Goal: Task Accomplishment & Management: Manage account settings

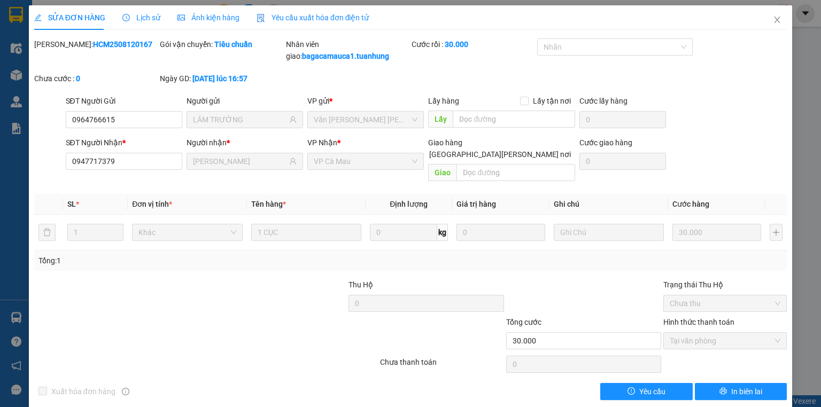
scroll to position [1, 0]
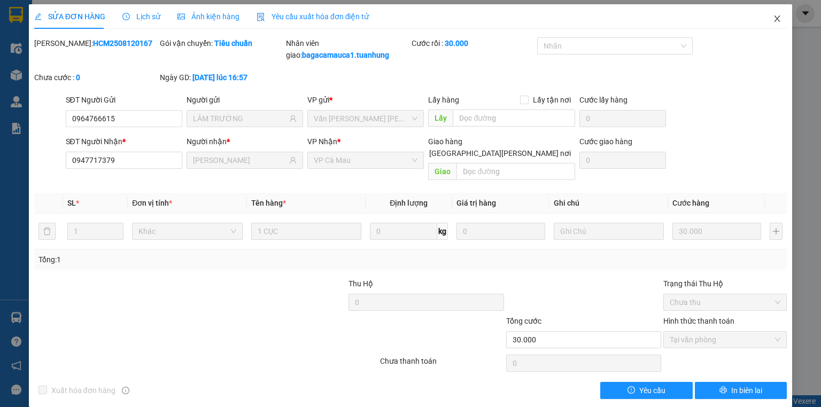
click at [773, 18] on icon "close" at bounding box center [777, 18] width 9 height 9
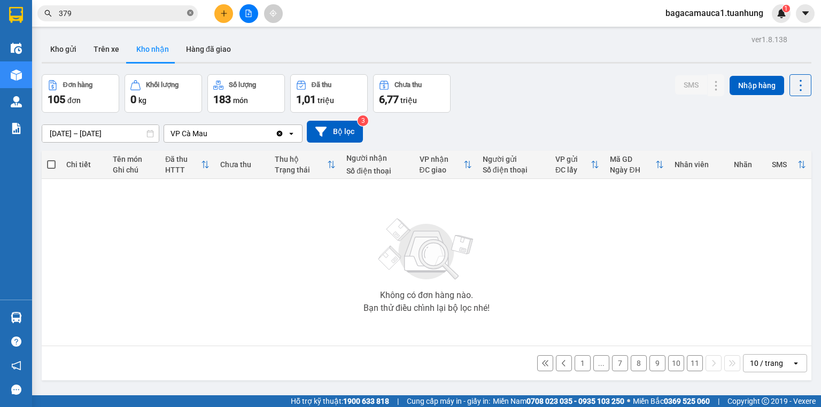
drag, startPoint x: 186, startPoint y: 9, endPoint x: 191, endPoint y: 10, distance: 5.4
click at [190, 10] on span "379" at bounding box center [117, 13] width 160 height 16
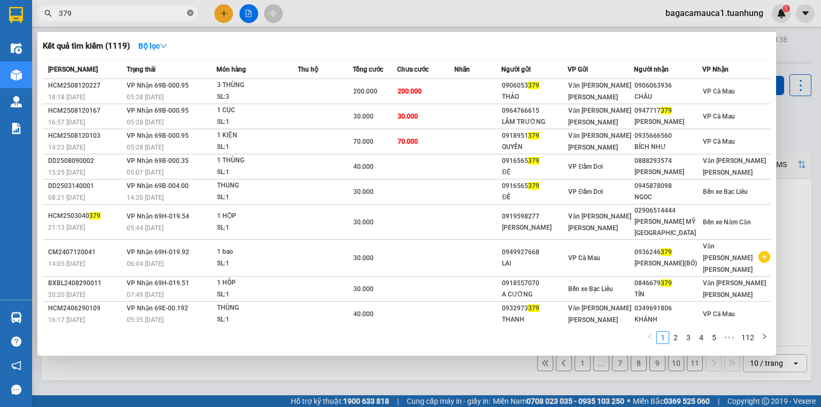
click at [191, 10] on icon "close-circle" at bounding box center [190, 13] width 6 height 6
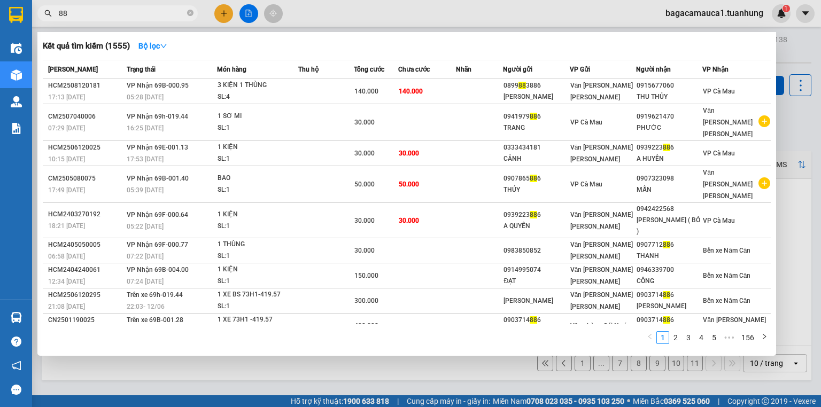
type input "8"
type input "[PERSON_NAME]"
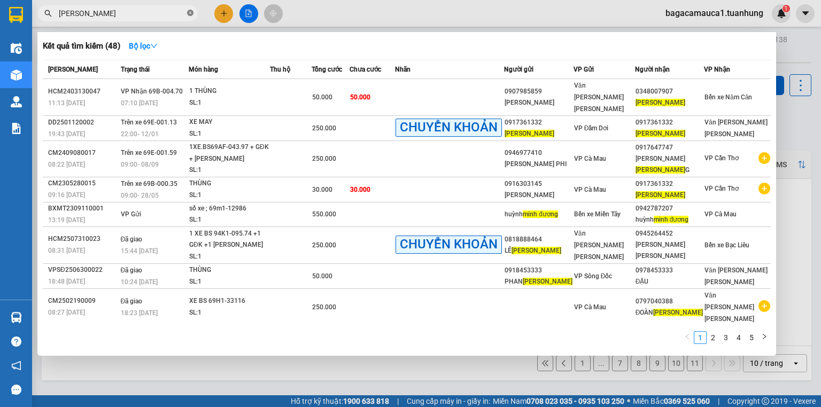
click at [192, 17] on span at bounding box center [190, 14] width 6 height 10
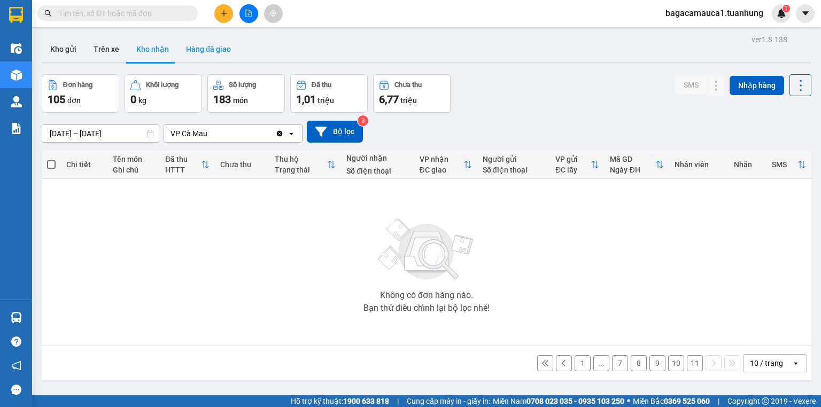
click at [202, 57] on button "Hàng đã giao" at bounding box center [208, 49] width 62 height 26
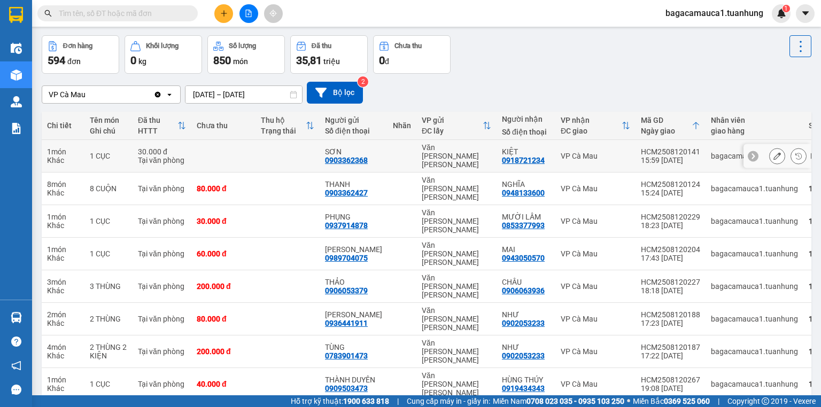
scroll to position [87, 0]
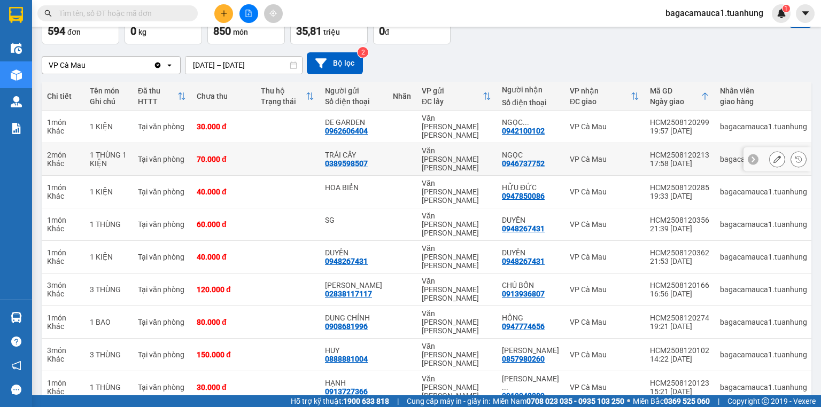
scroll to position [70, 0]
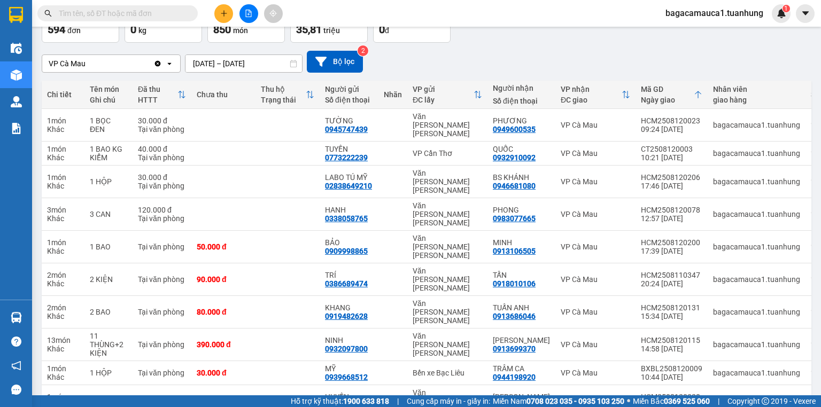
scroll to position [0, 0]
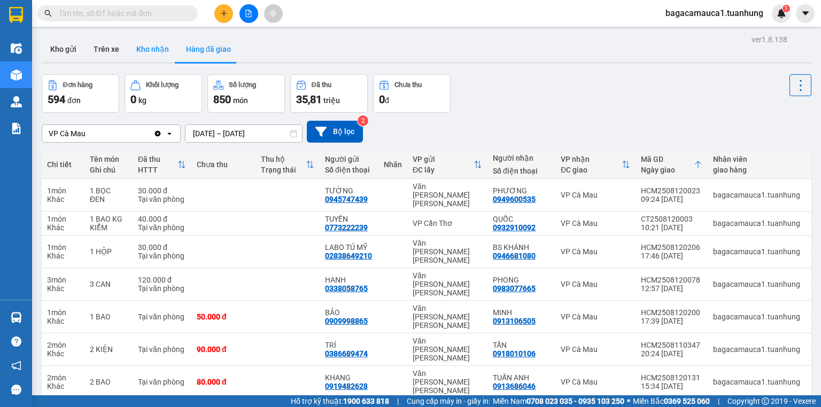
click at [158, 40] on button "Kho nhận" at bounding box center [153, 49] width 50 height 26
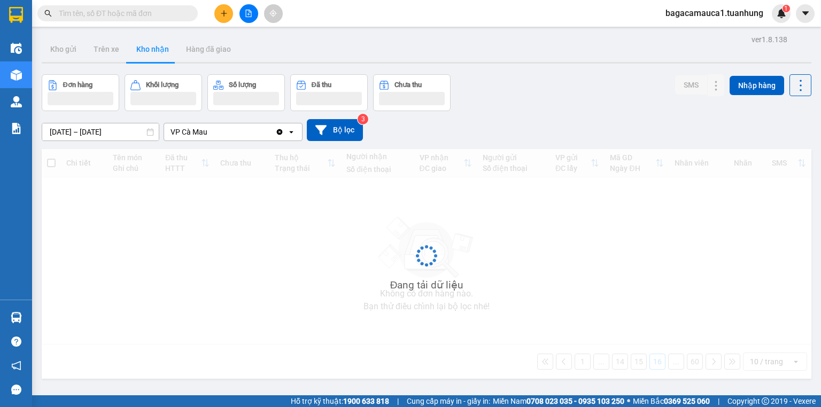
click at [158, 41] on button "Kho nhận" at bounding box center [153, 49] width 50 height 26
click at [160, 43] on button "Kho nhận" at bounding box center [153, 49] width 50 height 26
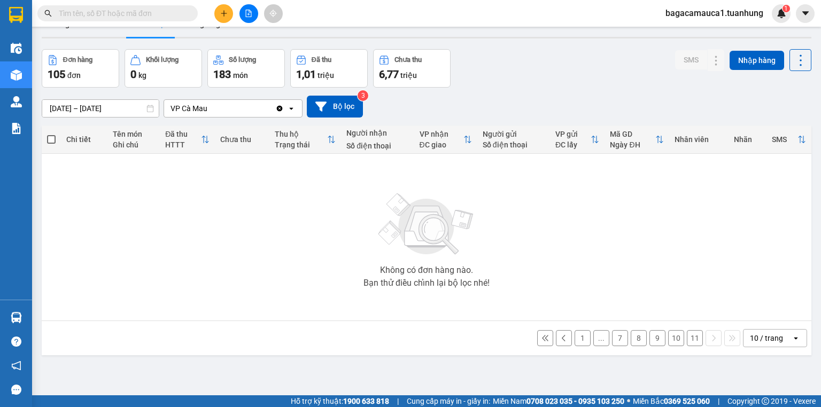
scroll to position [49, 0]
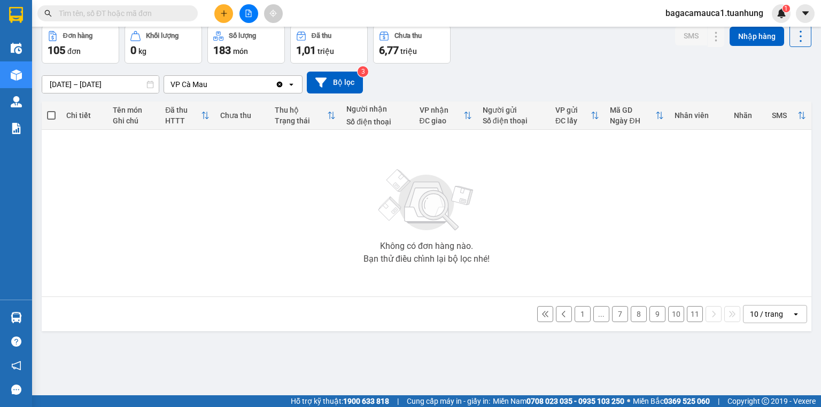
click at [575, 313] on button "1" at bounding box center [582, 314] width 16 height 16
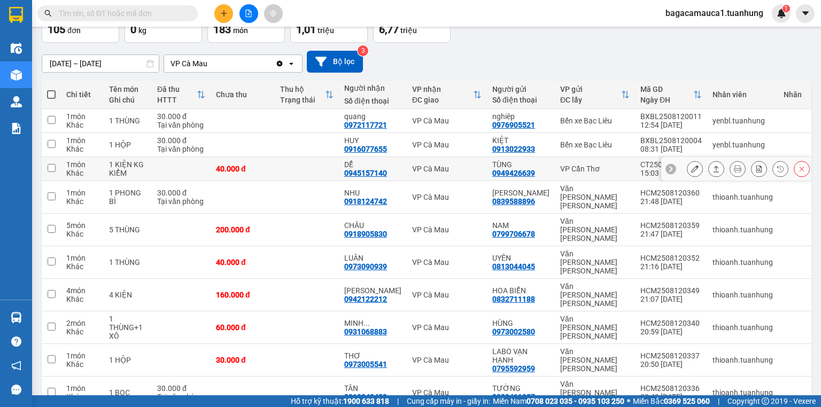
scroll to position [87, 0]
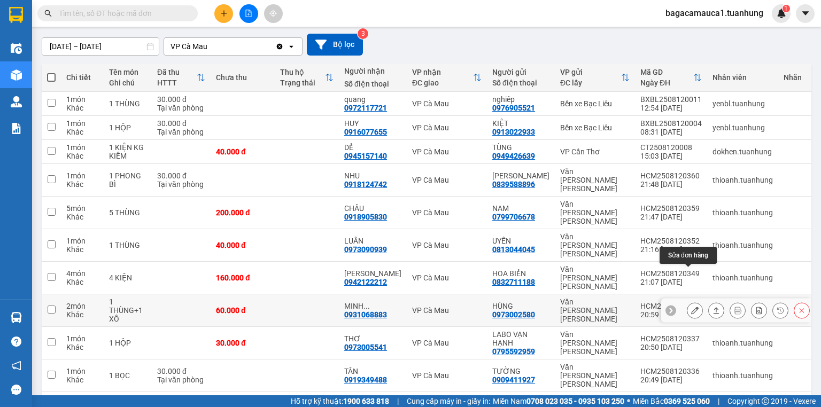
click at [693, 301] on button at bounding box center [694, 310] width 15 height 19
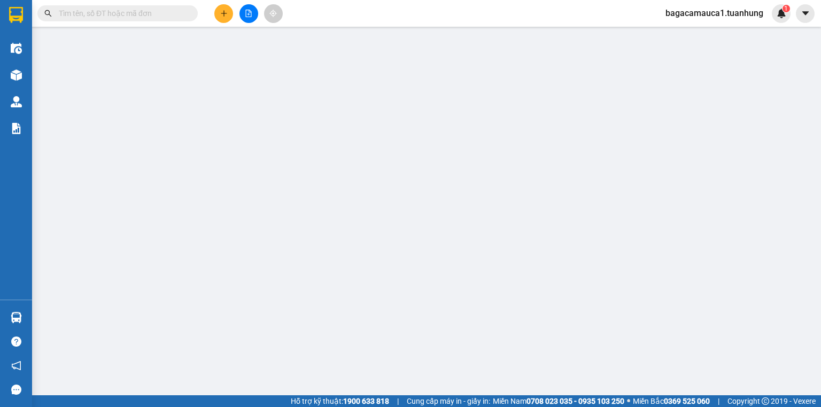
type input "0973002580"
type input "HÙNG"
type input "0931068883"
type input "MINH DƯƠNG"
type input "60.000"
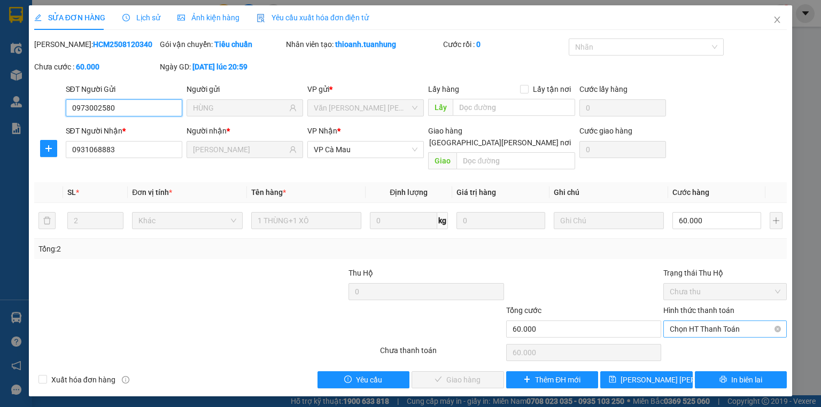
click at [711, 321] on span "Chọn HT Thanh Toán" at bounding box center [724, 329] width 111 height 16
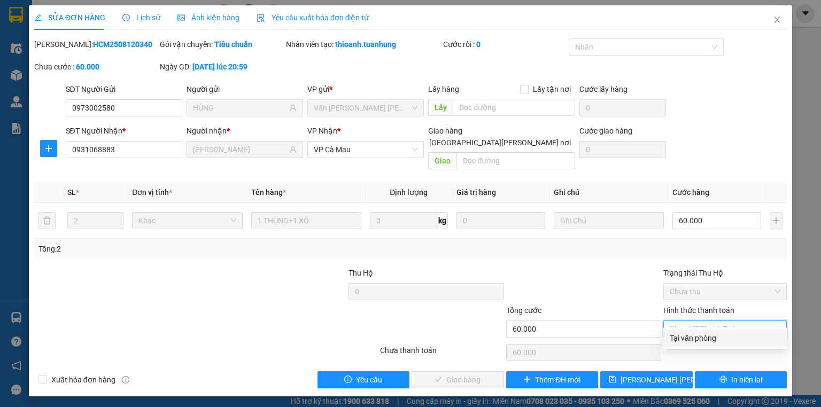
click at [707, 328] on div "Total Paid Fee 0 Total UnPaid Fee 60.000 Cash Collection Total Fee Mã ĐH: HCM25…" at bounding box center [410, 213] width 752 height 350
click at [697, 321] on span "Chọn HT Thanh Toán" at bounding box center [724, 329] width 111 height 16
click at [708, 331] on div "Tại văn phòng" at bounding box center [724, 338] width 123 height 17
type input "0"
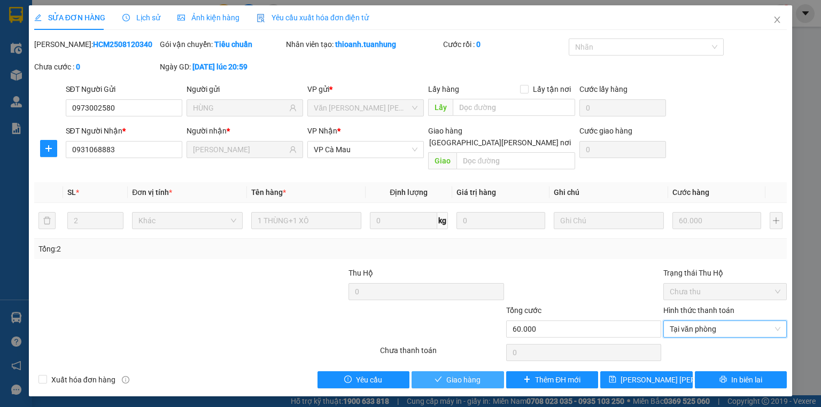
click at [466, 374] on span "Giao hàng" at bounding box center [463, 380] width 34 height 12
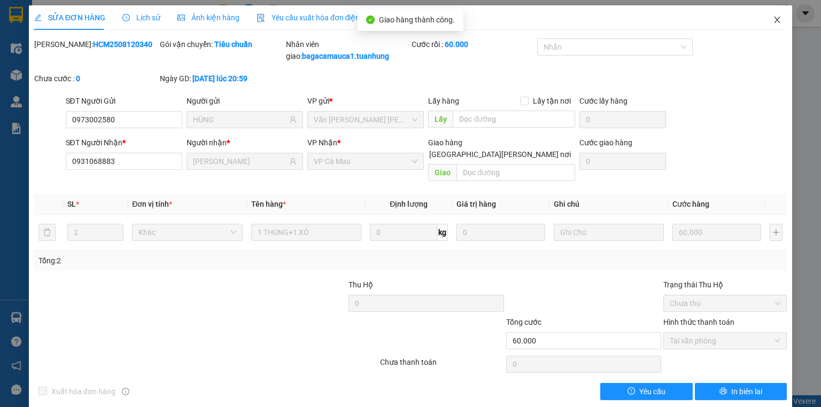
click at [773, 19] on icon "close" at bounding box center [777, 19] width 9 height 9
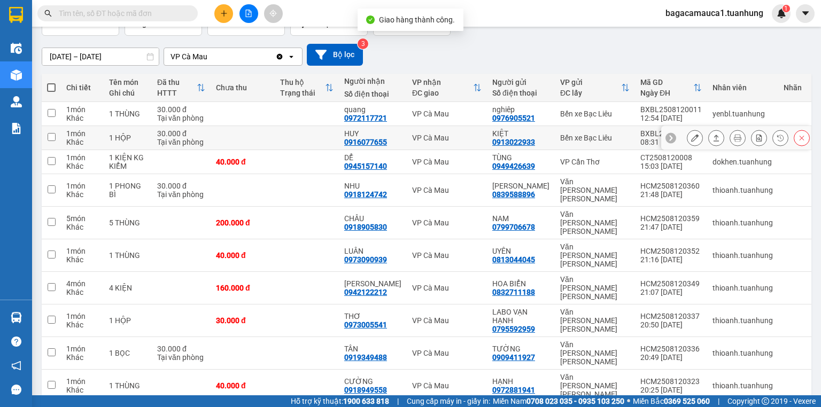
scroll to position [79, 0]
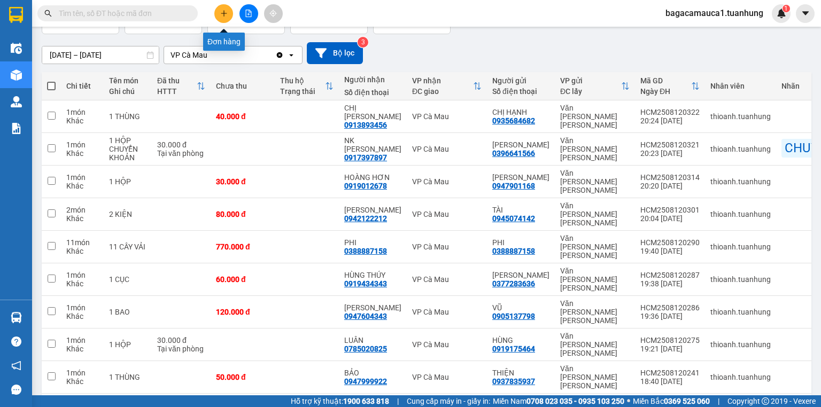
click at [224, 11] on icon "plus" at bounding box center [223, 13] width 7 height 7
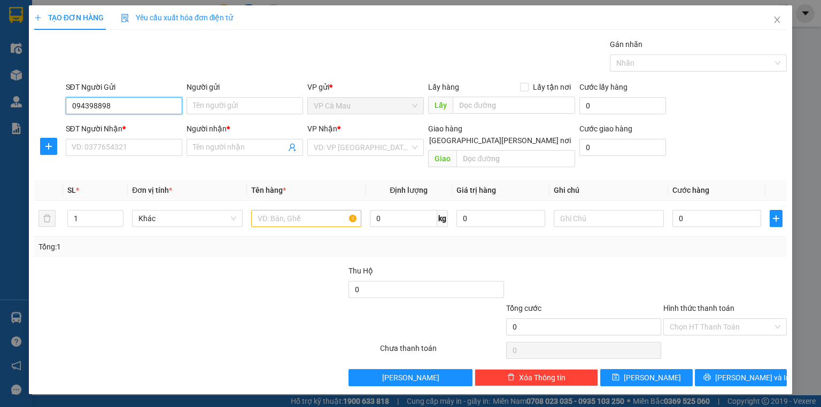
type input "0943988987"
drag, startPoint x: 130, startPoint y: 129, endPoint x: 135, endPoint y: 133, distance: 5.7
click at [130, 129] on div "0943988987 - NHI" at bounding box center [124, 127] width 104 height 12
type input "NHI"
type input "0943988987"
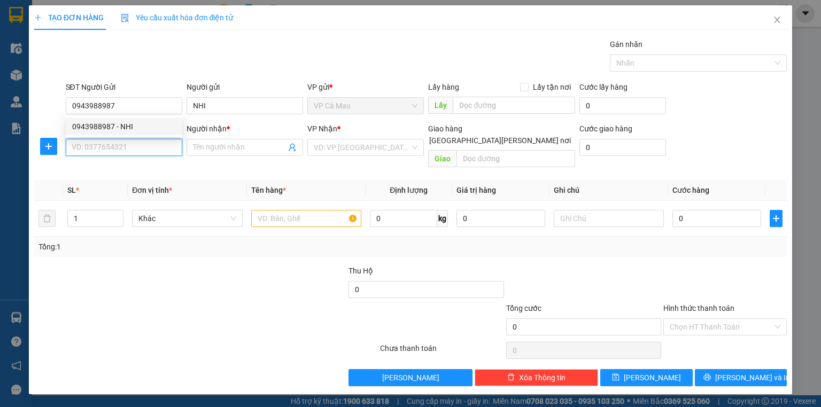
click at [137, 141] on input "SĐT Người Nhận *" at bounding box center [124, 147] width 116 height 17
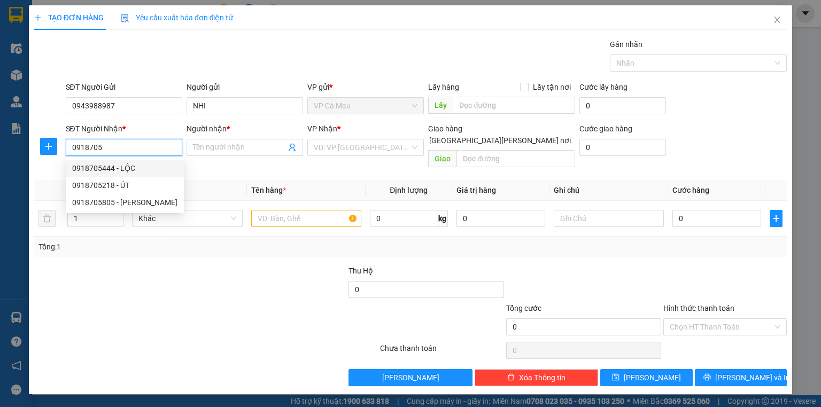
click at [127, 166] on div "0918705444 - LỘC" at bounding box center [124, 168] width 105 height 12
type input "0918705444"
type input "LỘC"
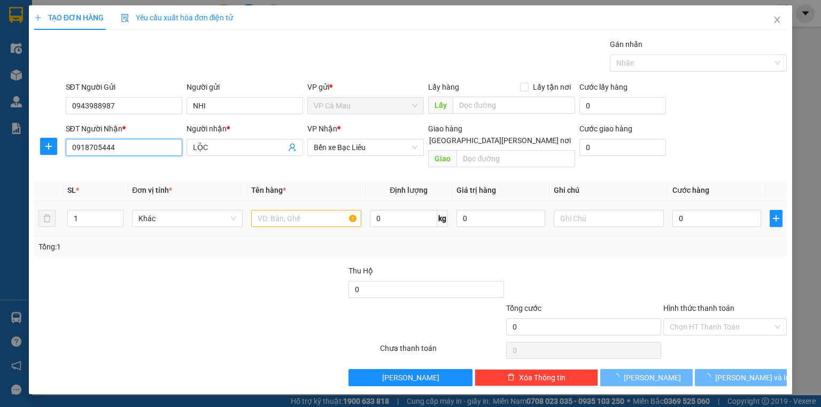
type input "0918705444"
click at [298, 211] on input "text" at bounding box center [306, 218] width 110 height 17
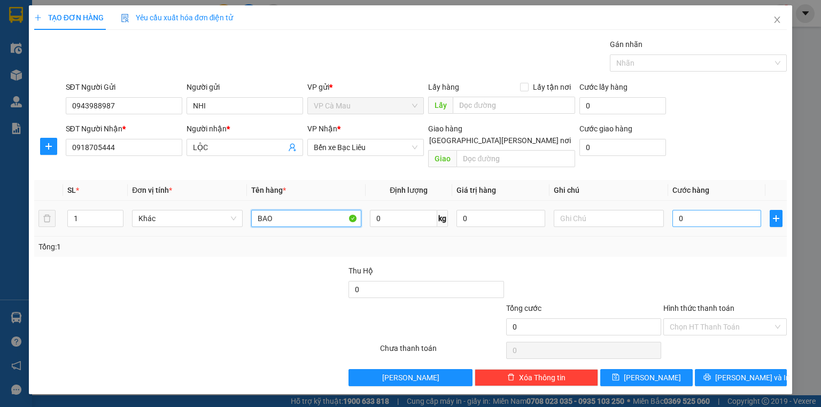
type input "BAO"
click at [711, 211] on input "0" at bounding box center [716, 218] width 89 height 17
type input "+4"
type input "4"
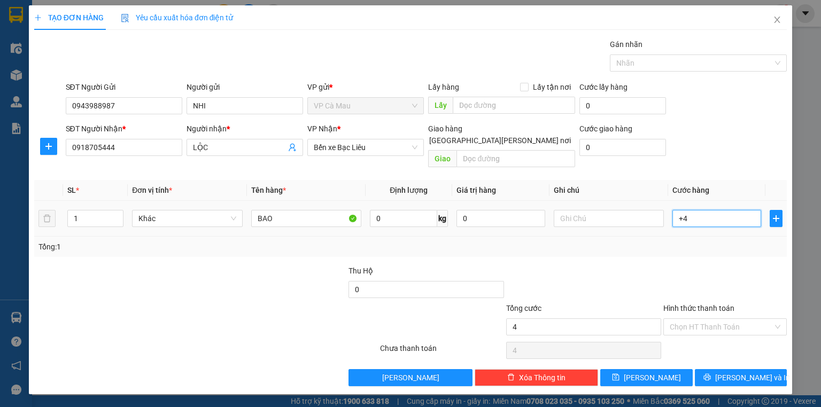
type input "+40"
type input "40"
type input "40.000"
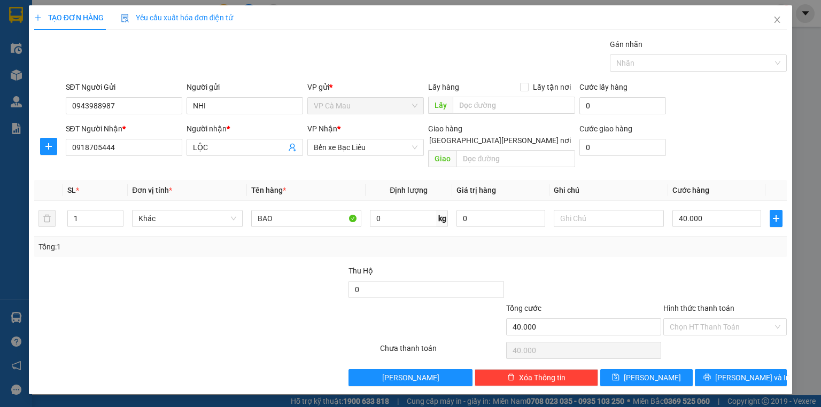
click at [618, 246] on div "Transit Pickup Surcharge Ids Transit Deliver Surcharge Ids Transit Deliver Surc…" at bounding box center [410, 212] width 752 height 348
click at [700, 319] on input "Hình thức thanh toán" at bounding box center [720, 327] width 103 height 16
click at [703, 335] on div "Tại văn phòng" at bounding box center [724, 336] width 111 height 12
type input "0"
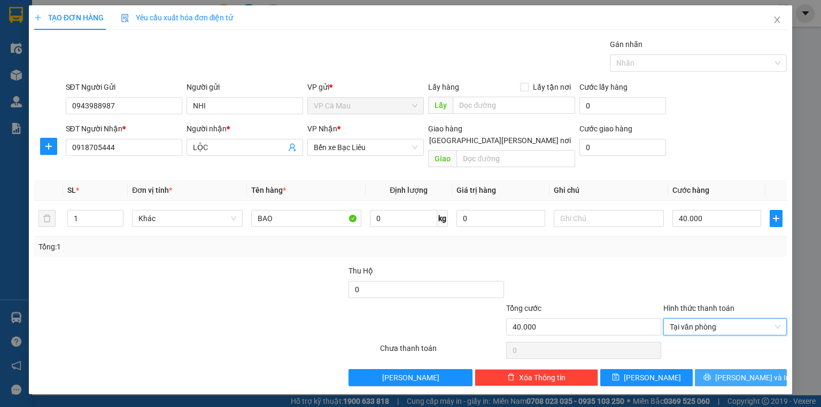
click at [716, 369] on button "Lưu và In" at bounding box center [741, 377] width 92 height 17
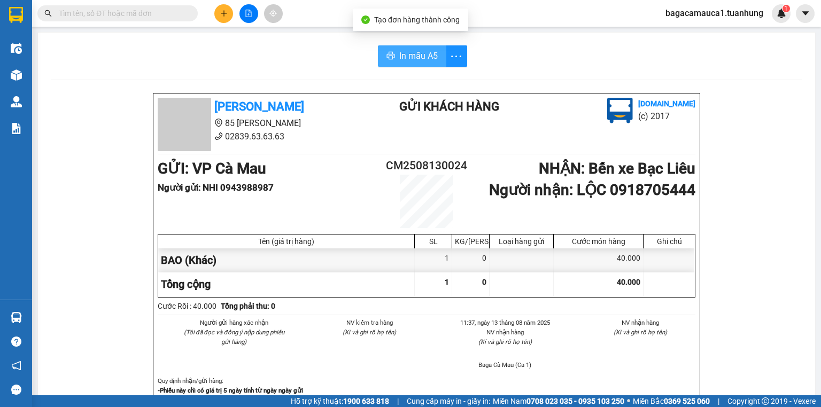
click at [419, 61] on span "In mẫu A5" at bounding box center [418, 55] width 38 height 13
drag, startPoint x: 144, startPoint y: 3, endPoint x: 143, endPoint y: 14, distance: 10.7
click at [144, 7] on div "Kết quả tìm kiếm ( 48 ) Bộ lọc Mã ĐH Trạng thái Món hàng Thu hộ Tổng cước Chưa …" at bounding box center [410, 13] width 821 height 27
click at [141, 11] on input "text" at bounding box center [122, 13] width 126 height 12
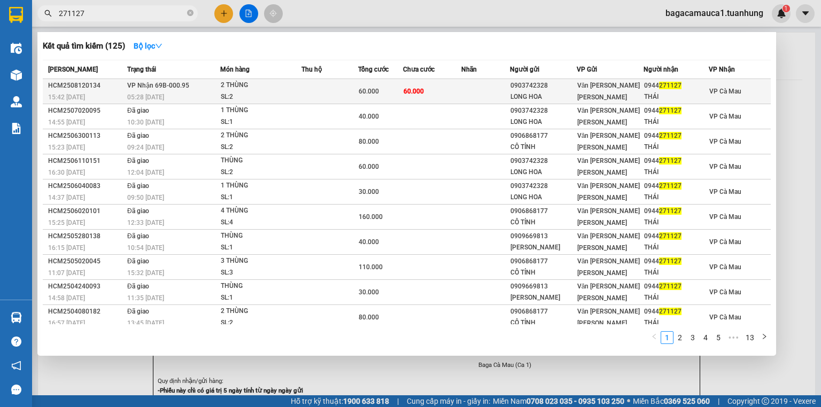
type input "271127"
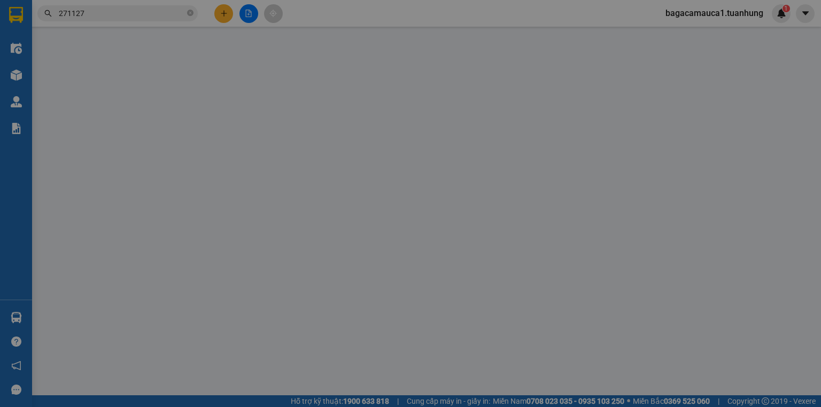
click at [580, 93] on label "Cước lấy hàng" at bounding box center [603, 89] width 48 height 9
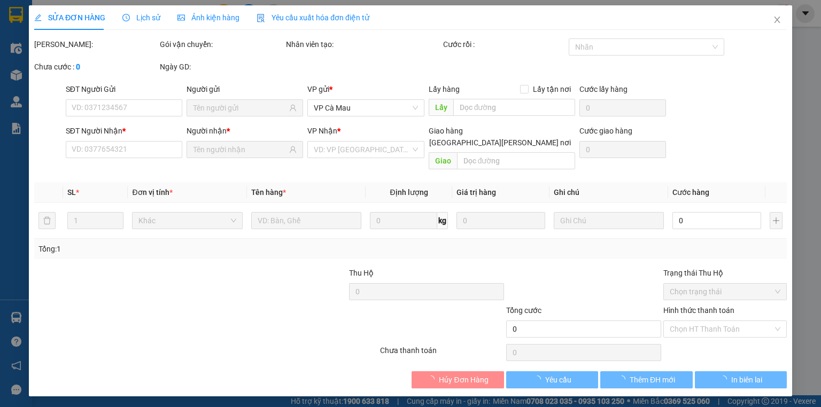
type input "0903742328"
type input "LONG HOA"
type input "0944271127"
type input "THÁI"
type input "60.000"
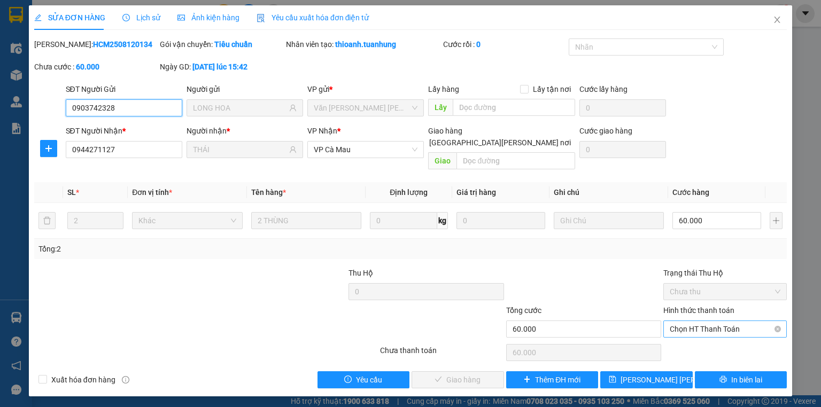
click at [720, 321] on span "Chọn HT Thanh Toán" at bounding box center [724, 329] width 111 height 16
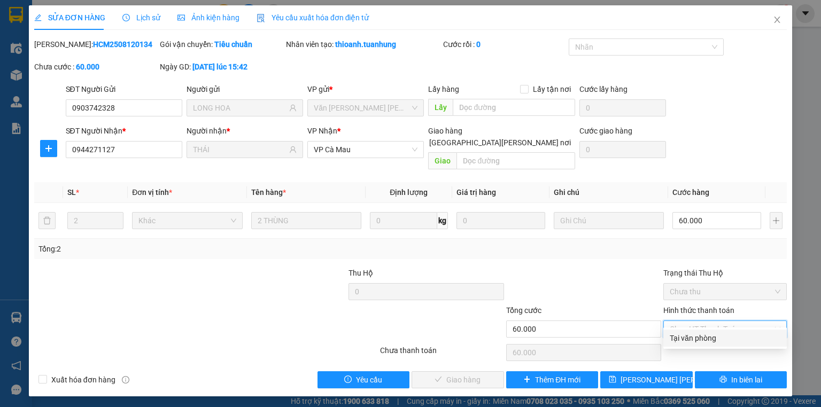
click at [684, 345] on div "Tại văn phòng" at bounding box center [724, 338] width 123 height 17
type input "0"
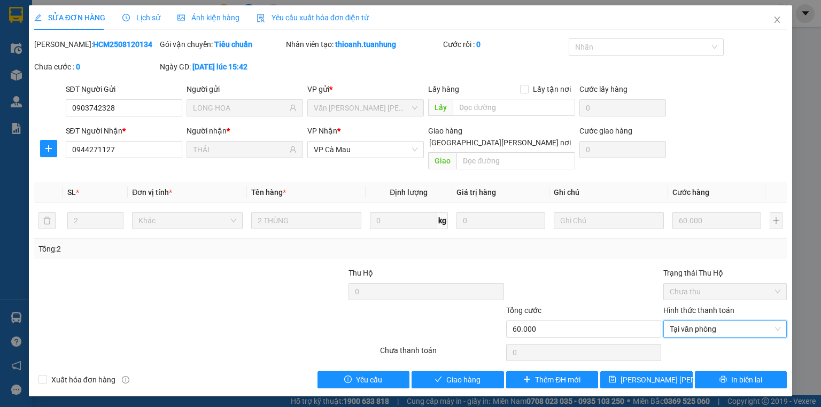
click at [478, 358] on div "Total Paid Fee 0 Total UnPaid Fee 60.000 Cash Collection Total Fee Mã ĐH: HCM25…" at bounding box center [410, 213] width 752 height 350
click at [478, 371] on button "Giao hàng" at bounding box center [457, 379] width 92 height 17
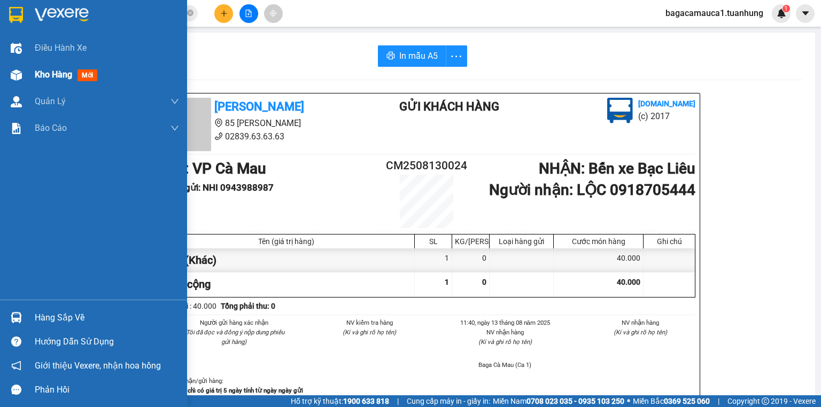
click at [66, 81] on div "Kho hàng mới" at bounding box center [68, 74] width 67 height 13
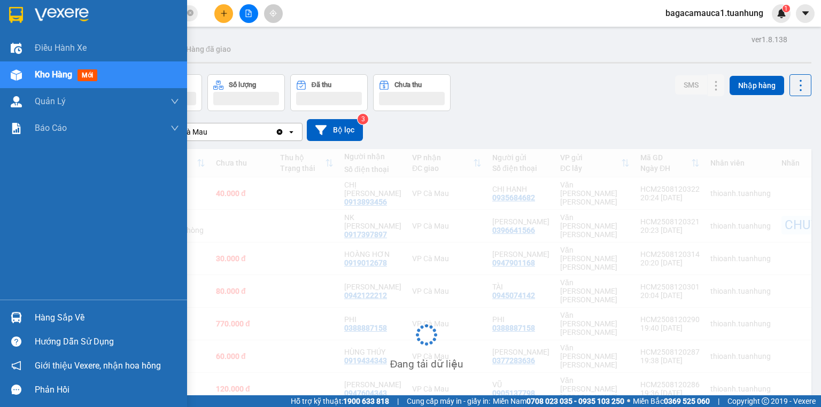
click at [66, 81] on div "Kho hàng mới" at bounding box center [68, 74] width 67 height 13
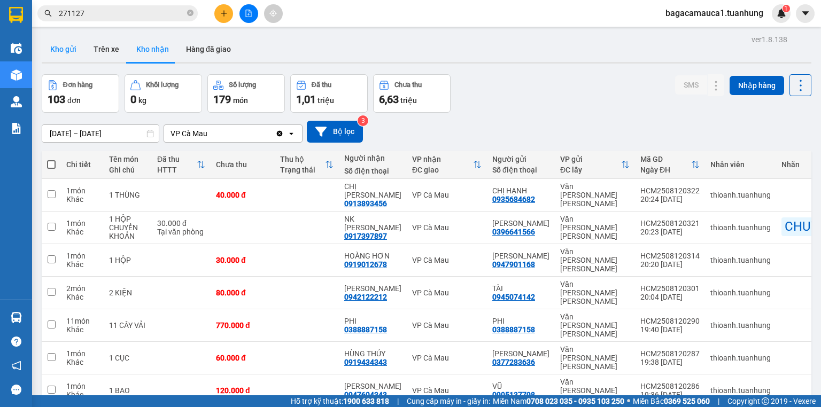
click at [52, 49] on button "Kho gửi" at bounding box center [63, 49] width 43 height 26
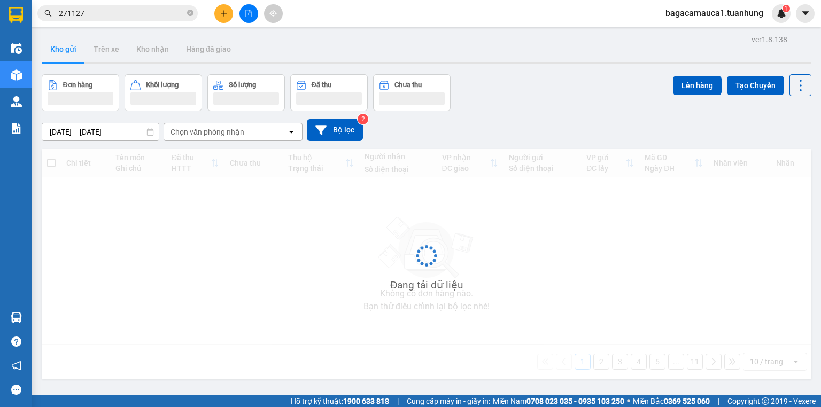
click at [52, 49] on button "Kho gửi" at bounding box center [63, 49] width 43 height 26
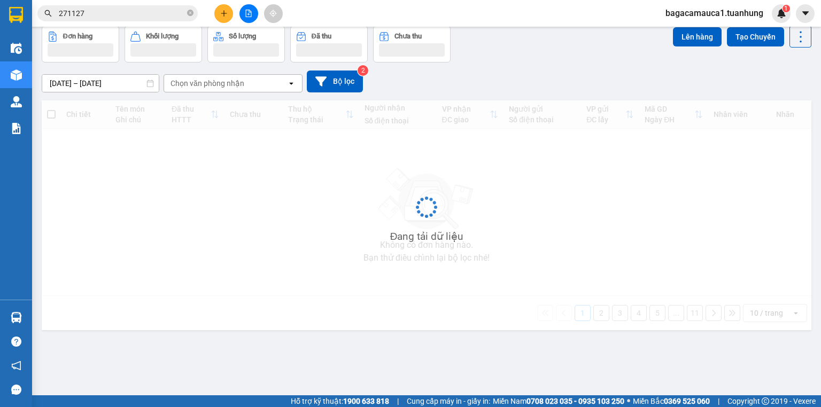
scroll to position [49, 0]
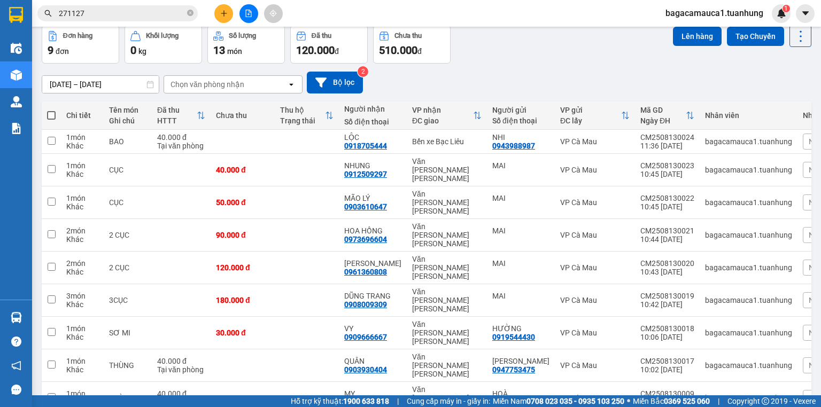
click at [53, 113] on span at bounding box center [51, 115] width 9 height 9
click at [51, 110] on input "checkbox" at bounding box center [51, 110] width 0 height 0
checkbox input "true"
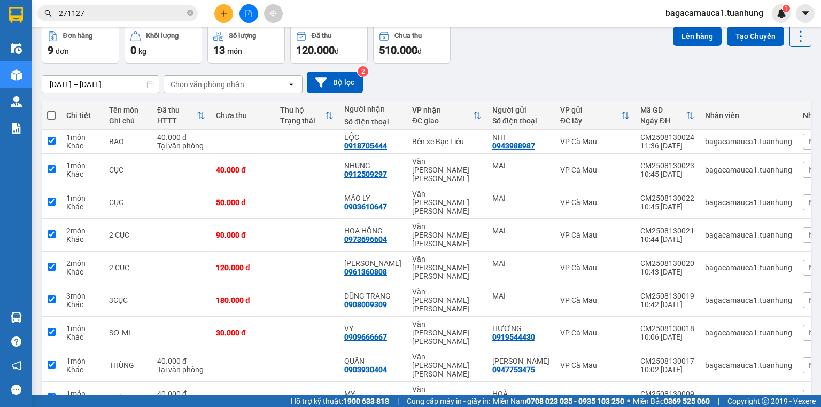
checkbox input "true"
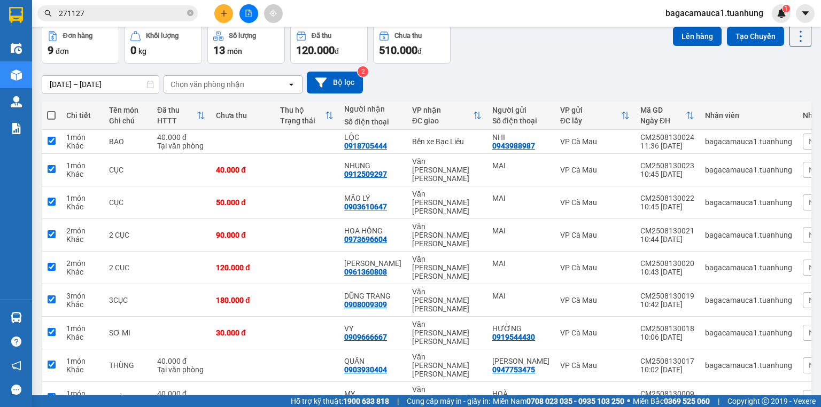
checkbox input "true"
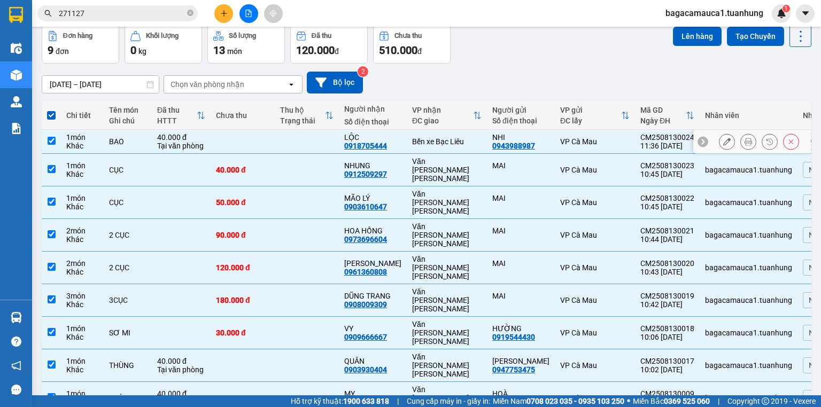
click at [53, 144] on input "checkbox" at bounding box center [52, 141] width 8 height 8
checkbox input "false"
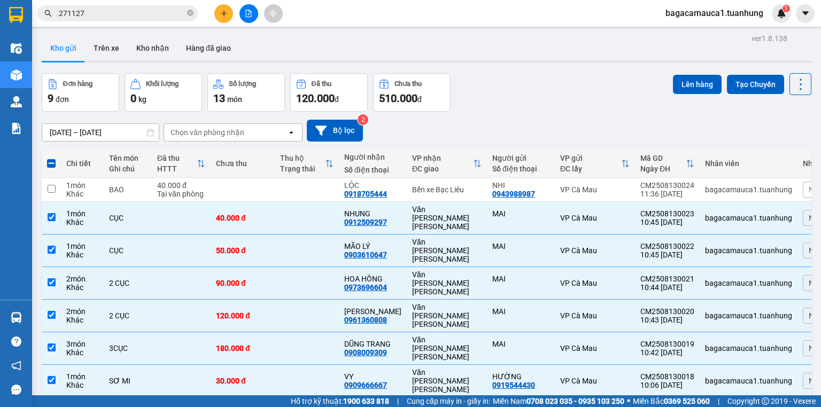
scroll to position [0, 0]
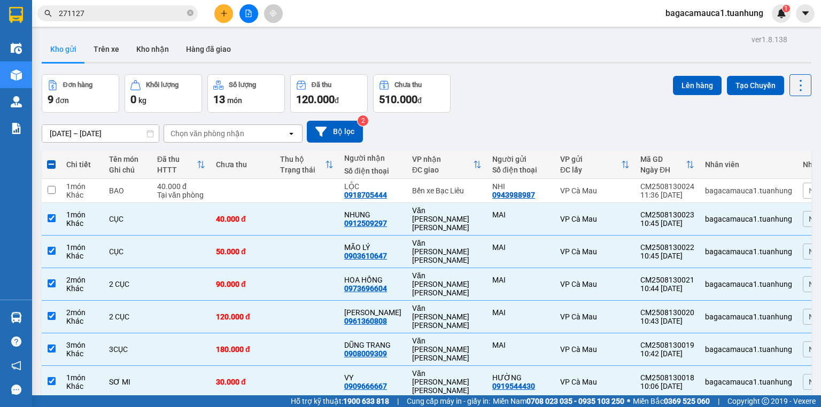
click at [716, 83] on div "Lên hàng Tạo Chuyến" at bounding box center [742, 85] width 138 height 22
click at [704, 85] on button "Lên hàng" at bounding box center [697, 85] width 49 height 19
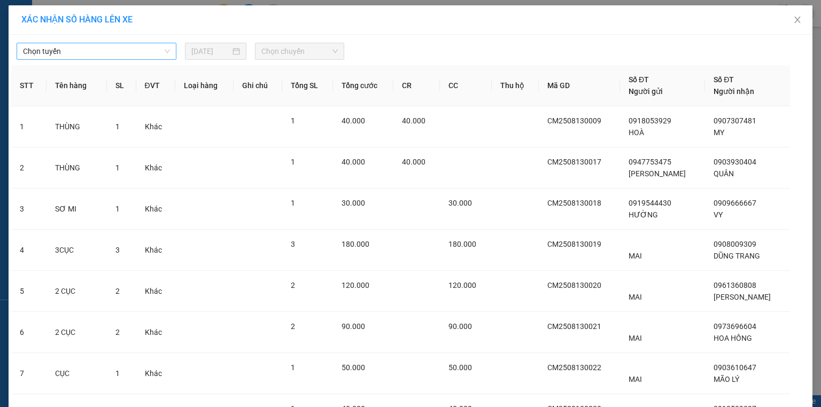
click at [56, 53] on span "Chọn tuyến" at bounding box center [96, 51] width 147 height 16
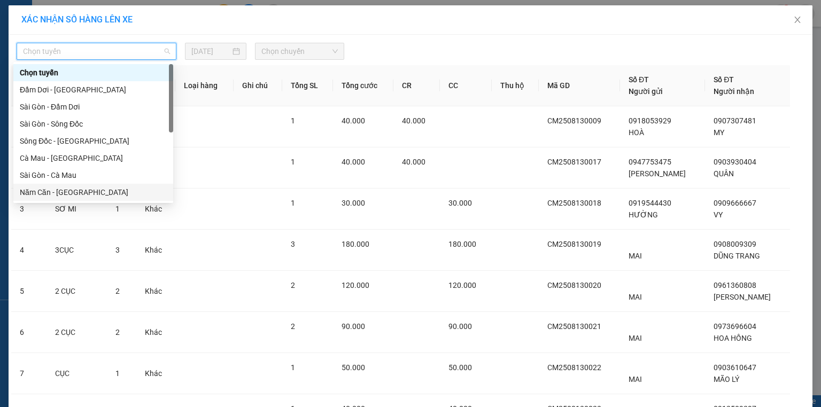
click at [53, 190] on div "Năm Căn - [GEOGRAPHIC_DATA]" at bounding box center [93, 192] width 147 height 12
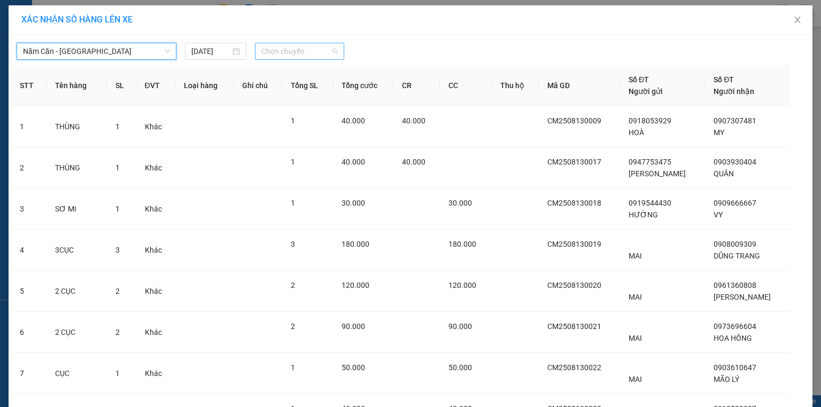
click at [301, 56] on span "Chọn chuyến" at bounding box center [299, 51] width 77 height 16
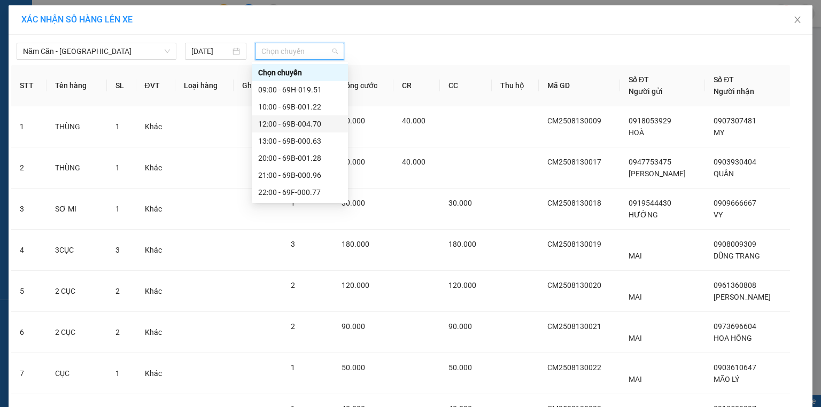
click at [297, 123] on div "12:00 - 69B-004.70" at bounding box center [299, 124] width 83 height 12
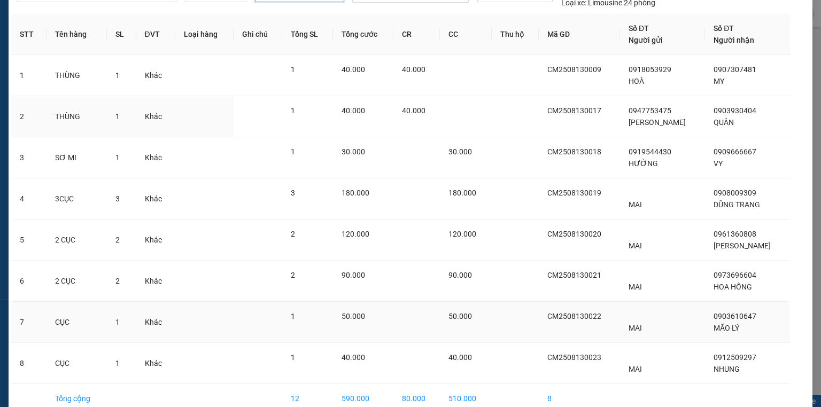
scroll to position [111, 0]
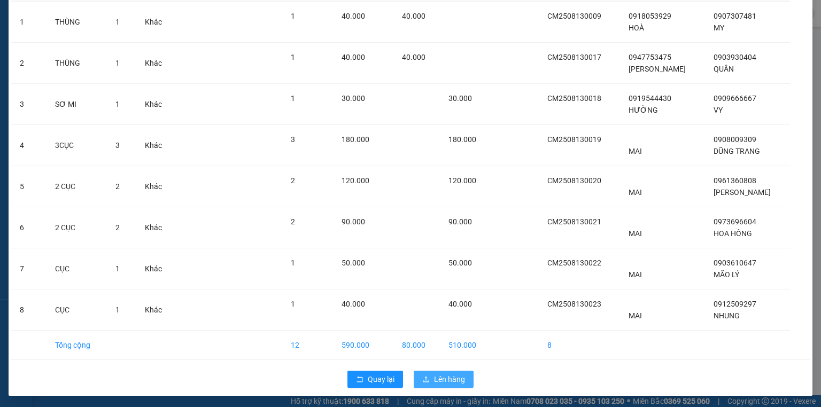
click at [440, 383] on button "Lên hàng" at bounding box center [444, 379] width 60 height 17
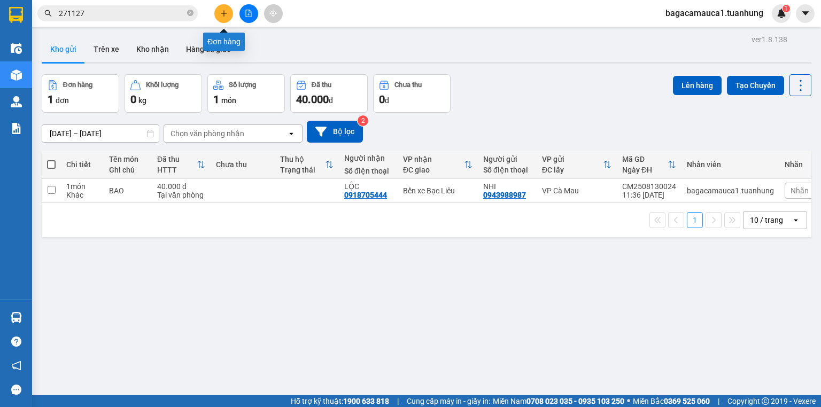
click at [220, 12] on icon "plus" at bounding box center [223, 13] width 7 height 7
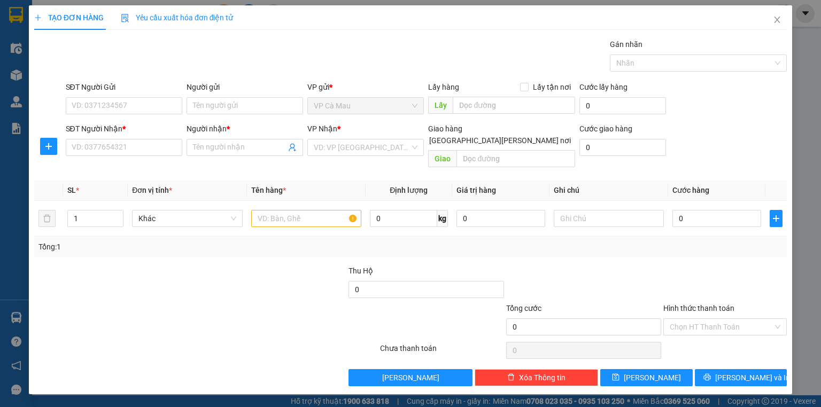
drag, startPoint x: 237, startPoint y: 93, endPoint x: 234, endPoint y: 100, distance: 8.1
click at [237, 94] on div "Người gửi" at bounding box center [244, 89] width 116 height 16
click at [234, 100] on input "Người gửi" at bounding box center [244, 105] width 116 height 17
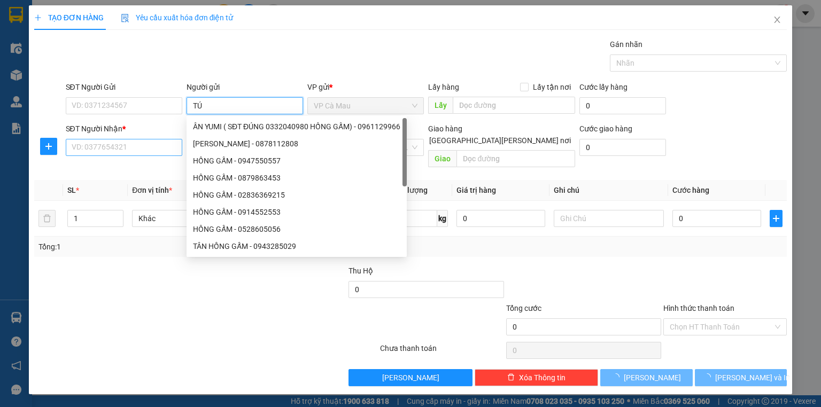
type input "TÚ"
click at [128, 145] on input "SĐT Người Nhận *" at bounding box center [124, 147] width 116 height 17
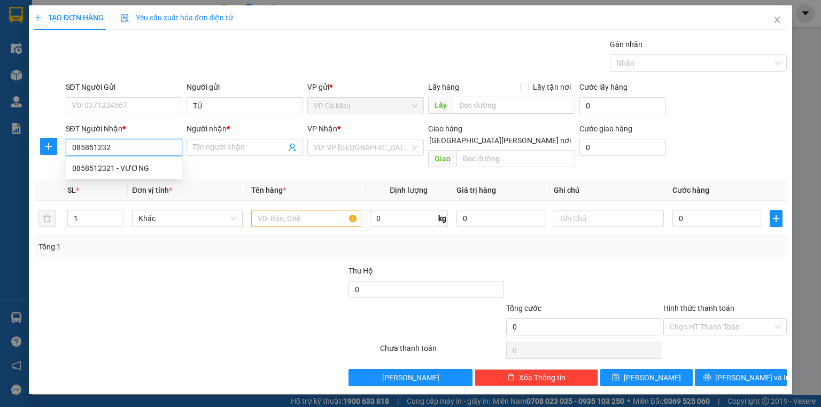
type input "0858512321"
click at [128, 169] on div "0858512321 - VƯƠNG" at bounding box center [124, 168] width 104 height 12
type input "VƯƠNG"
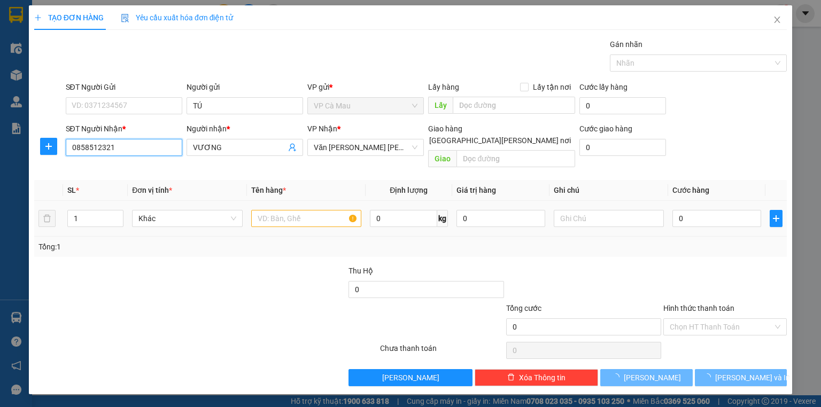
type input "0858512321"
click at [295, 212] on input "text" at bounding box center [306, 218] width 110 height 17
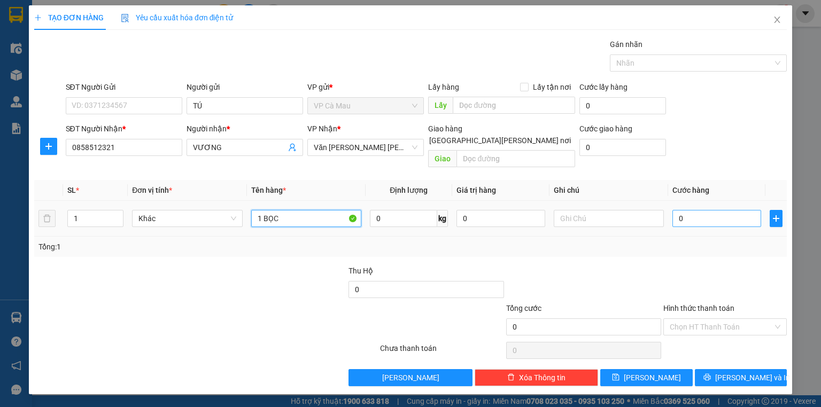
type input "1 BỌC"
click at [707, 210] on input "0" at bounding box center [716, 218] width 89 height 17
type input "3"
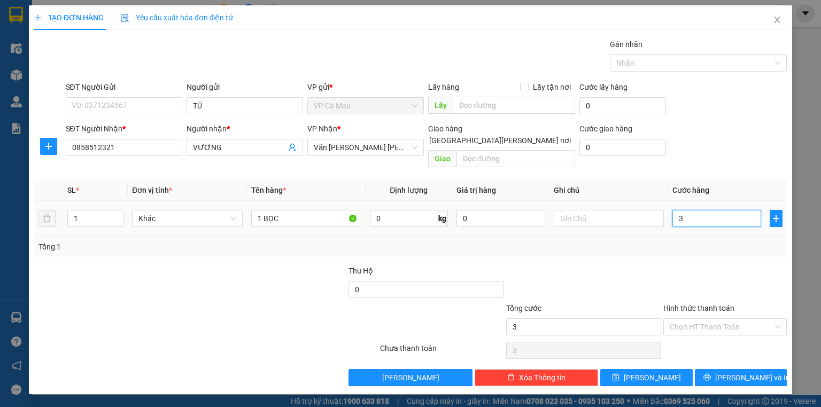
type input "30"
type input "30.000"
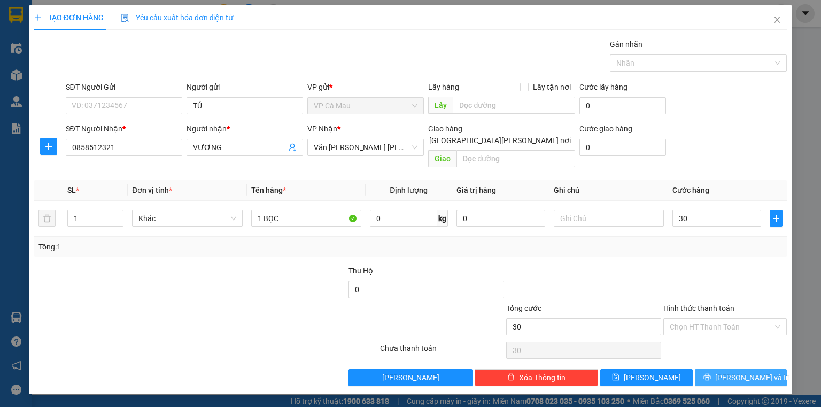
type input "30.000"
click at [714, 369] on button "Lưu và In" at bounding box center [741, 377] width 92 height 17
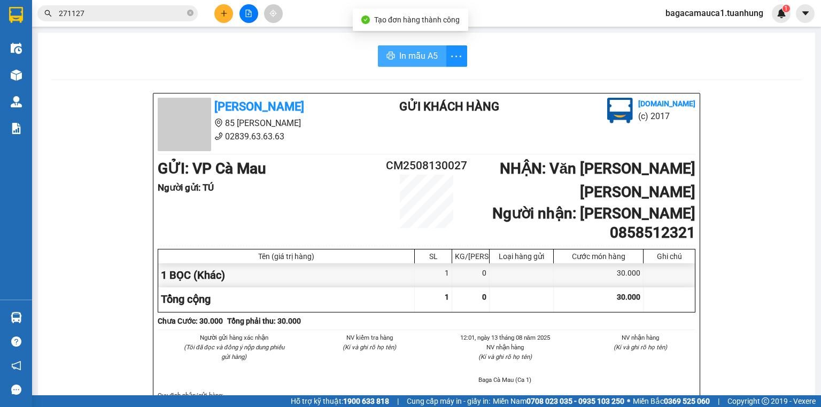
click at [422, 57] on span "In mẫu A5" at bounding box center [418, 55] width 38 height 13
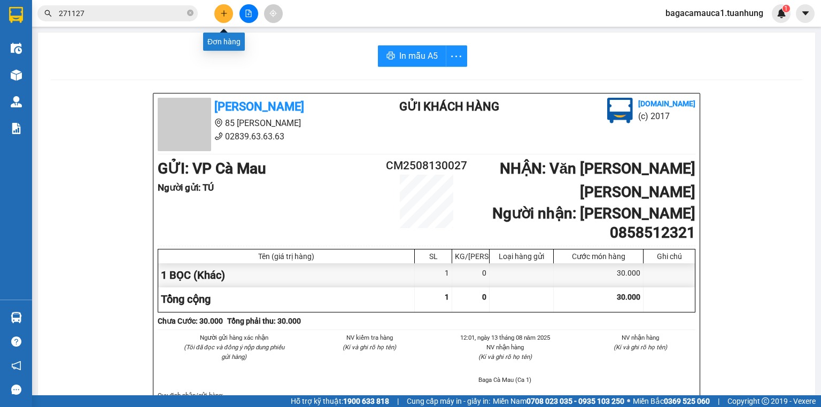
click at [221, 16] on icon "plus" at bounding box center [223, 13] width 7 height 7
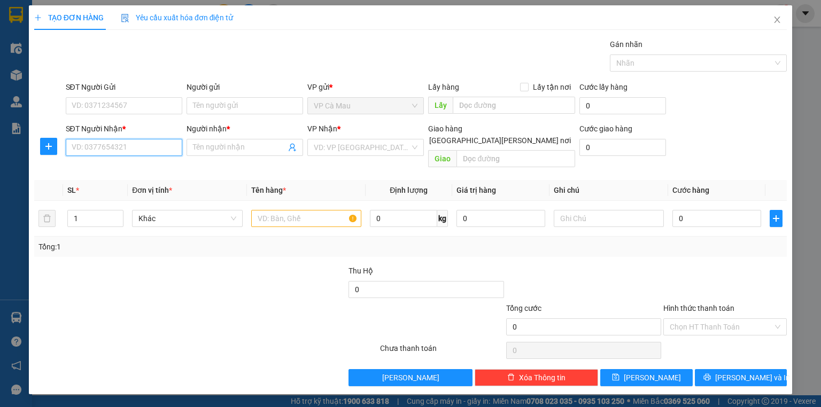
drag, startPoint x: 150, startPoint y: 149, endPoint x: 73, endPoint y: 169, distance: 78.9
click at [97, 160] on div "SĐT Người Nhận * VD: 0377654321" at bounding box center [124, 147] width 121 height 49
click at [120, 168] on div "0919642078 - PHONG" at bounding box center [124, 168] width 104 height 12
type input "0919642078"
type input "PHONG"
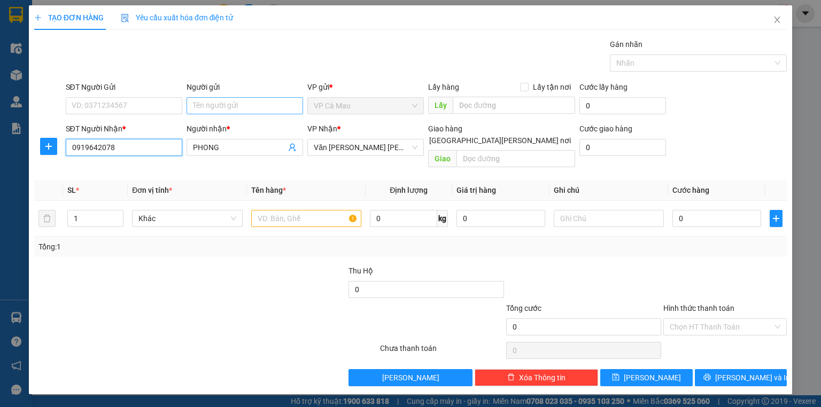
type input "0919642078"
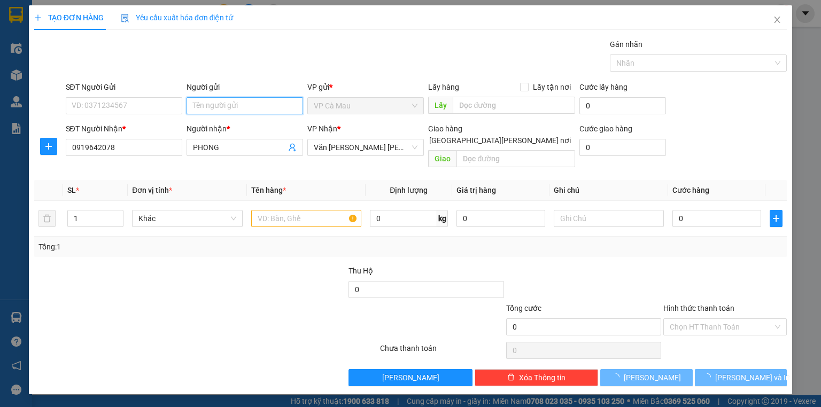
click at [210, 104] on input "Người gửi" at bounding box center [244, 105] width 116 height 17
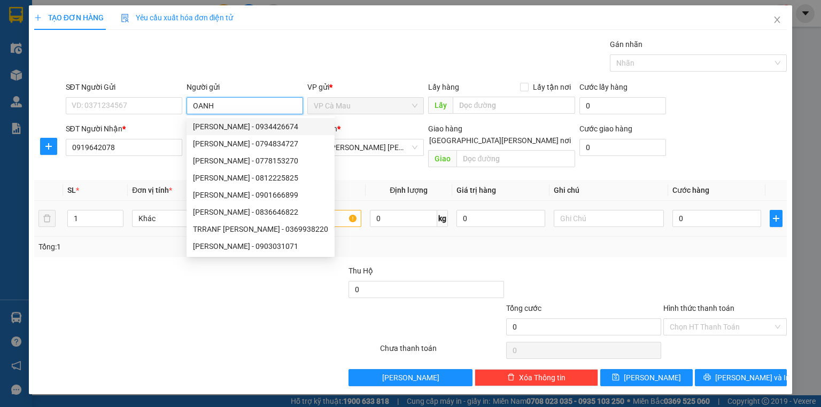
type input "OANH"
click at [336, 210] on input "text" at bounding box center [306, 218] width 110 height 17
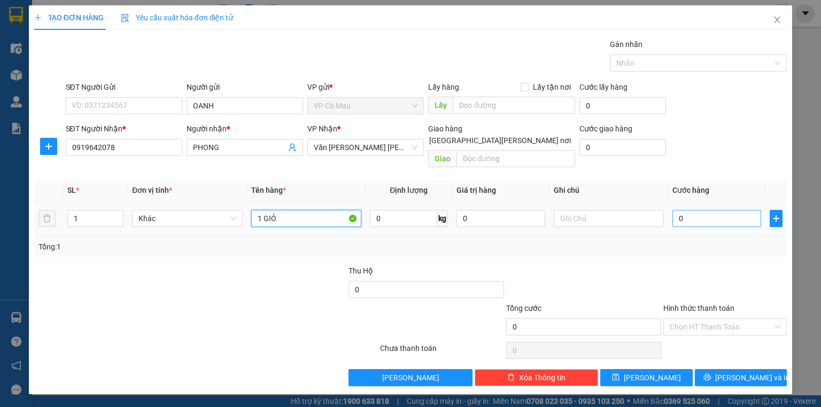
type input "1 GIỎ"
click at [748, 210] on input "0" at bounding box center [716, 218] width 89 height 17
type input "3"
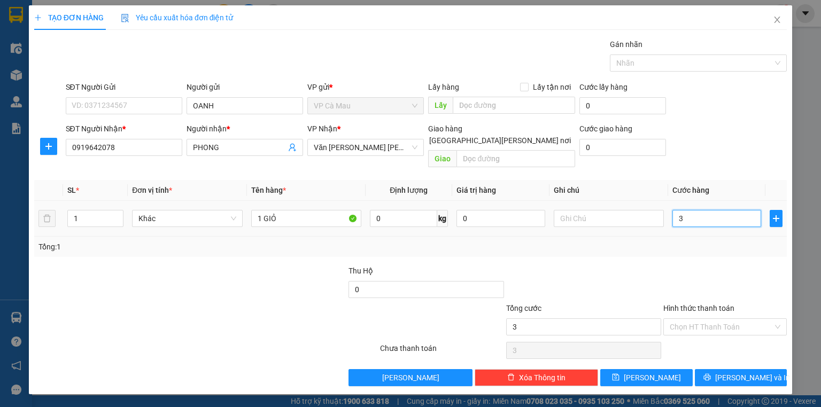
type input "30"
type input "30.000"
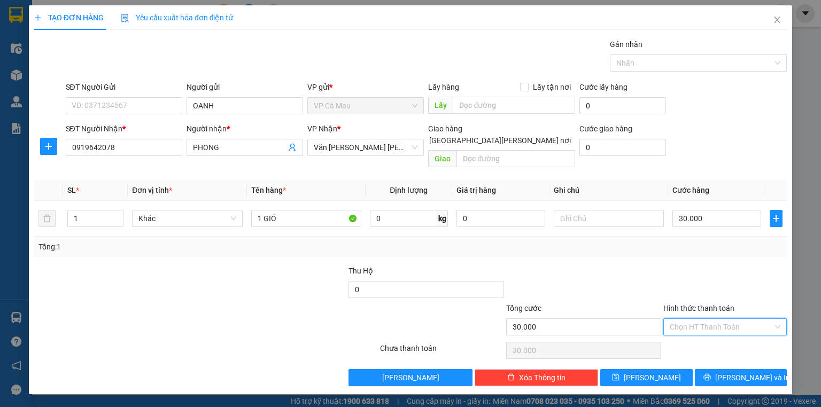
click at [718, 319] on input "Hình thức thanh toán" at bounding box center [720, 327] width 103 height 16
click at [710, 332] on div "Tại văn phòng" at bounding box center [724, 336] width 111 height 12
type input "0"
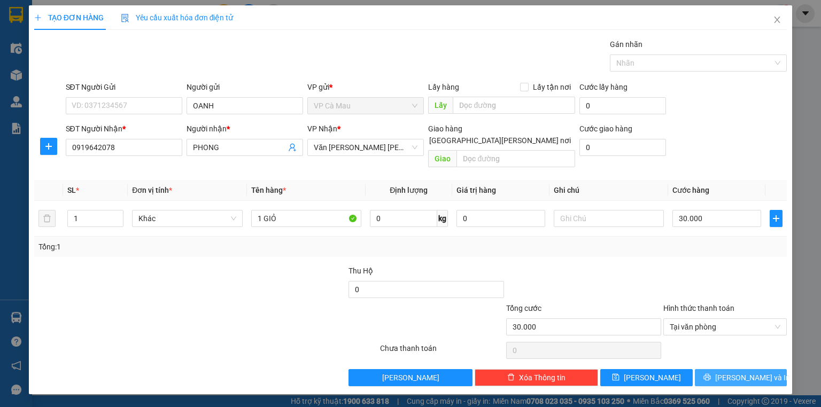
drag, startPoint x: 733, startPoint y: 368, endPoint x: 714, endPoint y: 365, distance: 19.4
click at [732, 372] on span "Lưu và In" at bounding box center [752, 378] width 75 height 12
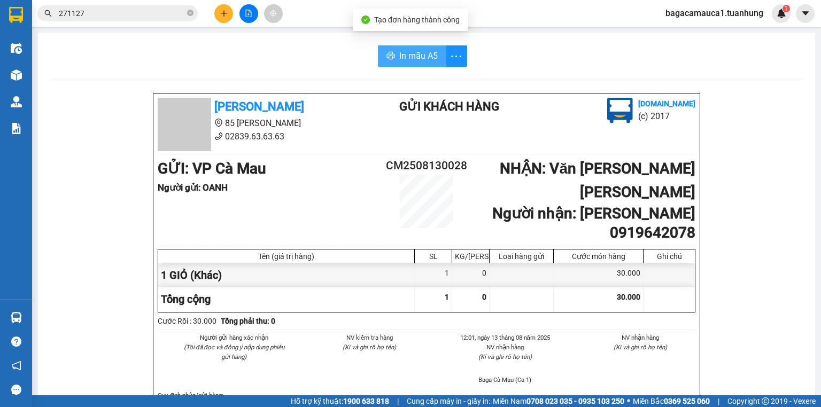
drag, startPoint x: 406, startPoint y: 58, endPoint x: 401, endPoint y: 63, distance: 6.4
click at [406, 57] on span "In mẫu A5" at bounding box center [418, 55] width 38 height 13
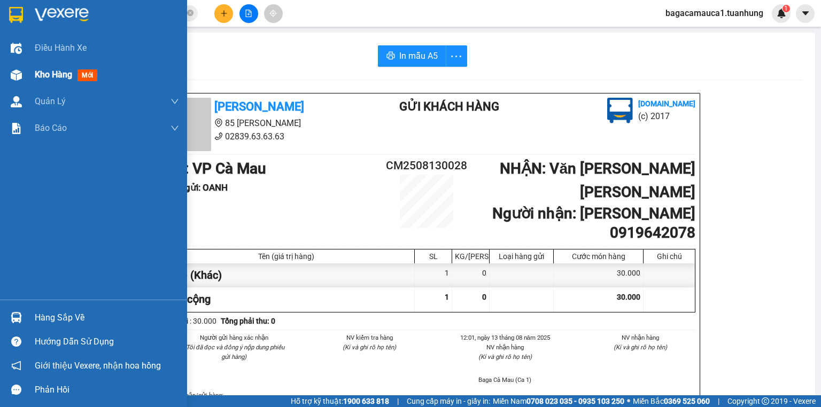
click at [35, 74] on span "Kho hàng" at bounding box center [53, 74] width 37 height 10
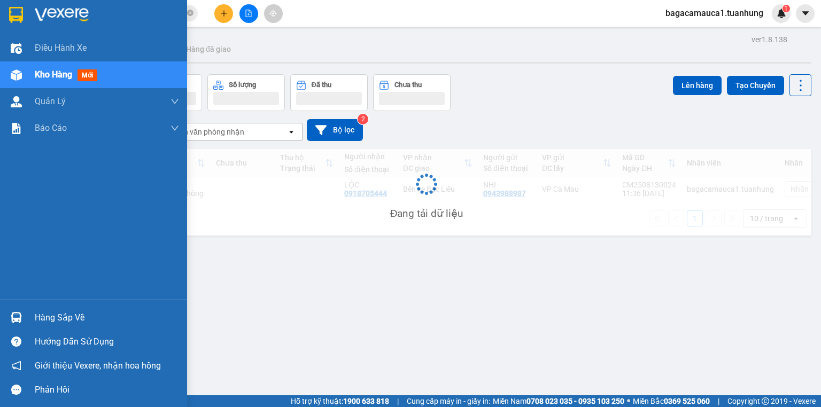
click at [35, 74] on span "Kho hàng" at bounding box center [53, 74] width 37 height 10
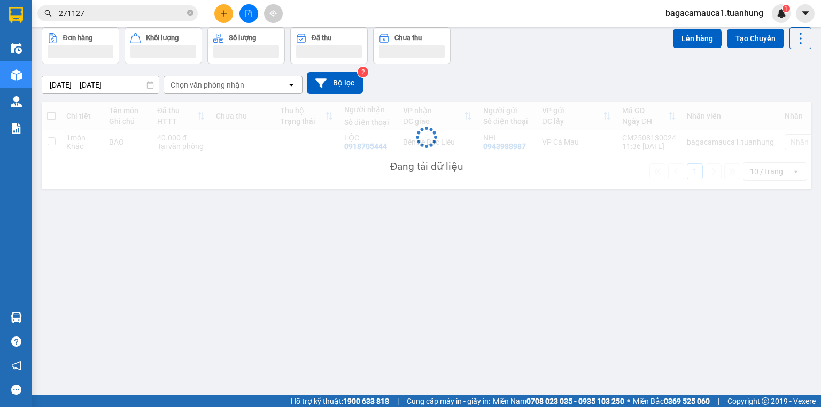
scroll to position [49, 0]
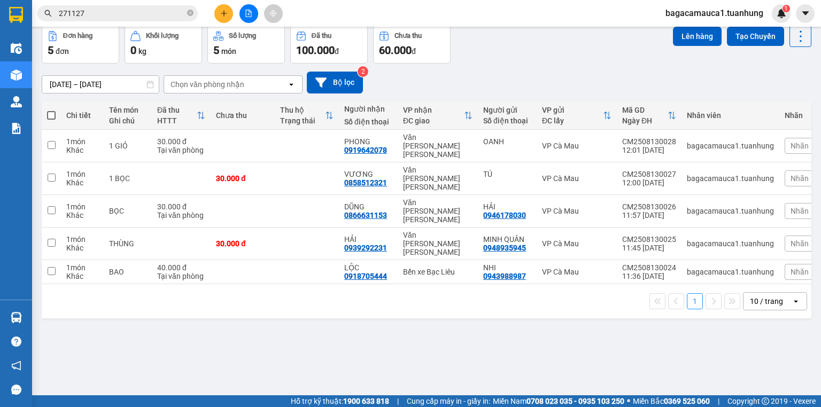
click at [51, 111] on span at bounding box center [51, 115] width 9 height 9
click at [51, 110] on input "checkbox" at bounding box center [51, 110] width 0 height 0
checkbox input "true"
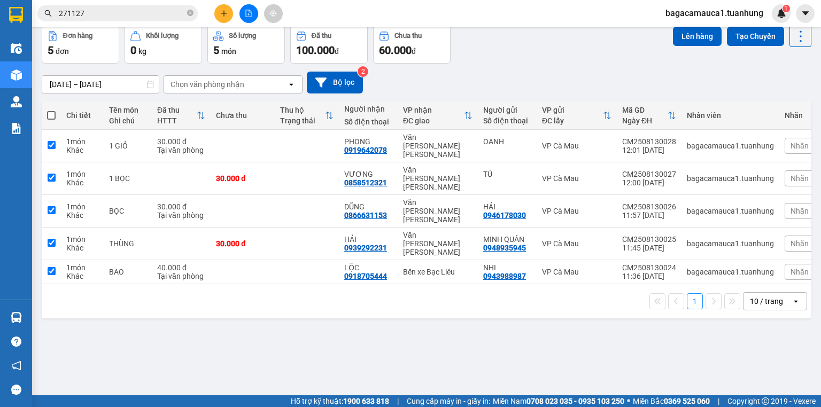
checkbox input "true"
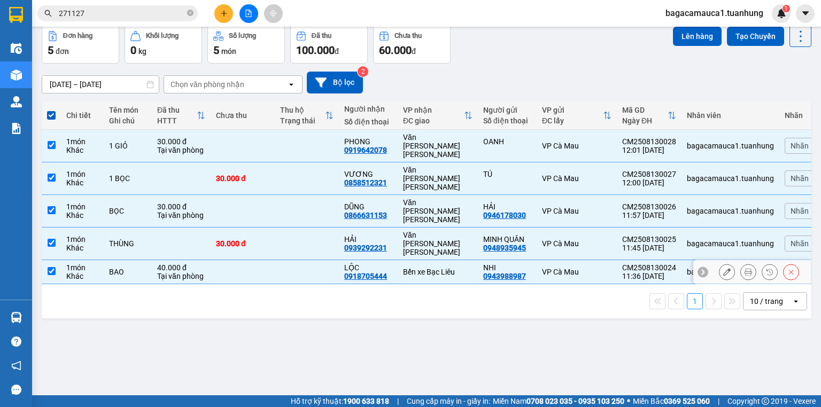
click at [489, 263] on div "NHI" at bounding box center [507, 267] width 48 height 9
checkbox input "false"
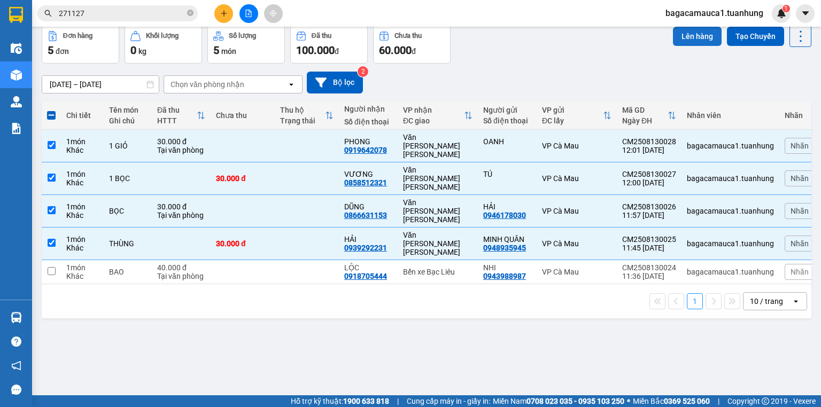
click at [675, 38] on button "Lên hàng" at bounding box center [697, 36] width 49 height 19
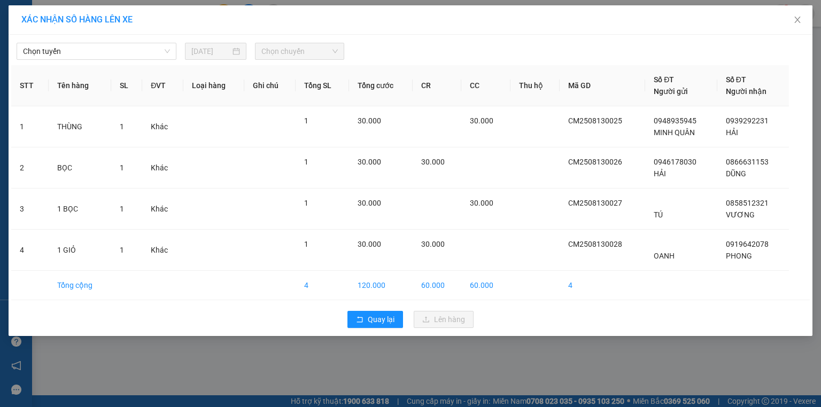
click at [116, 60] on div "Chọn tuyến 13/08/2025 Chọn chuyến STT Tên hàng SL ĐVT Loại hàng Ghi chú Tổng SL…" at bounding box center [411, 185] width 804 height 301
click at [141, 61] on div "Chọn tuyến 13/08/2025 Chọn chuyến STT Tên hàng SL ĐVT Loại hàng Ghi chú Tổng SL…" at bounding box center [411, 185] width 804 height 301
click at [144, 54] on span "Chọn tuyến" at bounding box center [96, 51] width 147 height 16
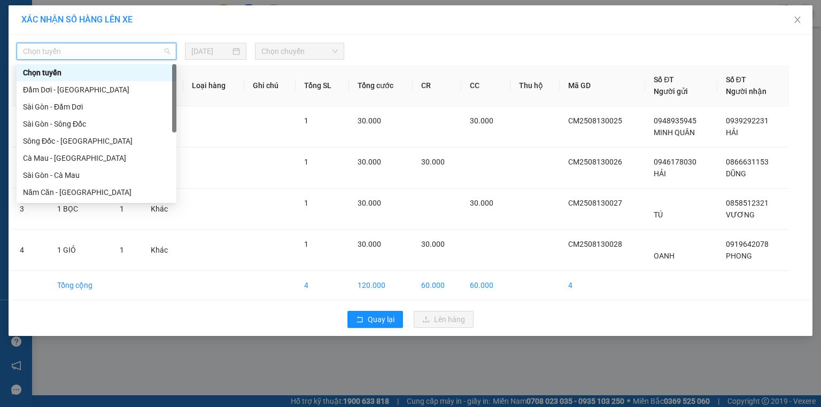
click at [79, 80] on div "Chọn tuyến" at bounding box center [97, 72] width 160 height 17
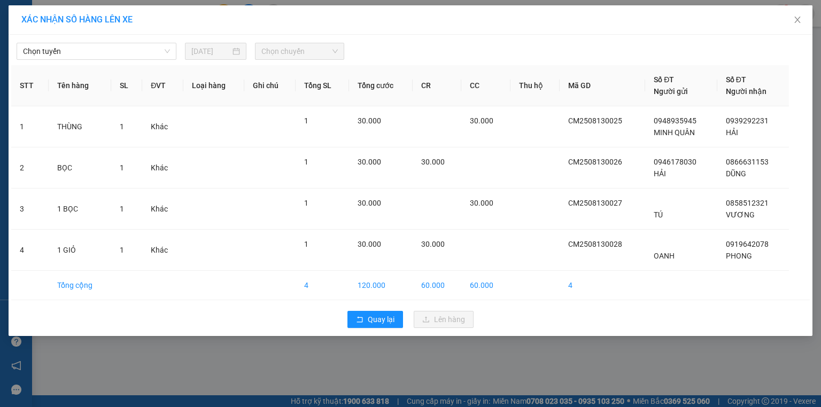
click at [79, 82] on th "Tên hàng" at bounding box center [80, 85] width 63 height 41
drag, startPoint x: 110, startPoint y: 49, endPoint x: 103, endPoint y: 64, distance: 16.7
click at [110, 49] on span "Chọn tuyến" at bounding box center [96, 51] width 147 height 16
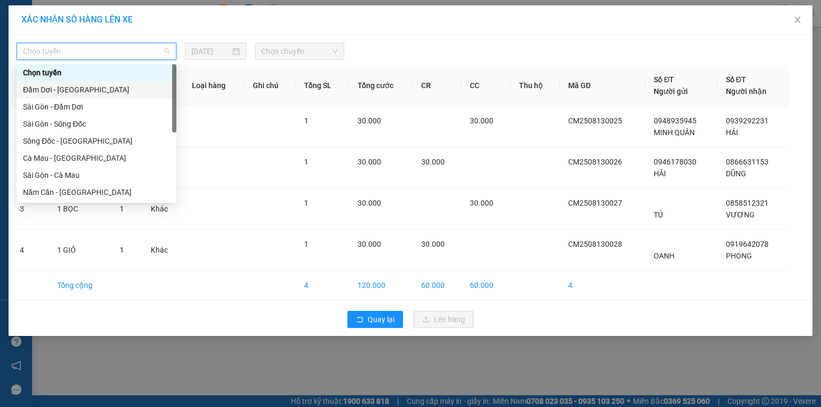
click at [87, 92] on div "Đầm Dơi - [GEOGRAPHIC_DATA]" at bounding box center [96, 90] width 147 height 12
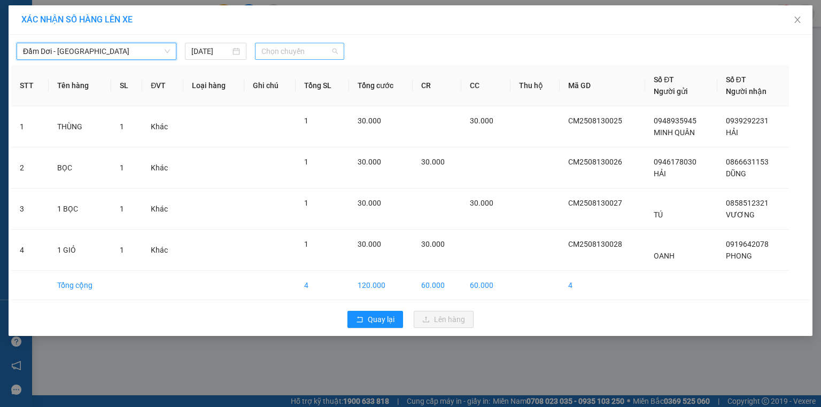
click at [326, 56] on span "Chọn chuyến" at bounding box center [299, 51] width 77 height 16
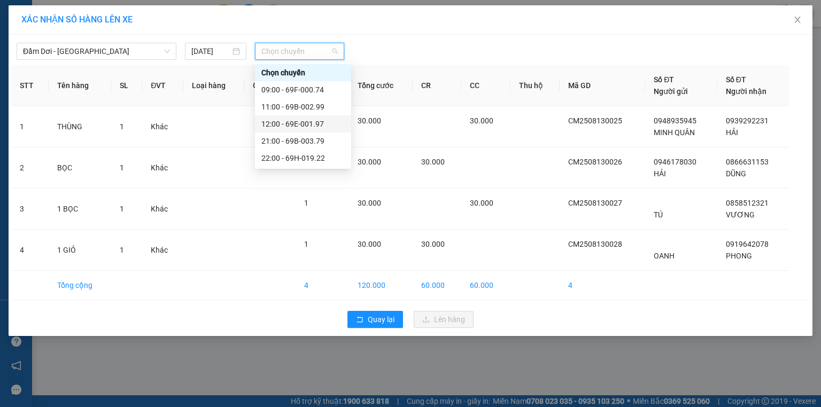
click at [321, 124] on div "12:00 - 69E-001.97" at bounding box center [302, 124] width 83 height 12
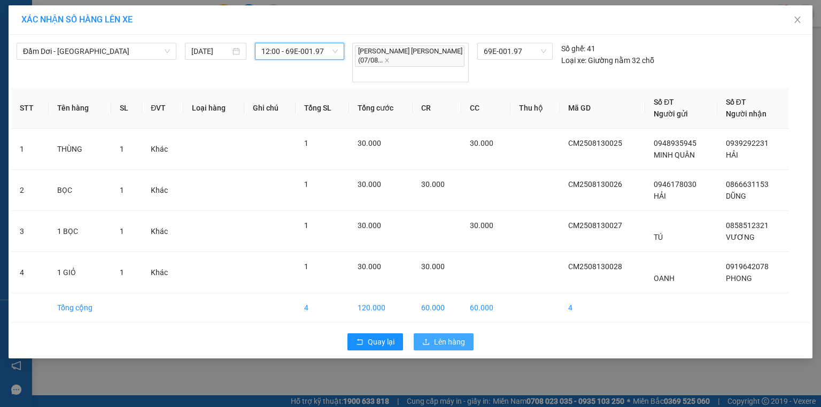
click at [463, 333] on button "Lên hàng" at bounding box center [444, 341] width 60 height 17
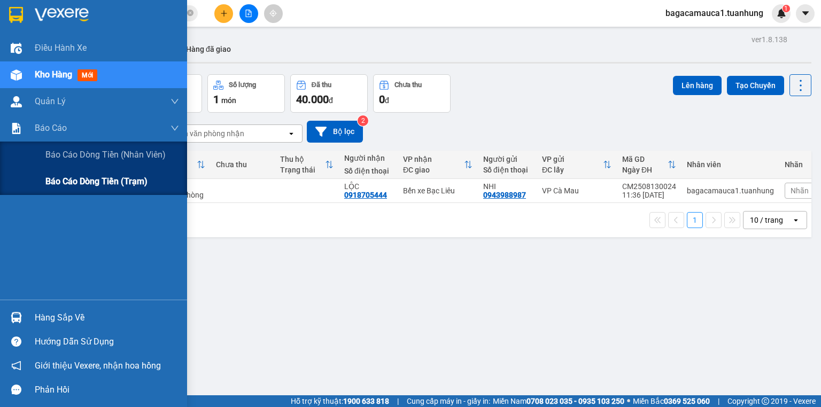
click at [56, 184] on span "Báo cáo dòng tiền (trạm)" at bounding box center [96, 181] width 102 height 13
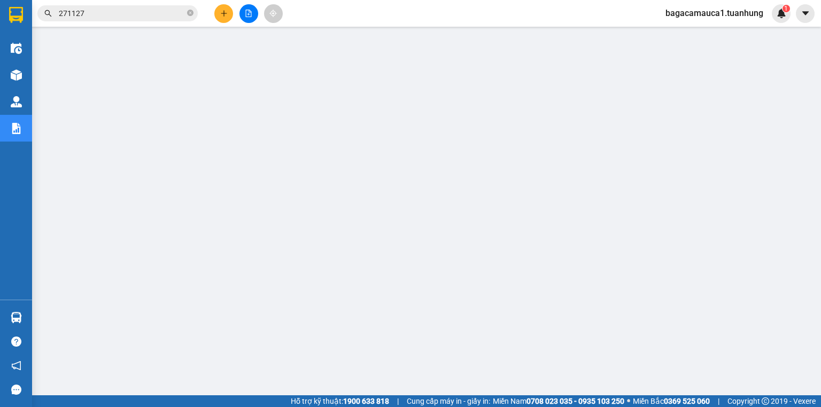
click at [707, 10] on span "bagacamauca1.tuanhung" at bounding box center [714, 12] width 115 height 13
click at [696, 36] on span "Đăng xuất" at bounding box center [719, 33] width 91 height 12
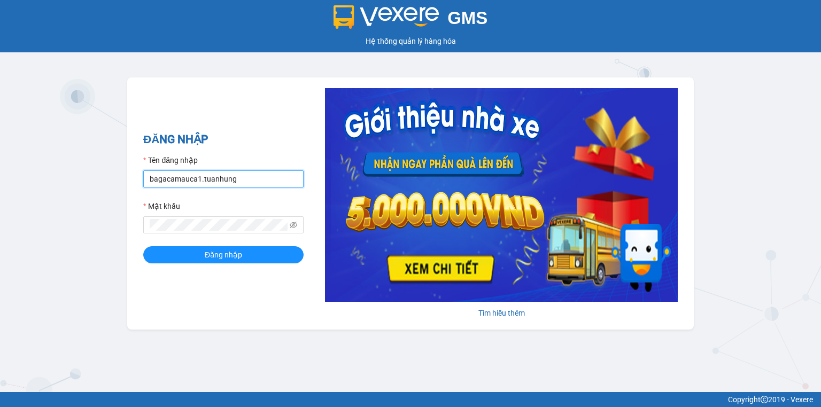
click at [237, 187] on input "bagacamauca1.tuanhung" at bounding box center [223, 178] width 160 height 17
type input "bagacamauca2.tuanhung"
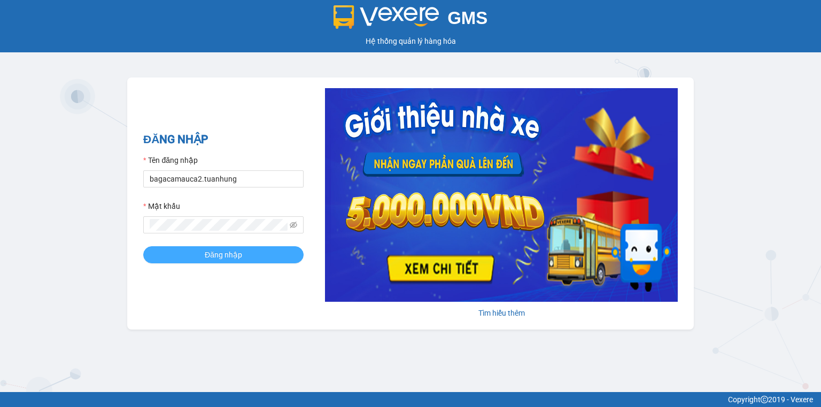
click at [257, 263] on button "Đăng nhập" at bounding box center [223, 254] width 160 height 17
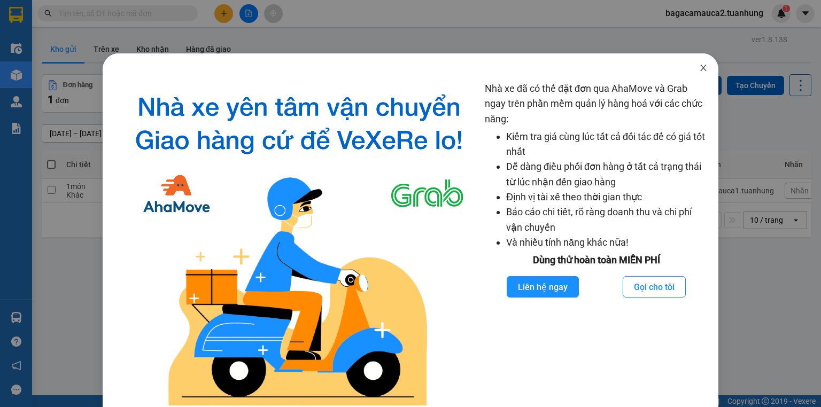
click at [692, 57] on span "Close" at bounding box center [703, 68] width 30 height 30
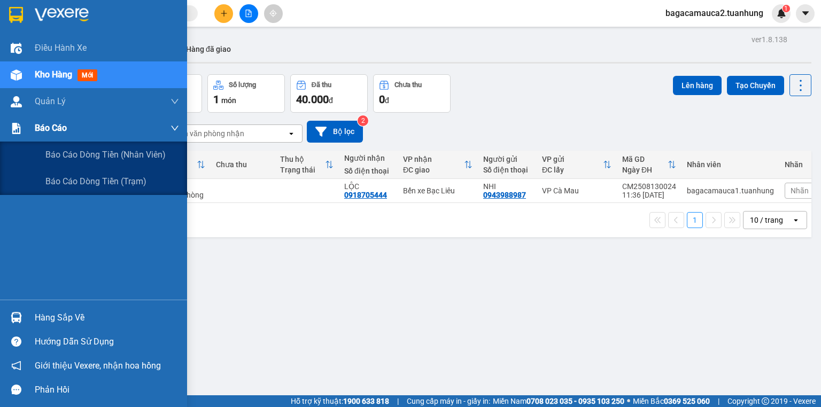
click at [43, 124] on span "Báo cáo" at bounding box center [51, 127] width 32 height 13
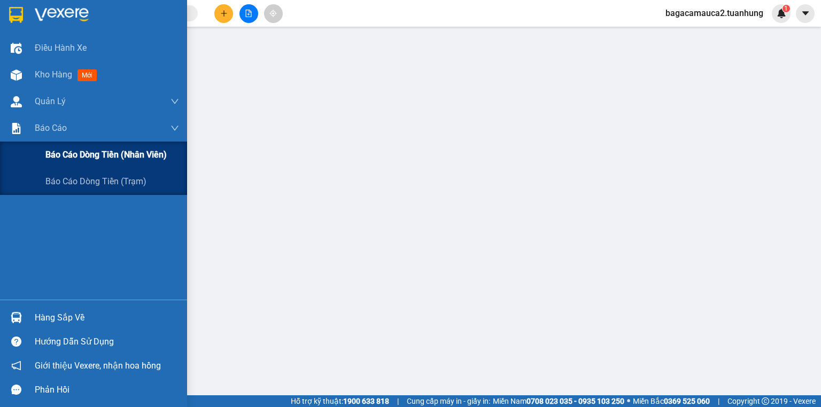
click at [42, 167] on div "Báo cáo dòng tiền (nhân viên)" at bounding box center [93, 155] width 187 height 27
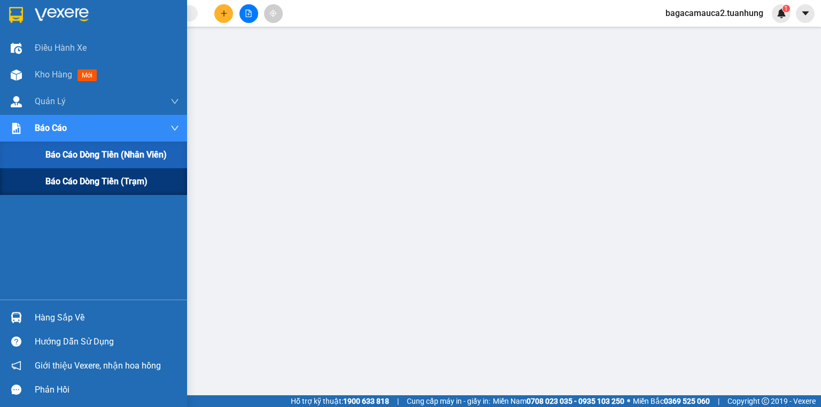
click at [42, 177] on div "Báo cáo dòng tiền (trạm)" at bounding box center [93, 181] width 187 height 27
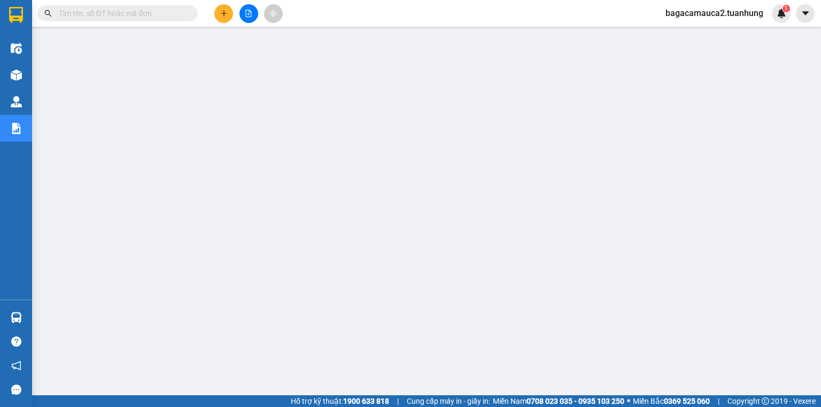
click at [112, 9] on input "text" at bounding box center [122, 13] width 126 height 12
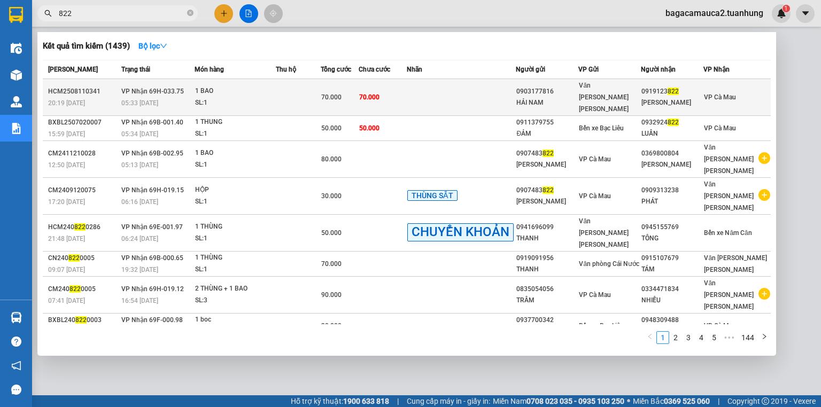
type input "822"
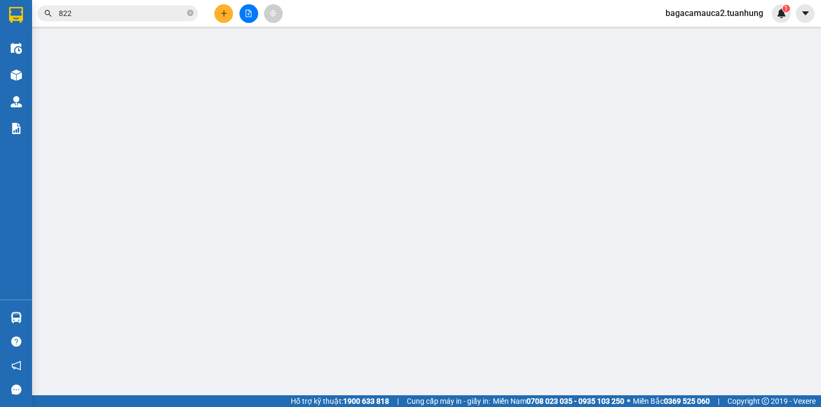
type input "0903177816"
type input "HẢI NAM"
type input "0919123822"
type input "HUY HOÀNG"
type input "70.000"
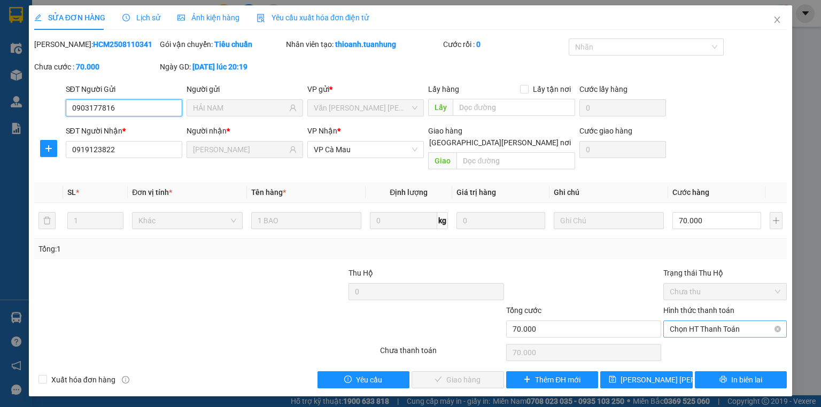
click at [710, 324] on span "Chọn HT Thanh Toán" at bounding box center [724, 329] width 111 height 16
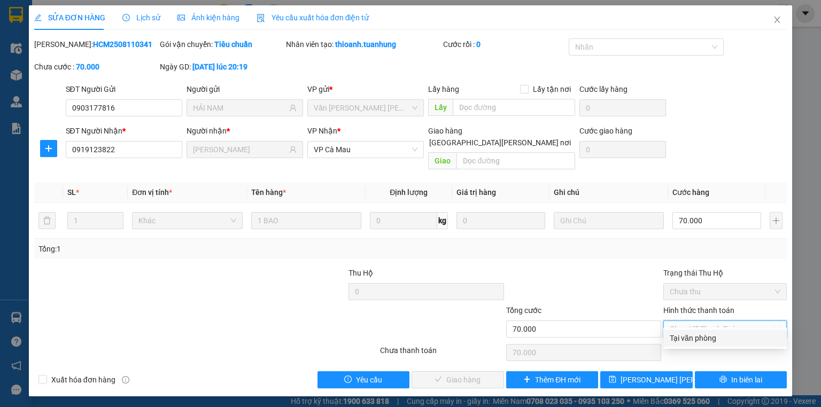
click at [695, 335] on div "Tại văn phòng" at bounding box center [724, 338] width 111 height 12
type input "0"
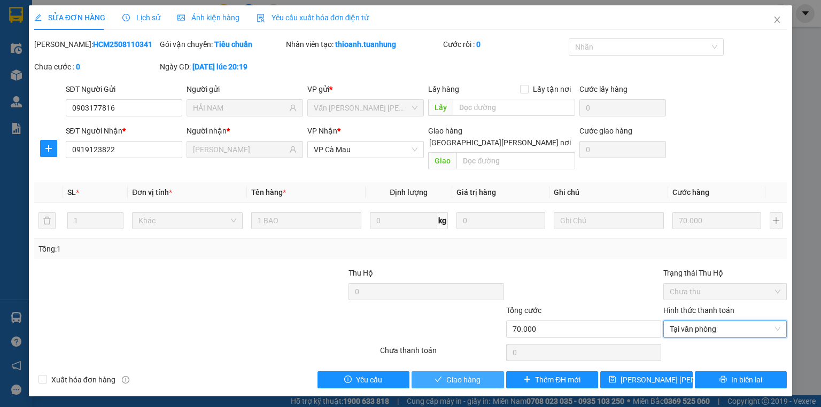
click at [439, 373] on button "Giao hàng" at bounding box center [457, 379] width 92 height 17
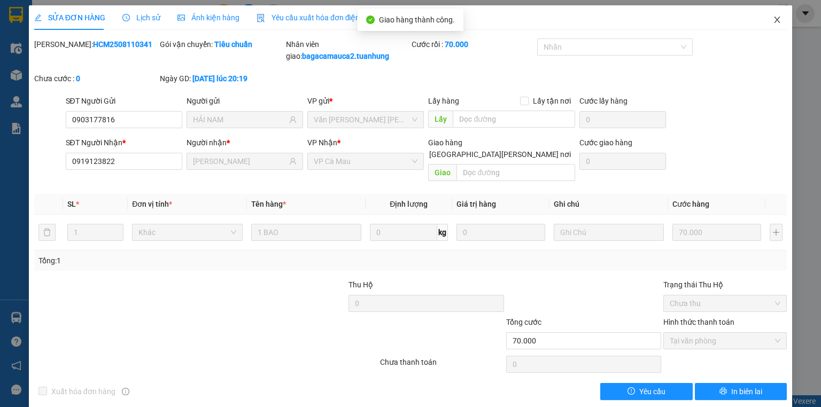
click at [773, 24] on icon "close" at bounding box center [777, 19] width 9 height 9
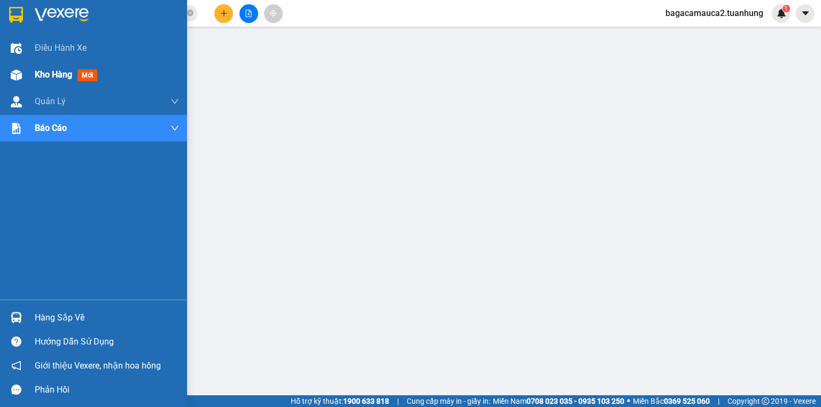
click at [0, 81] on div "Kho hàng mới" at bounding box center [93, 74] width 187 height 27
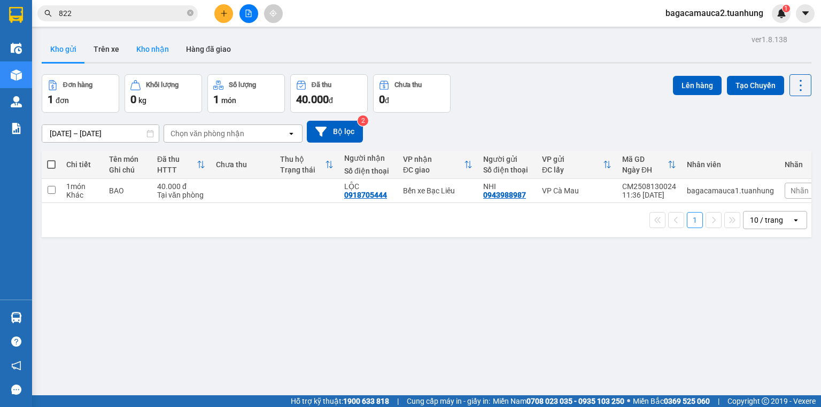
click at [129, 49] on button "Kho nhận" at bounding box center [153, 49] width 50 height 26
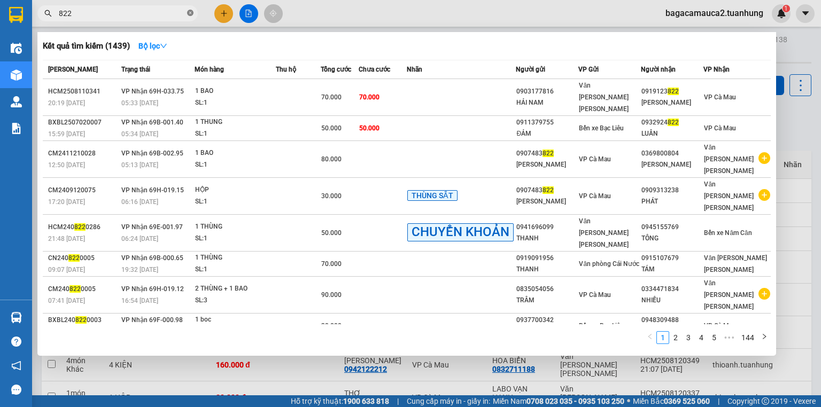
click at [189, 14] on icon "close-circle" at bounding box center [190, 13] width 6 height 6
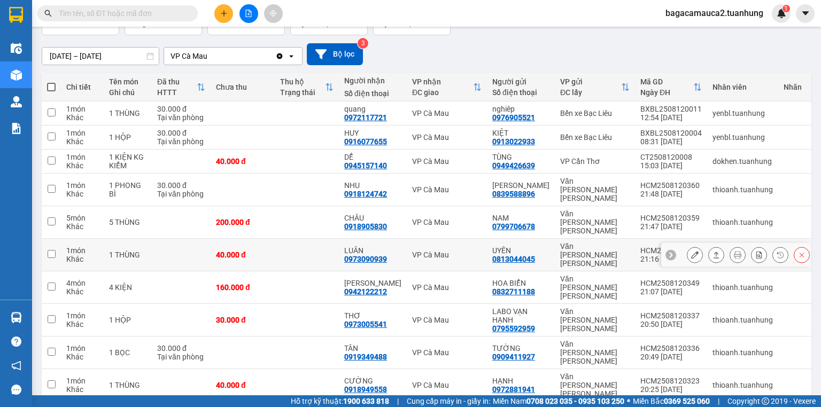
scroll to position [79, 0]
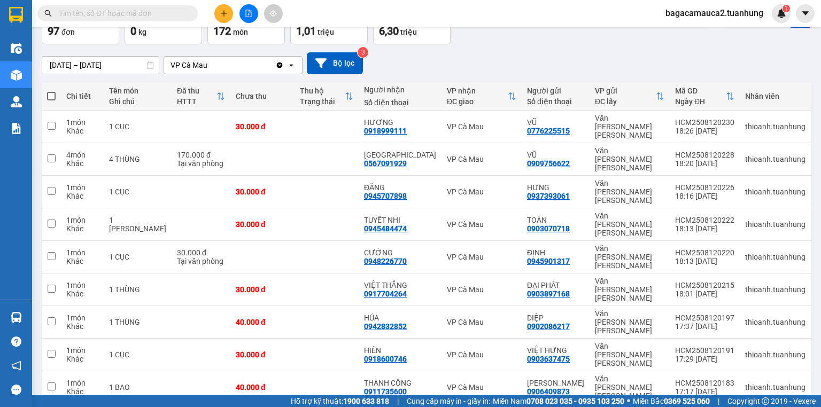
scroll to position [70, 0]
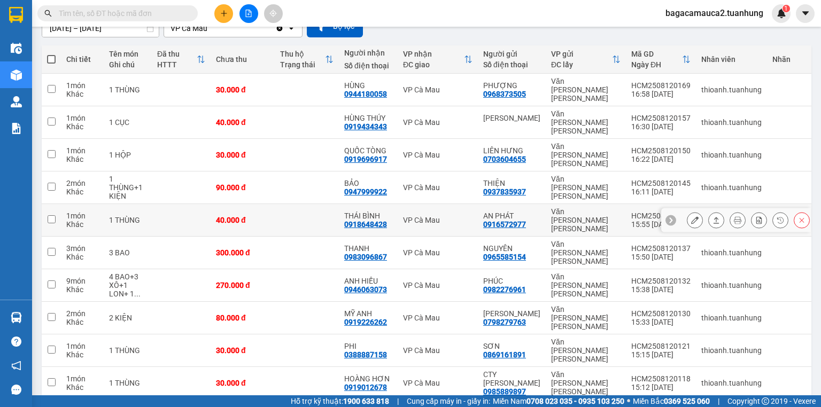
scroll to position [113, 0]
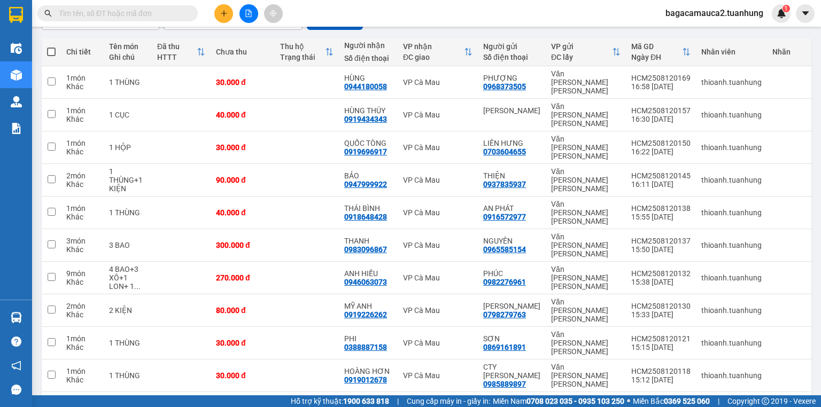
click at [712, 401] on button at bounding box center [713, 409] width 16 height 16
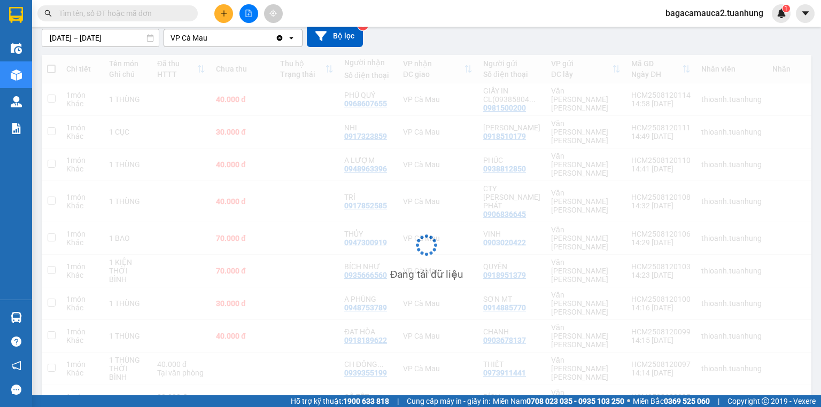
scroll to position [96, 0]
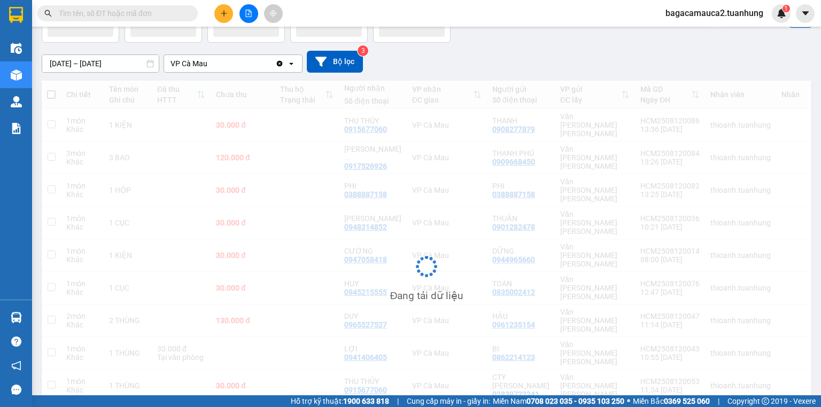
scroll to position [70, 0]
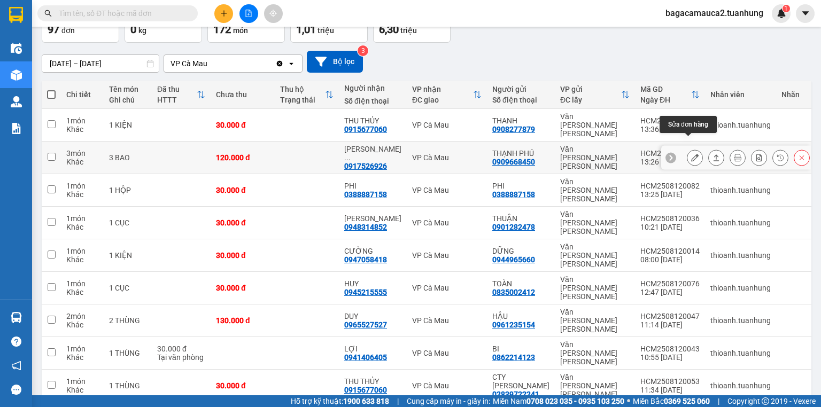
click at [690, 149] on button at bounding box center [694, 158] width 15 height 19
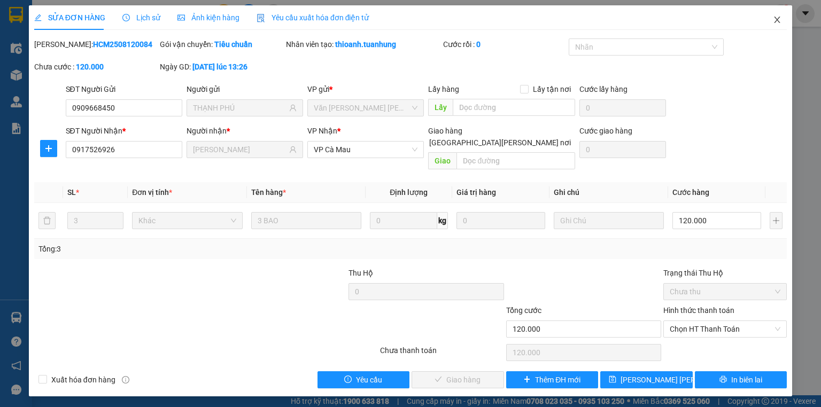
click at [788, 22] on span "Close" at bounding box center [777, 20] width 30 height 30
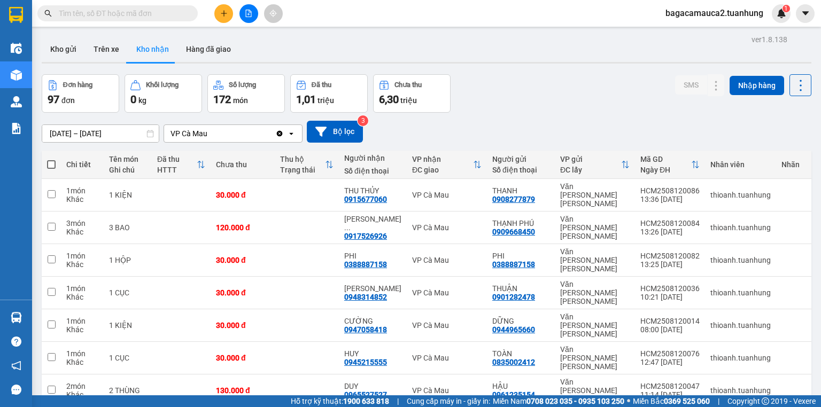
click at [149, 15] on input "text" at bounding box center [122, 13] width 126 height 12
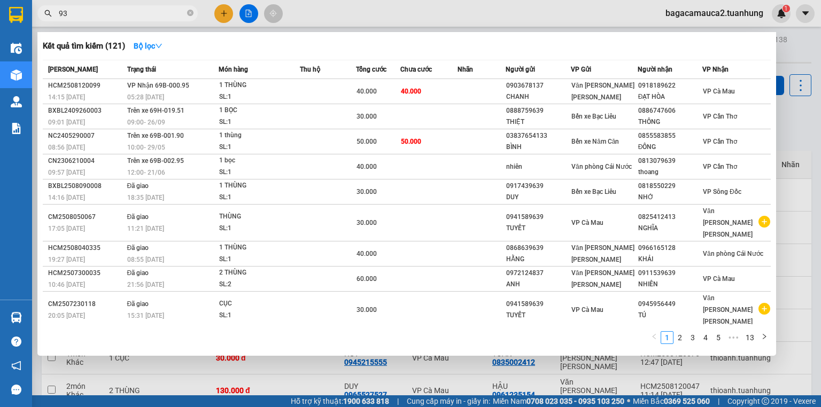
type input "939"
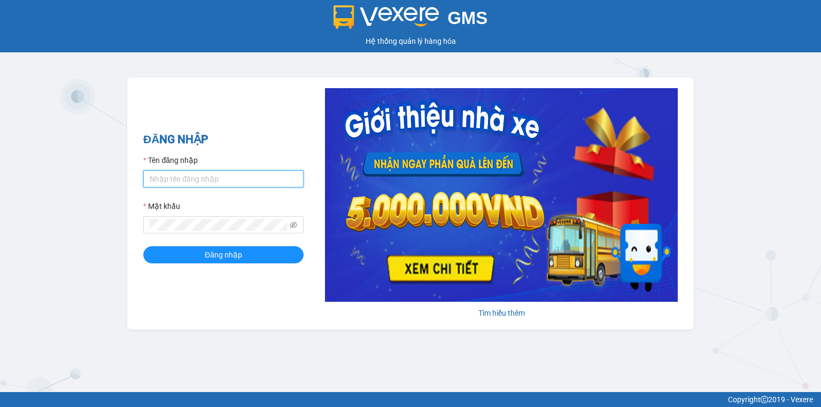
type input "bagacamauca2.tuanhung"
click at [239, 267] on div "ĐĂNG NHẬP Tên đăng nhập bagacamauca2.tuanhung Mật khẩu Đăng nhập" at bounding box center [223, 203] width 160 height 145
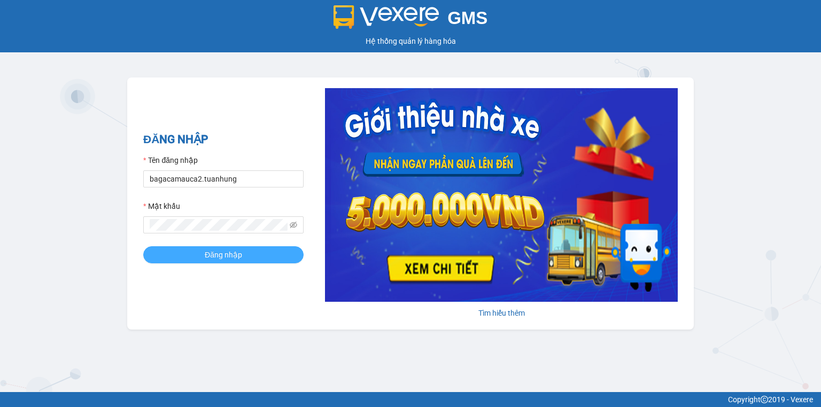
click at [246, 261] on button "Đăng nhập" at bounding box center [223, 254] width 160 height 17
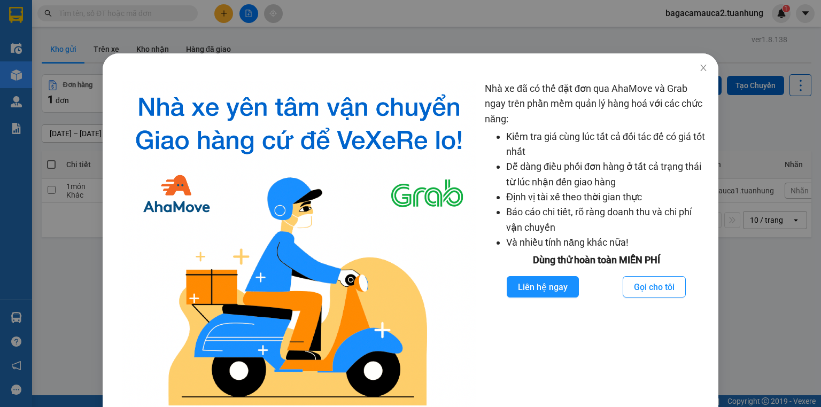
click at [197, 43] on div "Nhà xe đã có thể đặt đơn qua AhaMove và Grab ngay trên phần mềm quản lý hàng ho…" at bounding box center [410, 203] width 821 height 407
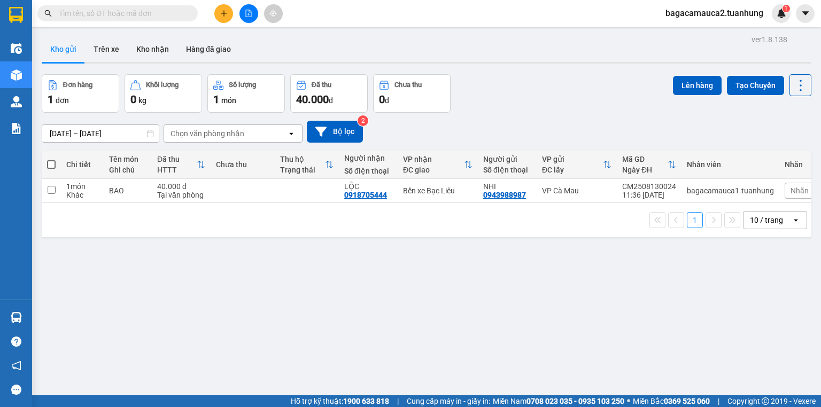
click at [153, 22] on div "Kết quả tìm kiếm ( 0 ) Bộ lọc No Data" at bounding box center [104, 13] width 208 height 19
click at [160, 15] on input "text" at bounding box center [122, 13] width 126 height 12
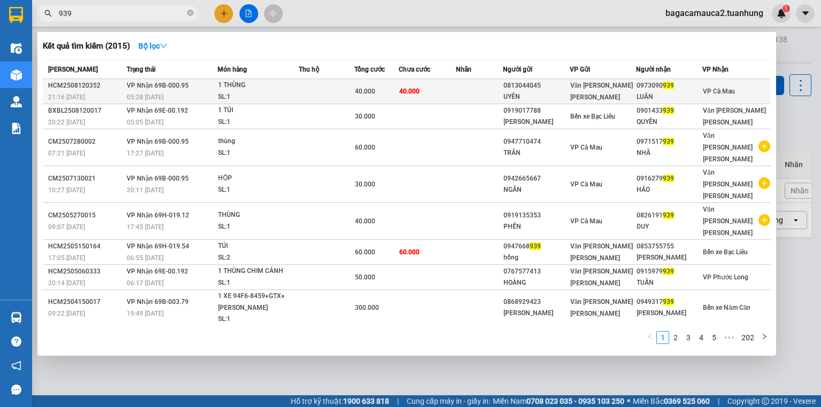
type input "939"
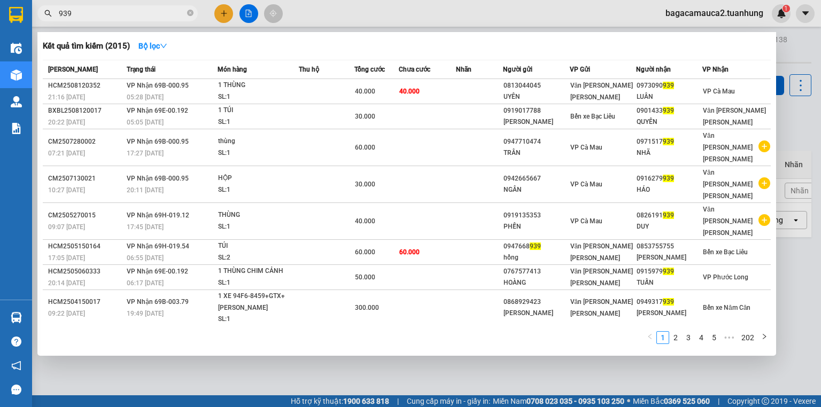
click at [636, 89] on div "0973090 939" at bounding box center [668, 85] width 65 height 11
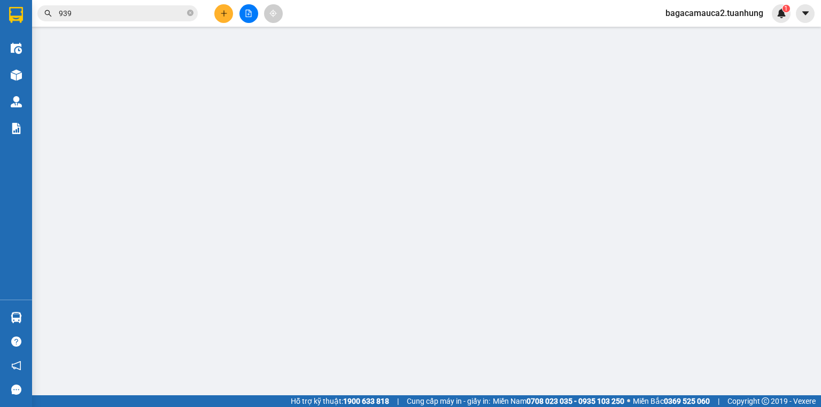
type input "0813044045"
type input "UYÊN"
type input "0973090939"
type input "LUÂN"
type input "40.000"
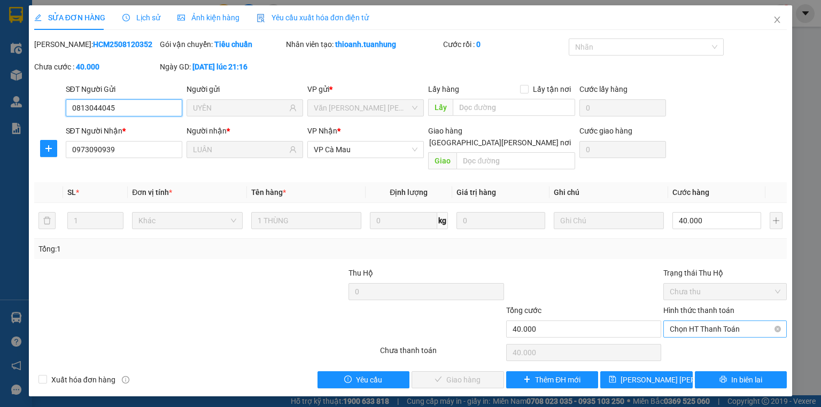
drag, startPoint x: 724, startPoint y: 313, endPoint x: 710, endPoint y: 325, distance: 19.7
click at [723, 321] on span "Chọn HT Thanh Toán" at bounding box center [724, 329] width 111 height 16
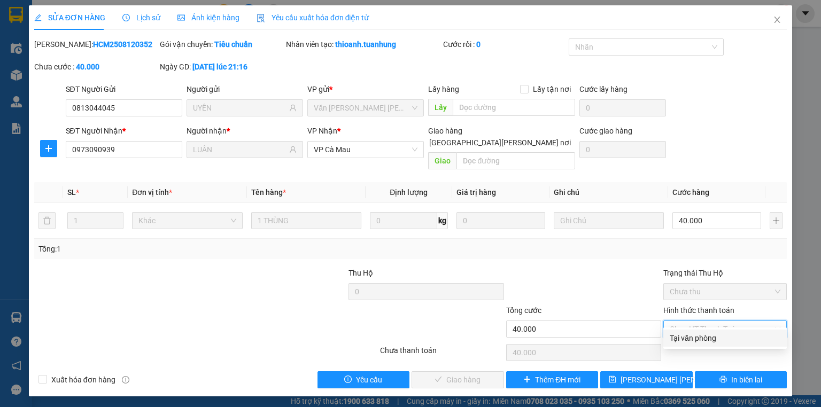
click at [703, 334] on div "Tại văn phòng" at bounding box center [724, 338] width 111 height 12
type input "0"
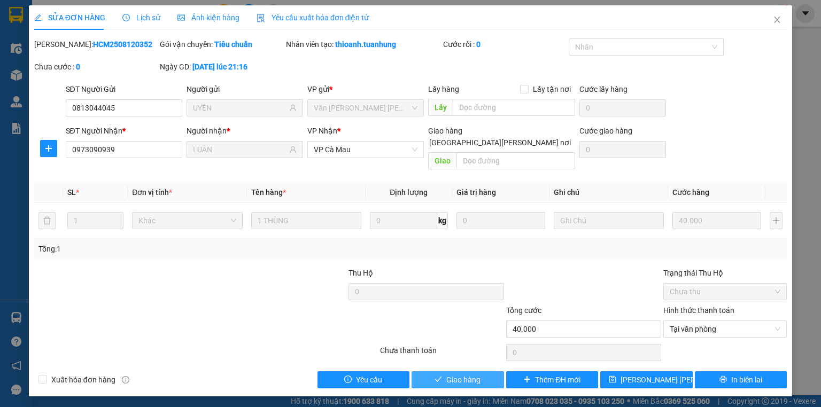
click at [460, 374] on span "Giao hàng" at bounding box center [463, 380] width 34 height 12
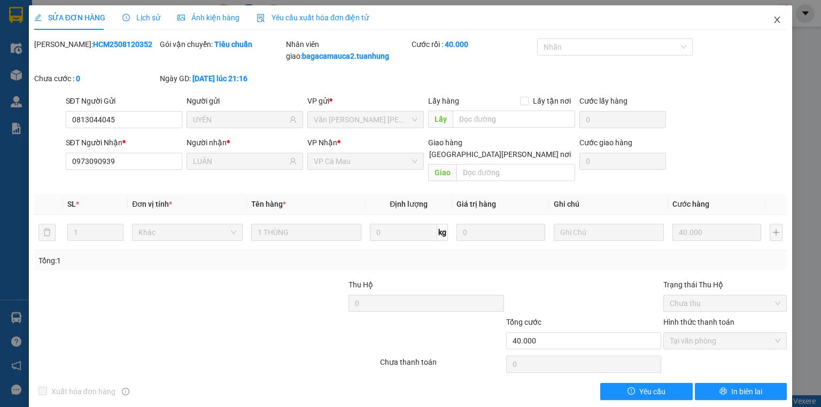
click at [768, 14] on span "Close" at bounding box center [777, 20] width 30 height 30
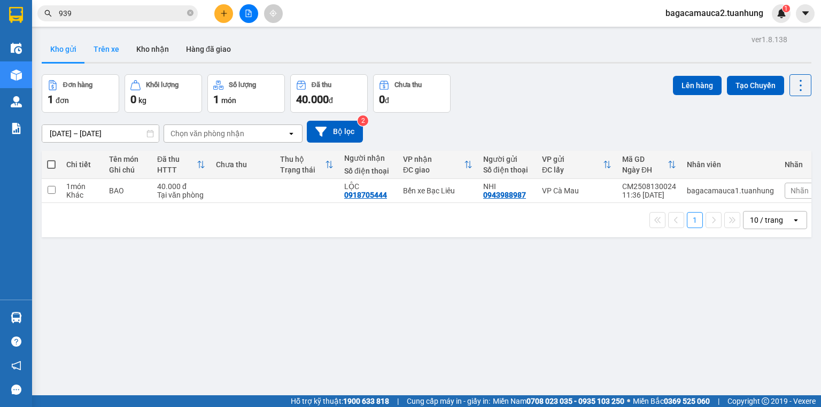
click at [122, 40] on button "Trên xe" at bounding box center [106, 49] width 43 height 26
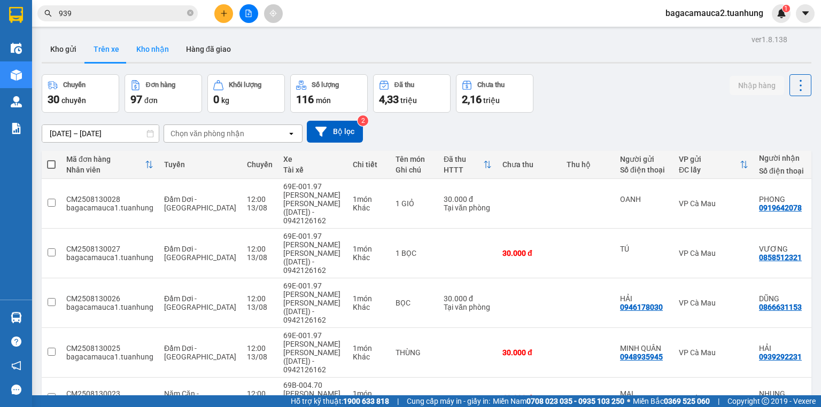
click at [149, 46] on button "Kho nhận" at bounding box center [153, 49] width 50 height 26
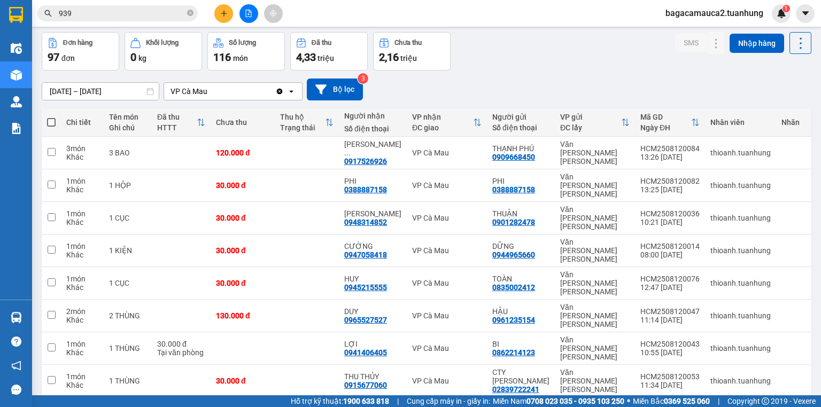
scroll to position [70, 0]
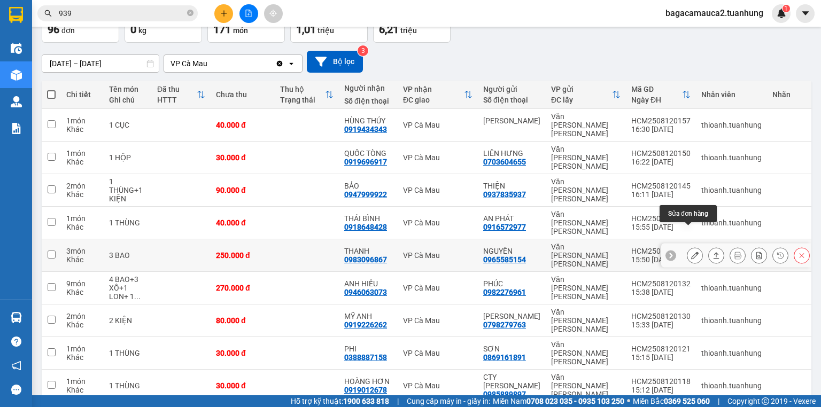
click at [693, 246] on button at bounding box center [694, 255] width 15 height 19
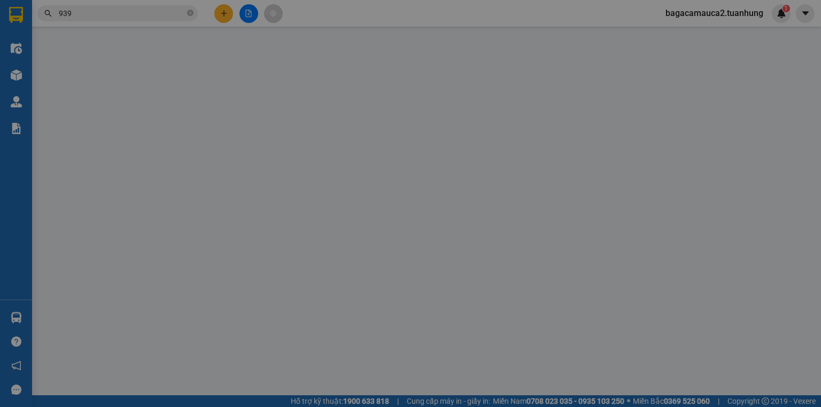
type input "0965585154"
type input "NGUYÊN"
type input "0983096867"
type input "THANH"
type input "250.000"
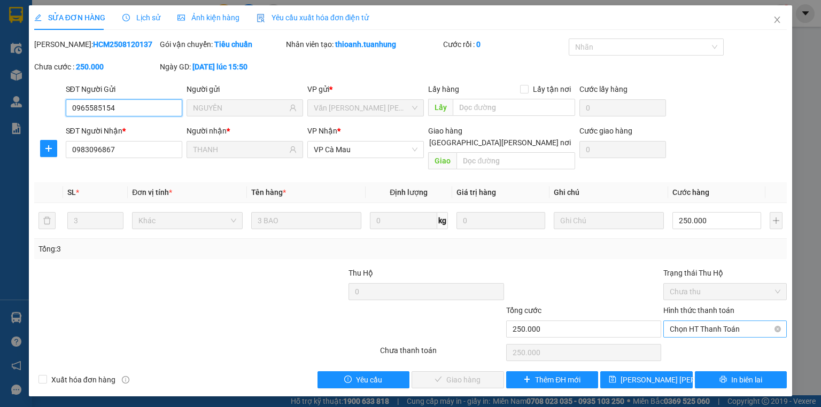
click at [690, 321] on span "Chọn HT Thanh Toán" at bounding box center [724, 329] width 111 height 16
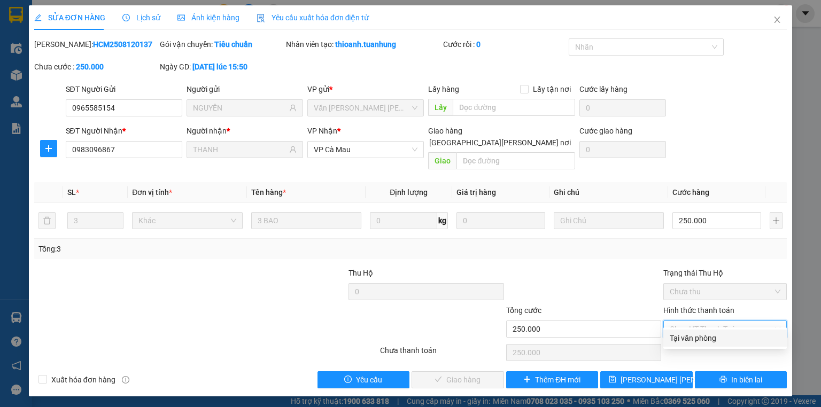
click at [688, 337] on div "Tại văn phòng" at bounding box center [724, 338] width 111 height 12
type input "0"
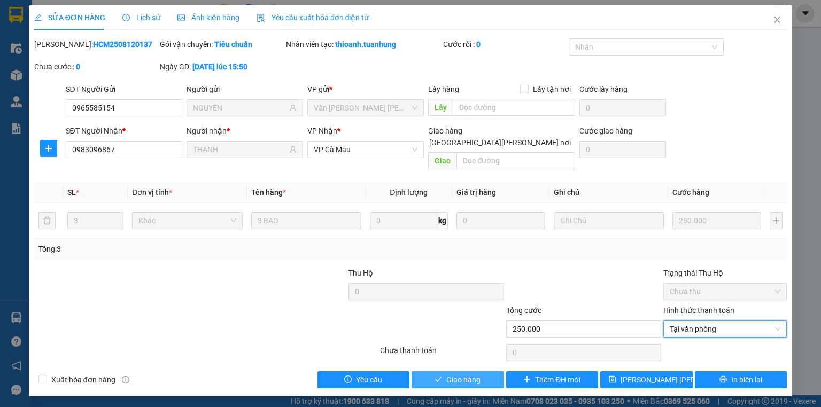
click at [473, 374] on span "Giao hàng" at bounding box center [463, 380] width 34 height 12
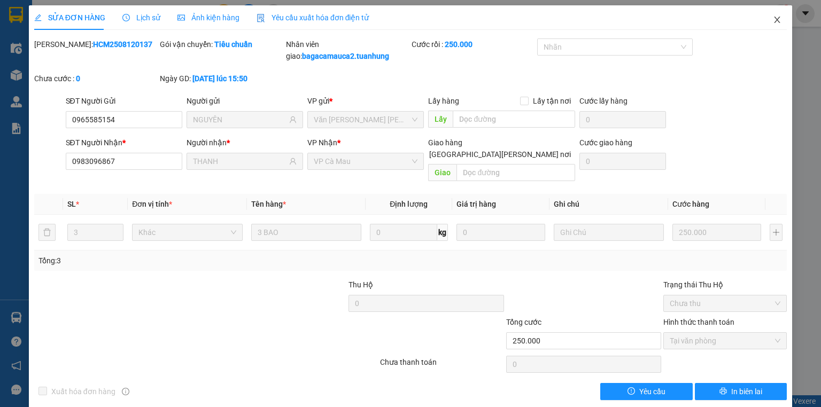
click at [774, 19] on icon "close" at bounding box center [777, 19] width 9 height 9
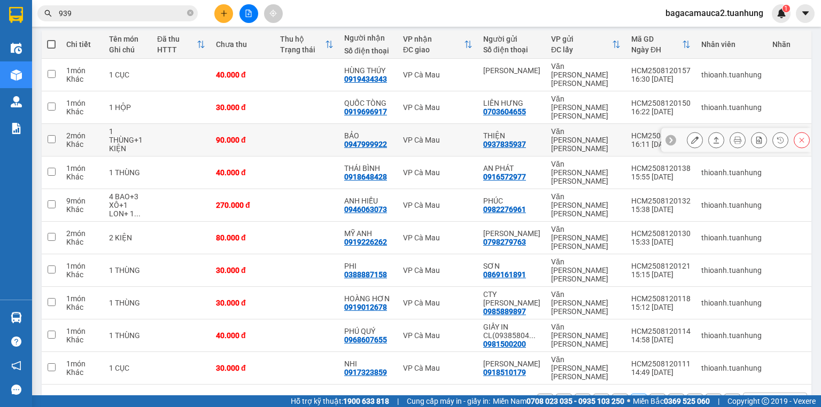
scroll to position [121, 0]
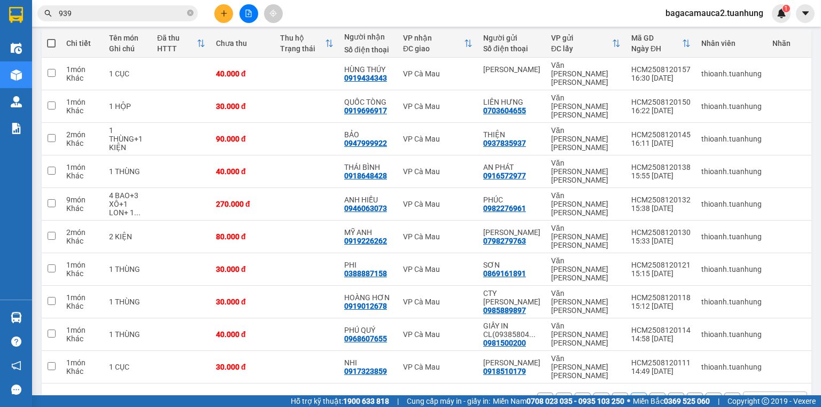
click at [710, 397] on icon at bounding box center [713, 400] width 7 height 7
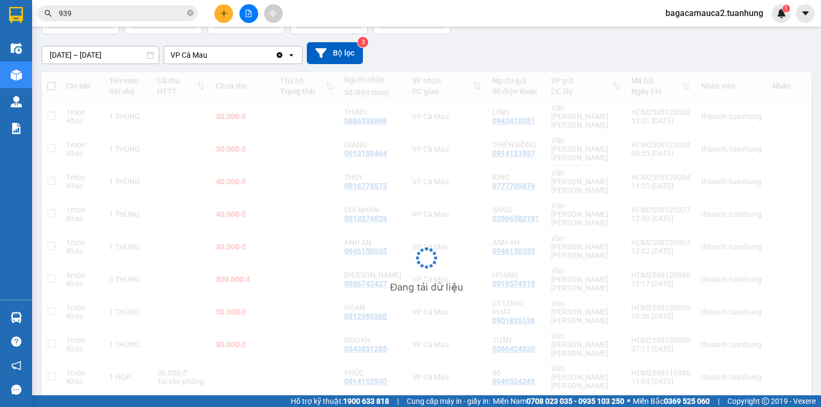
scroll to position [79, 0]
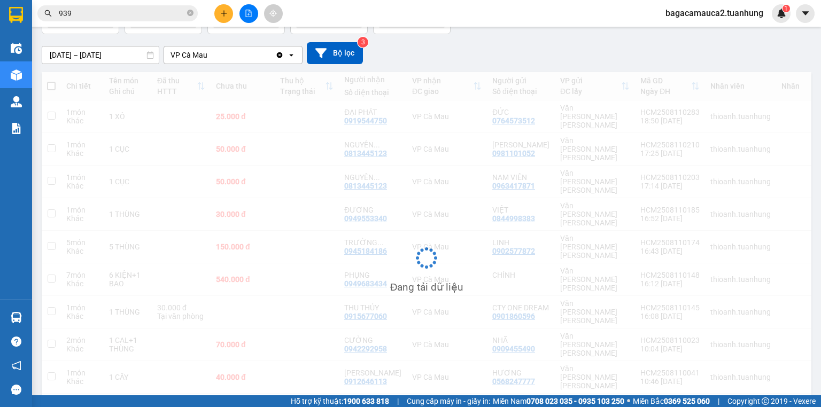
scroll to position [49, 0]
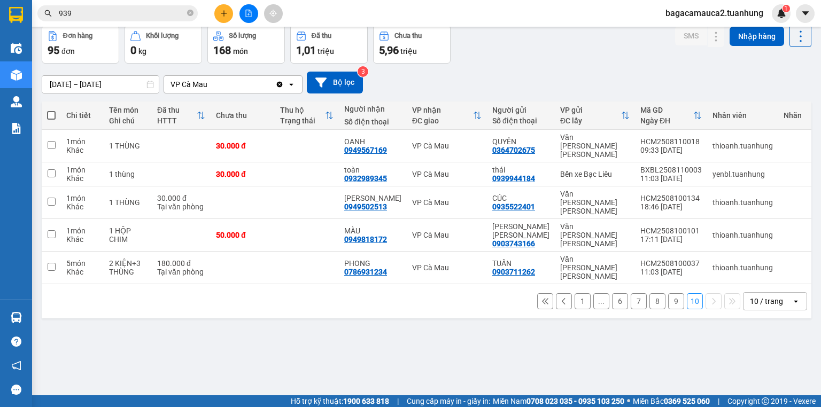
click at [574, 293] on button "1" at bounding box center [582, 301] width 16 height 16
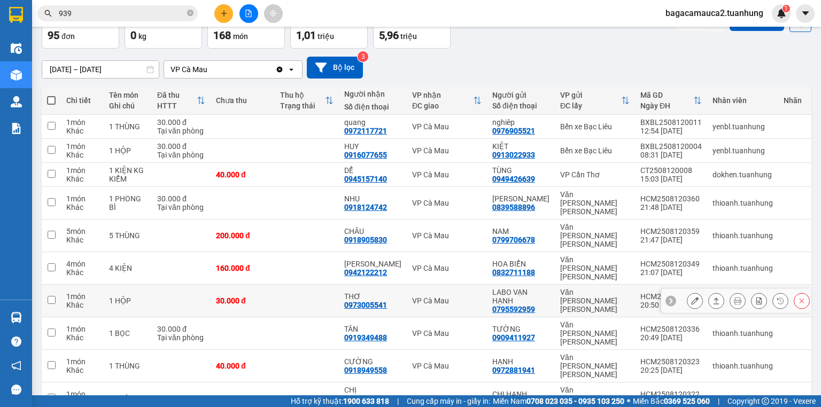
scroll to position [79, 0]
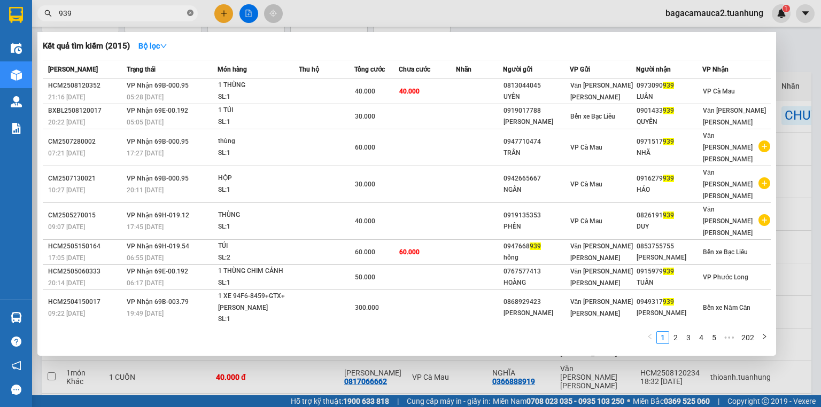
click at [191, 11] on icon "close-circle" at bounding box center [190, 13] width 6 height 6
type input "5"
type input "4343"
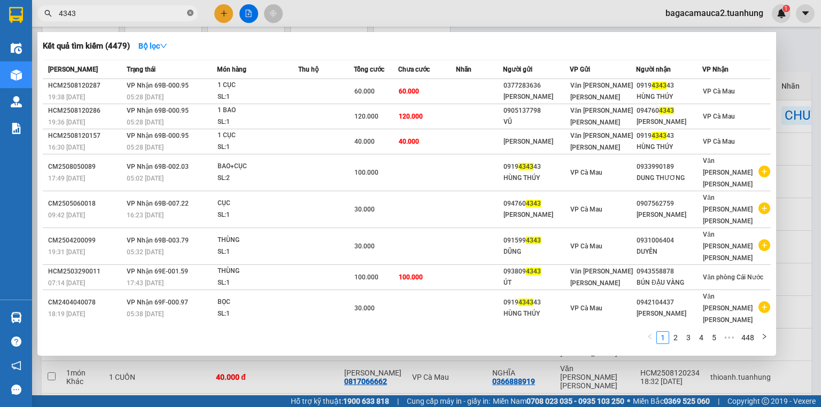
click at [191, 11] on icon "close-circle" at bounding box center [190, 13] width 6 height 6
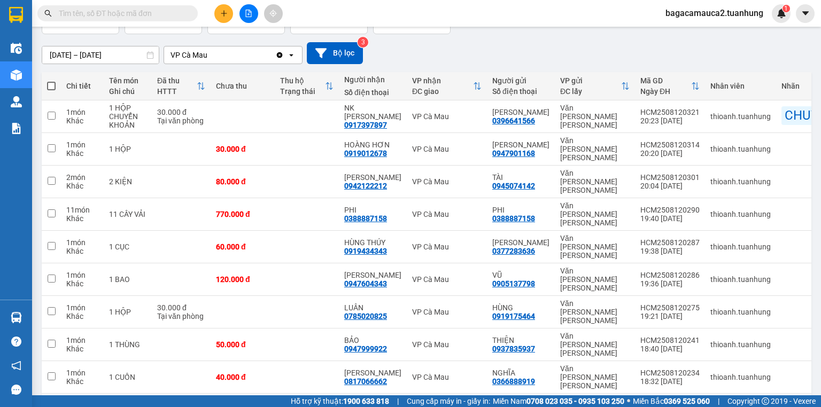
click at [177, 13] on input "text" at bounding box center [122, 13] width 126 height 12
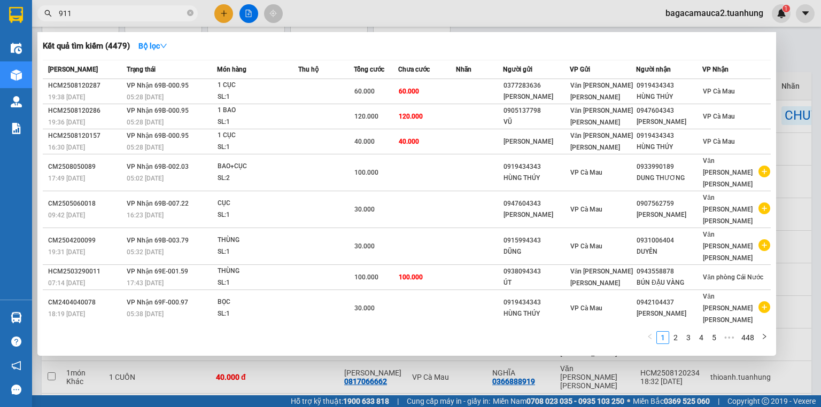
type input "9111"
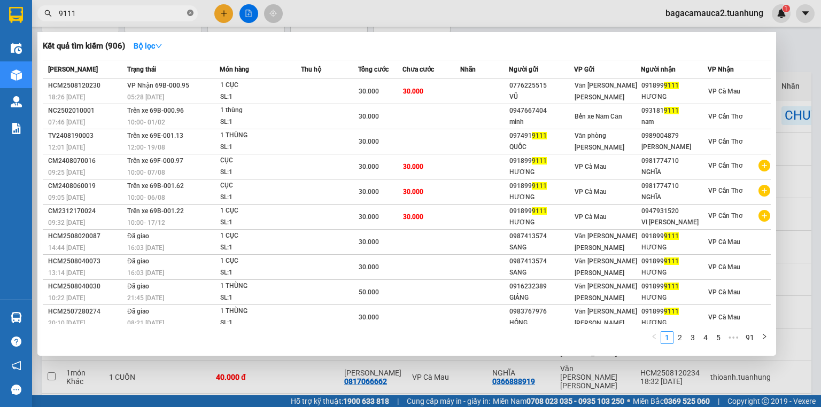
click at [192, 15] on icon "close-circle" at bounding box center [190, 13] width 6 height 6
type input "333"
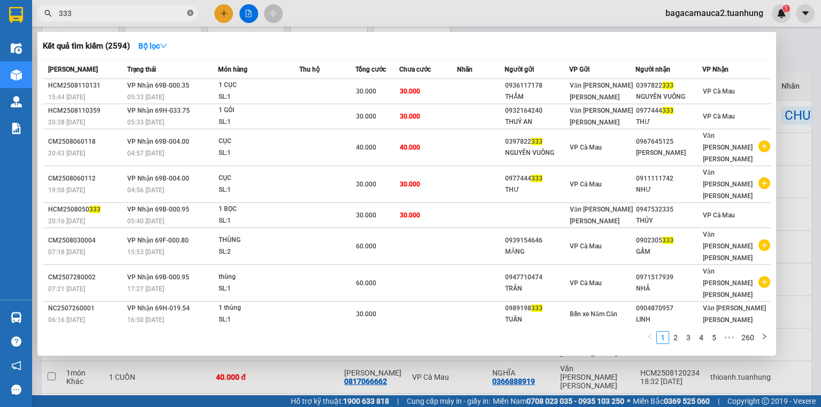
click at [187, 11] on icon "close-circle" at bounding box center [190, 13] width 6 height 6
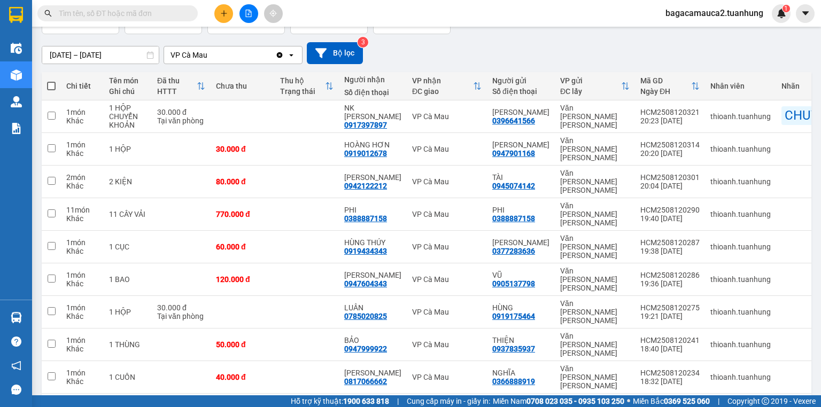
click at [175, 13] on input "text" at bounding box center [122, 13] width 126 height 12
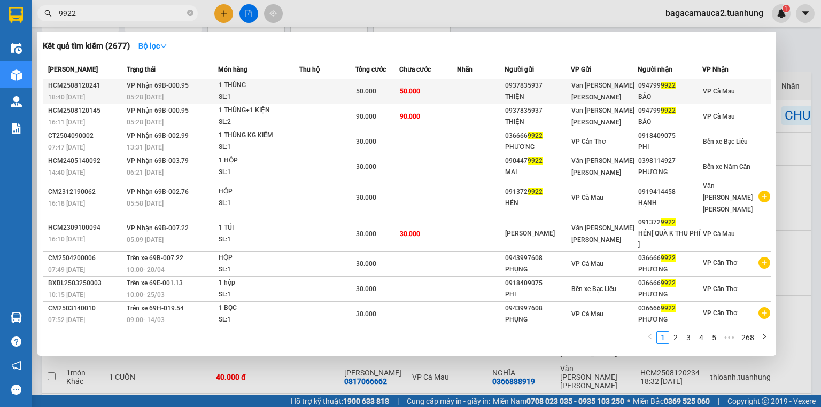
type input "9922"
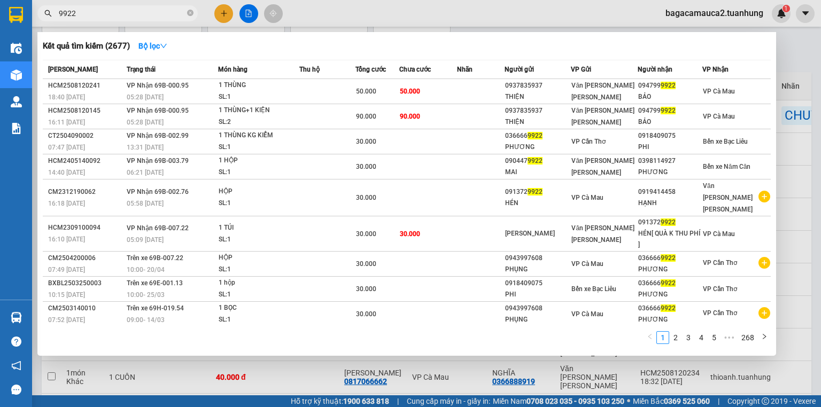
click at [427, 90] on td "50.000" at bounding box center [428, 91] width 58 height 25
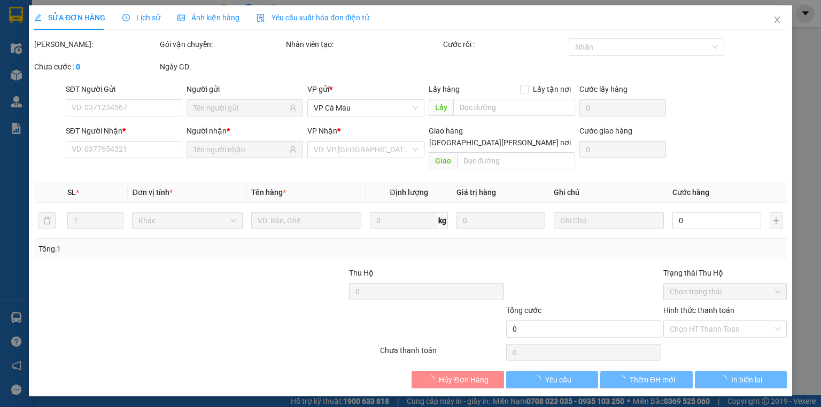
type input "0937835937"
type input "THIỆN"
type input "0947999922"
type input "BẢO"
type input "50.000"
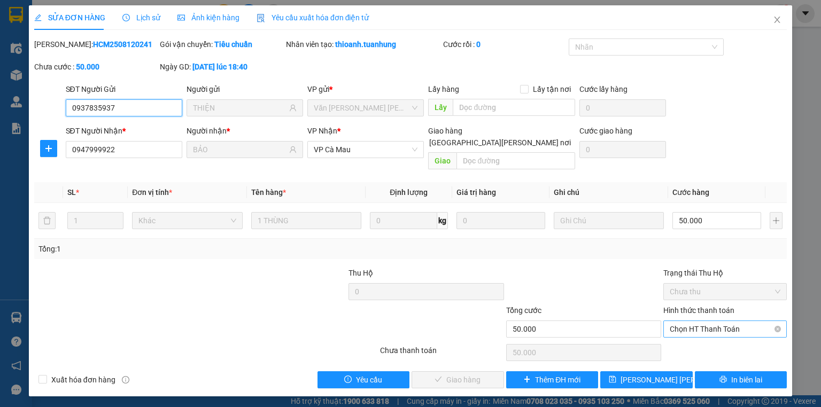
click at [719, 321] on span "Chọn HT Thanh Toán" at bounding box center [724, 329] width 111 height 16
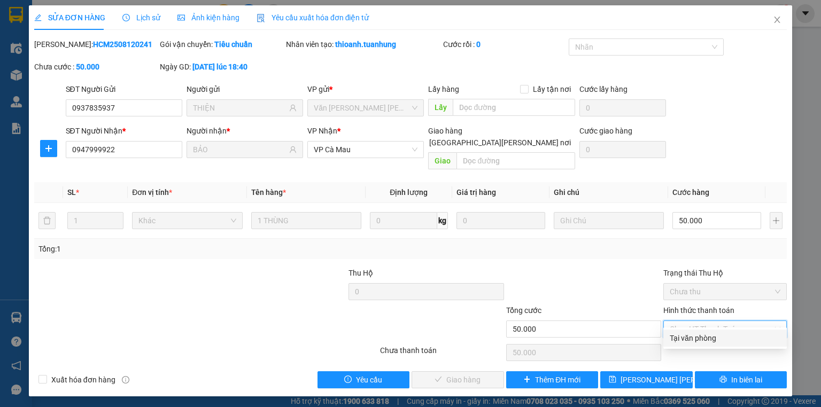
click at [692, 347] on div "Total Paid Fee 0 Total UnPaid Fee 50.000 Cash Collection Total Fee Mã ĐH: HCM25…" at bounding box center [410, 213] width 752 height 350
click at [702, 324] on span "Chọn HT Thanh Toán" at bounding box center [724, 329] width 111 height 16
click at [692, 327] on div "Hình thức thanh toán Chọn HT Thanh Toán" at bounding box center [724, 323] width 123 height 37
click at [696, 321] on span "Chọn HT Thanh Toán" at bounding box center [724, 329] width 111 height 16
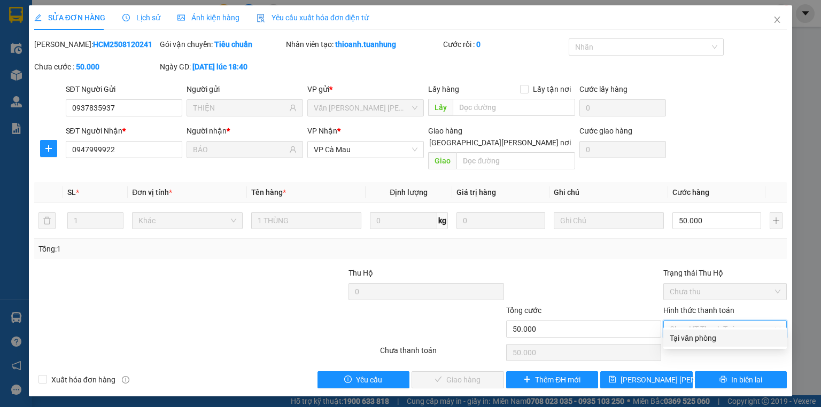
click at [690, 346] on div "Total Paid Fee 0 Total UnPaid Fee 50.000 Cash Collection Total Fee Mã ĐH: HCM25…" at bounding box center [410, 213] width 752 height 350
click at [697, 321] on span "Chọn HT Thanh Toán" at bounding box center [724, 329] width 111 height 16
click at [683, 336] on div "Tại văn phòng" at bounding box center [724, 338] width 111 height 12
type input "0"
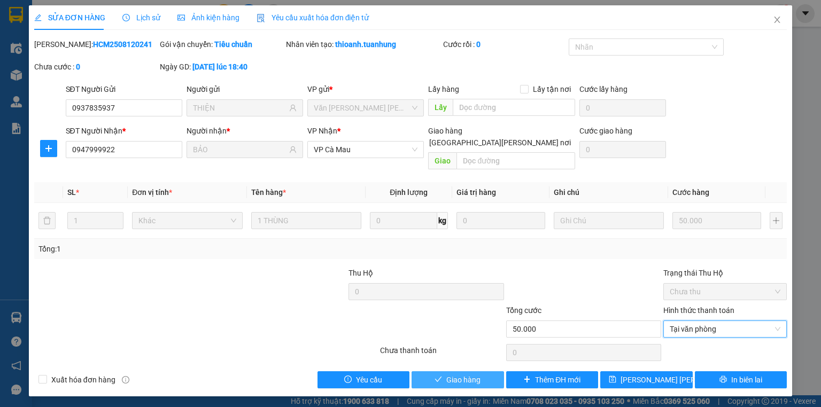
click at [469, 374] on span "Giao hàng" at bounding box center [463, 380] width 34 height 12
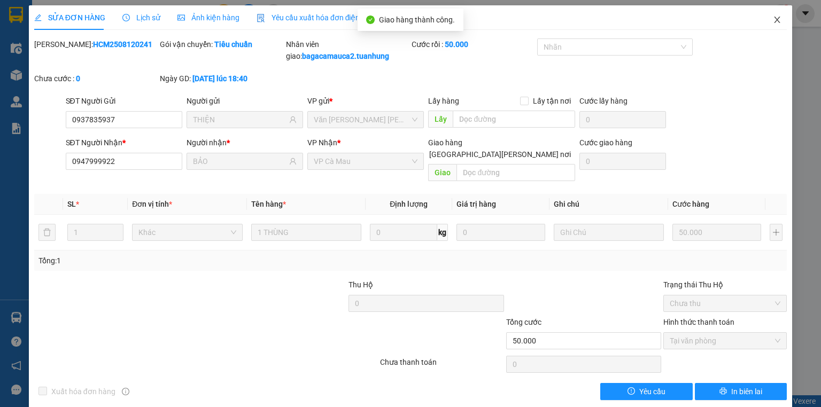
click at [777, 8] on span "Close" at bounding box center [777, 20] width 30 height 30
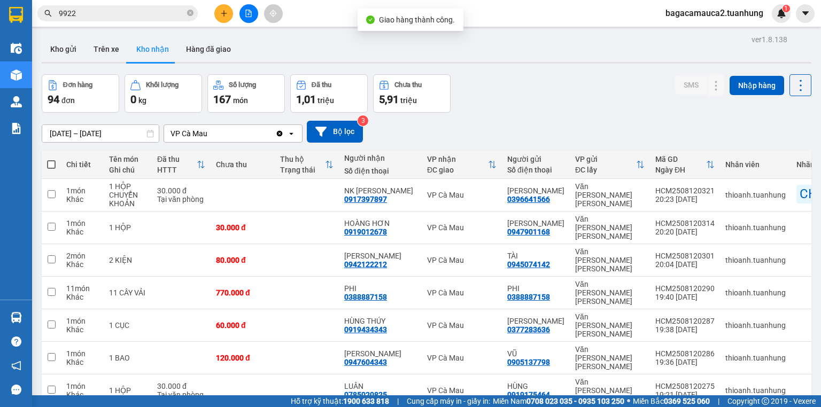
click at [163, 13] on input "9922" at bounding box center [122, 13] width 126 height 12
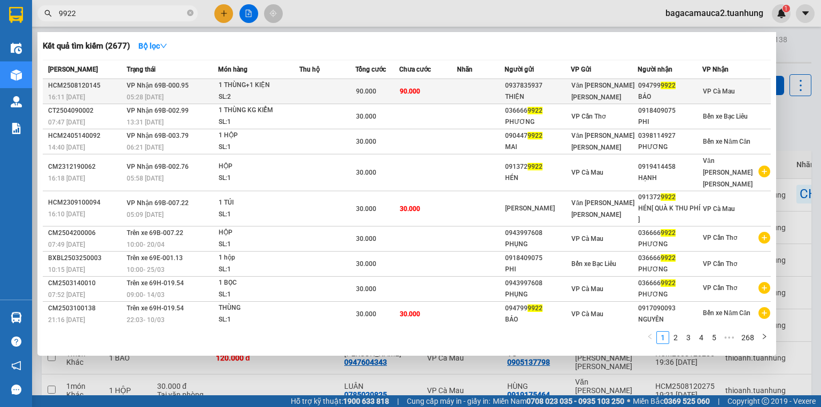
click at [451, 92] on td "90.000" at bounding box center [428, 91] width 58 height 25
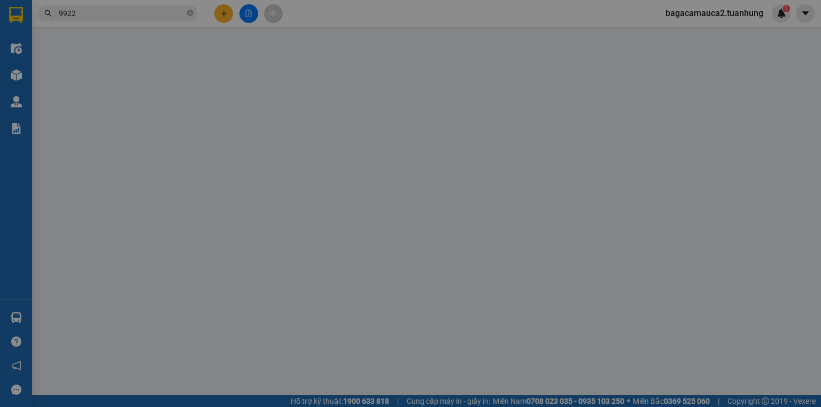
type input "0937835937"
type input "THIỆN"
type input "0947999922"
type input "BẢO"
type input "90.000"
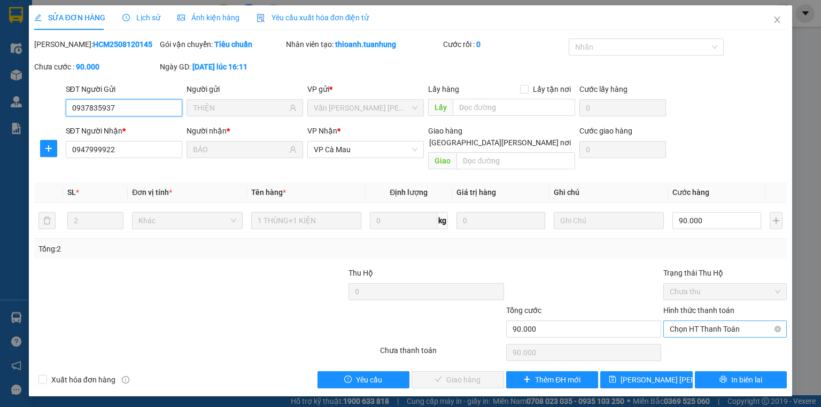
click at [724, 321] on span "Chọn HT Thanh Toán" at bounding box center [724, 329] width 111 height 16
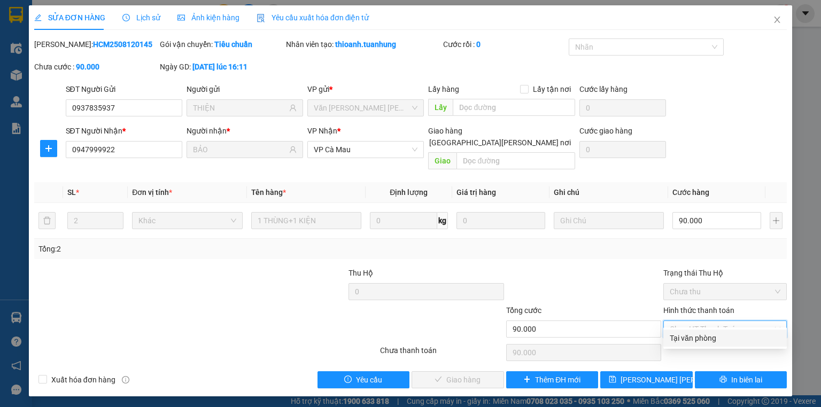
click at [701, 338] on div "Tại văn phòng" at bounding box center [724, 338] width 111 height 12
type input "0"
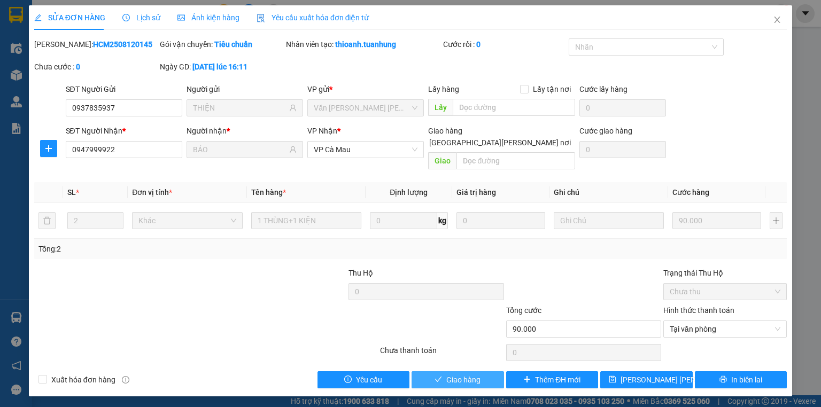
click at [455, 374] on span "Giao hàng" at bounding box center [463, 380] width 34 height 12
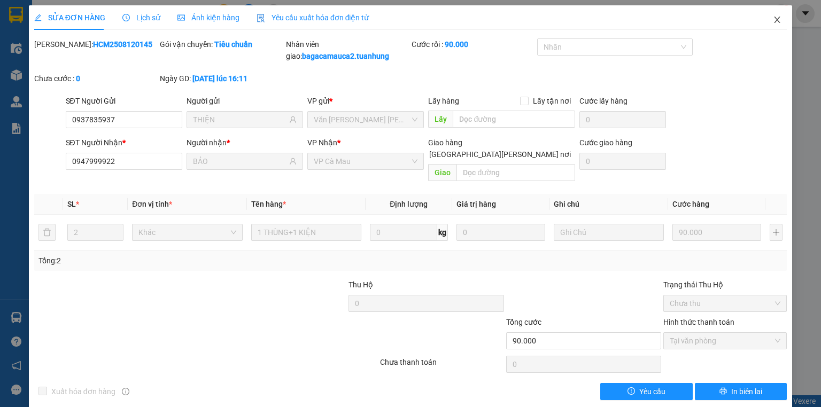
click at [768, 11] on span "Close" at bounding box center [777, 20] width 30 height 30
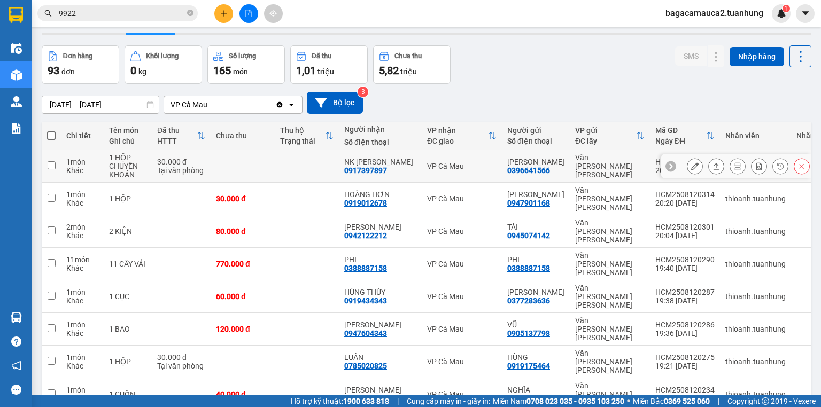
scroll to position [79, 0]
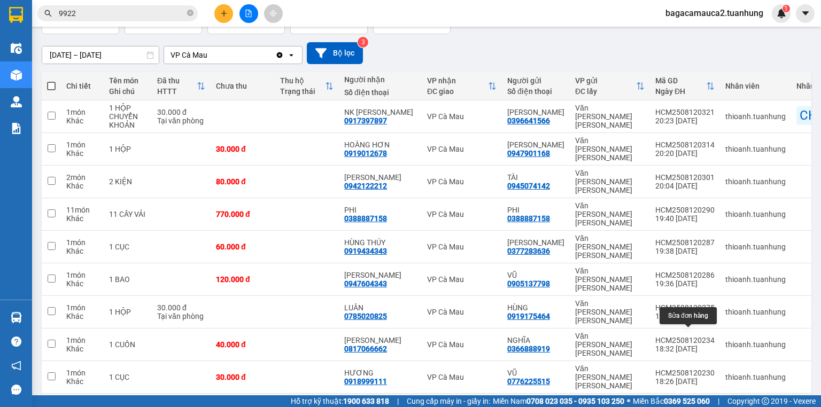
click at [693, 401] on button at bounding box center [694, 410] width 15 height 19
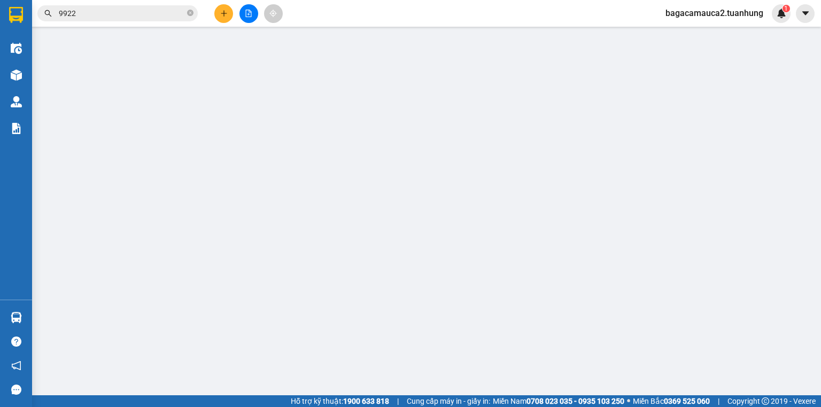
type input "0909756622"
type input "VŨ"
type input "0567091929"
type input "[GEOGRAPHIC_DATA]"
type input "170.000"
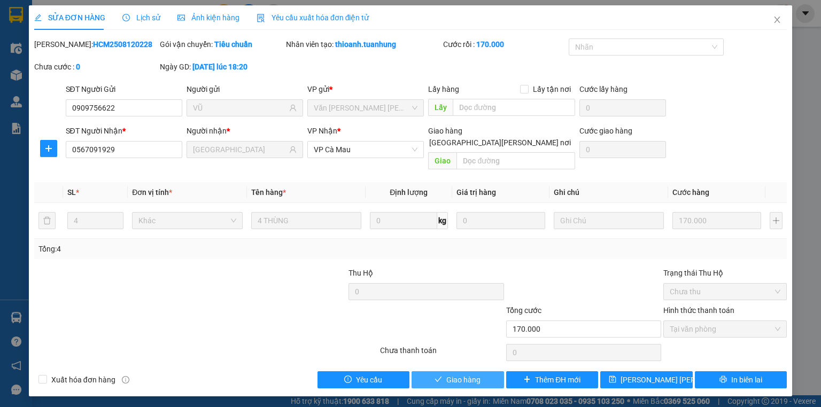
click at [464, 374] on span "Giao hàng" at bounding box center [463, 380] width 34 height 12
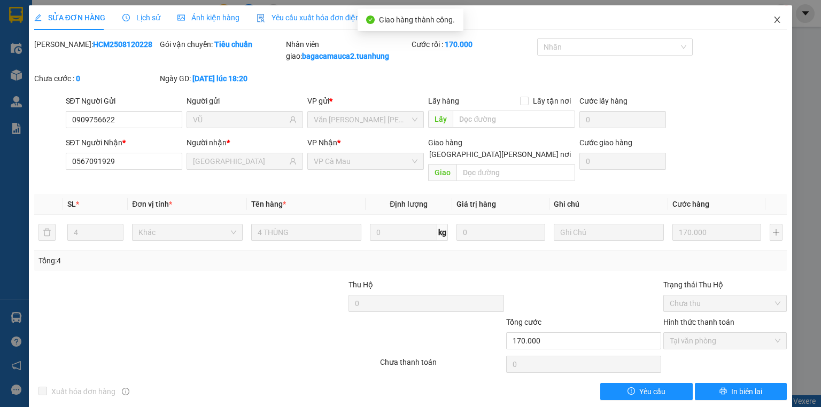
click at [773, 20] on icon "close" at bounding box center [777, 19] width 9 height 9
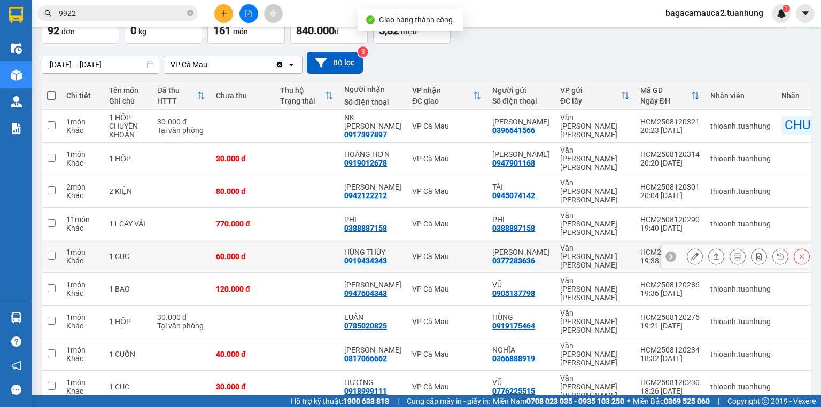
scroll to position [79, 0]
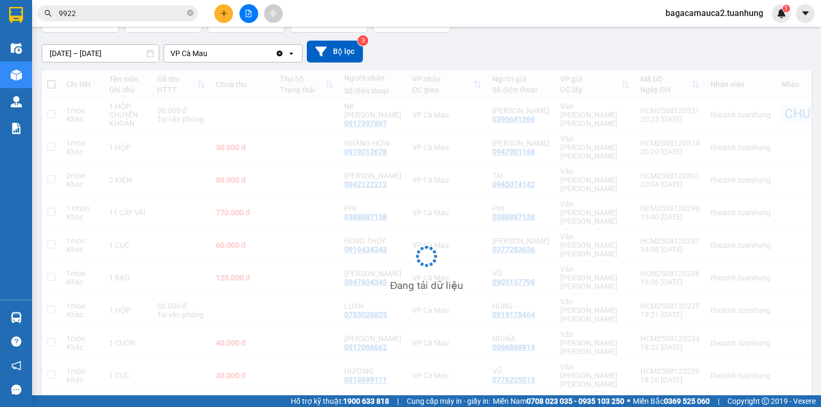
scroll to position [77, 0]
click at [704, 374] on div "[PERSON_NAME] Tên món Ghi chú Đã thu HTTT Chưa thu Thu [PERSON_NAME] thái Người…" at bounding box center [426, 266] width 769 height 388
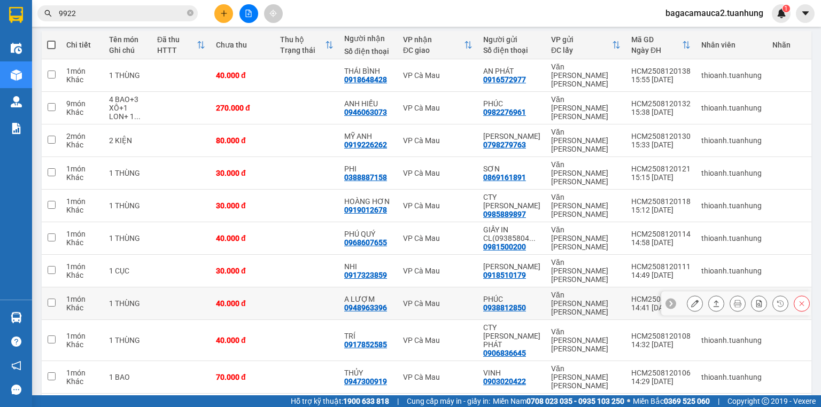
scroll to position [121, 0]
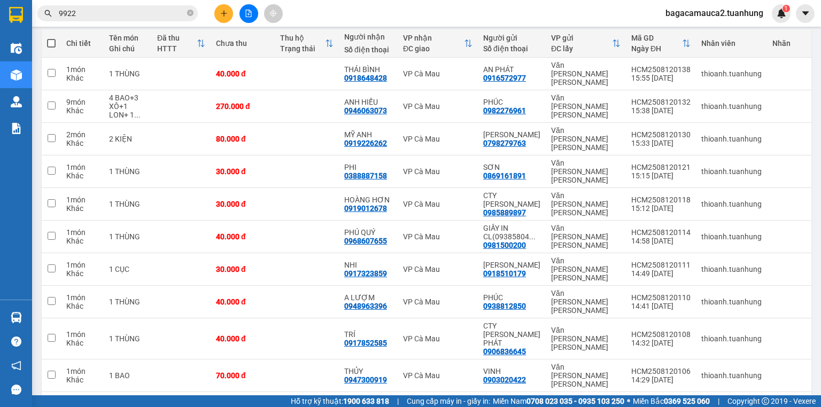
click at [710, 406] on icon at bounding box center [713, 409] width 7 height 7
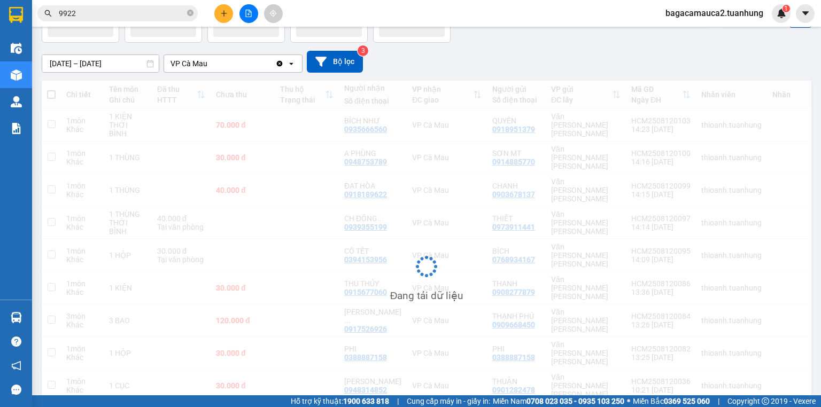
scroll to position [70, 0]
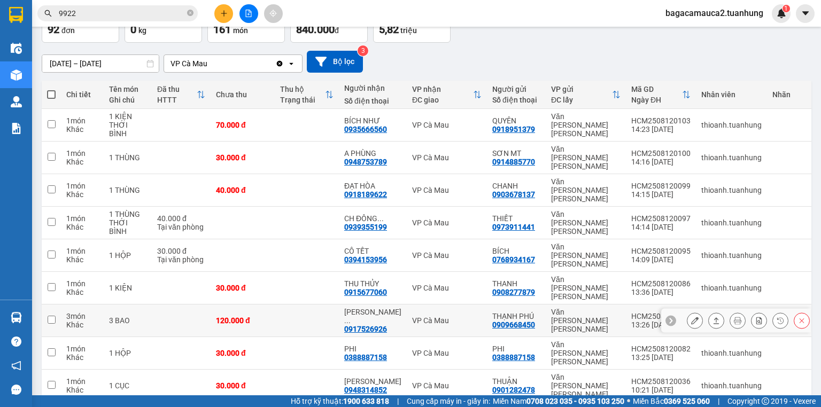
click at [691, 317] on icon at bounding box center [694, 320] width 7 height 7
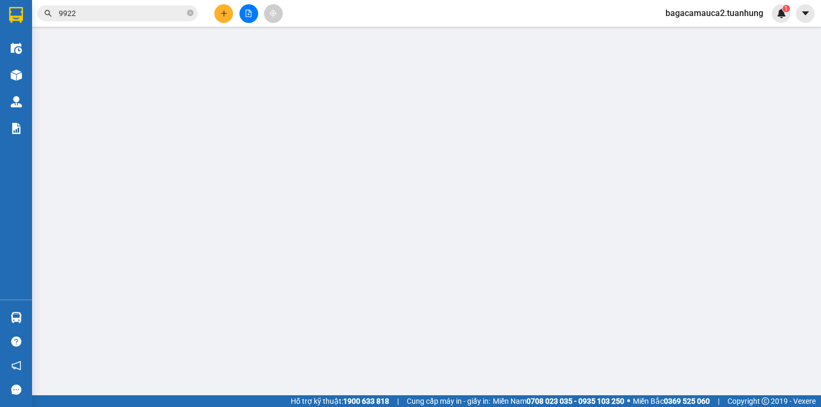
type input "0909668450"
type input "THẠNH PHÚ"
type input "0917526926"
type input "[PERSON_NAME]"
type input "120.000"
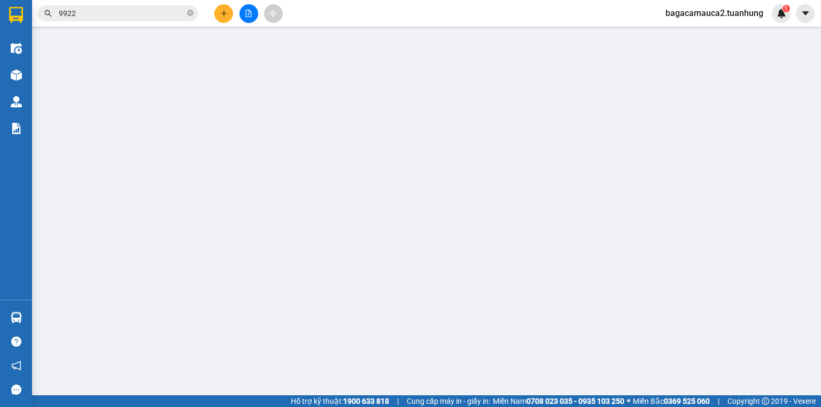
type input "120.000"
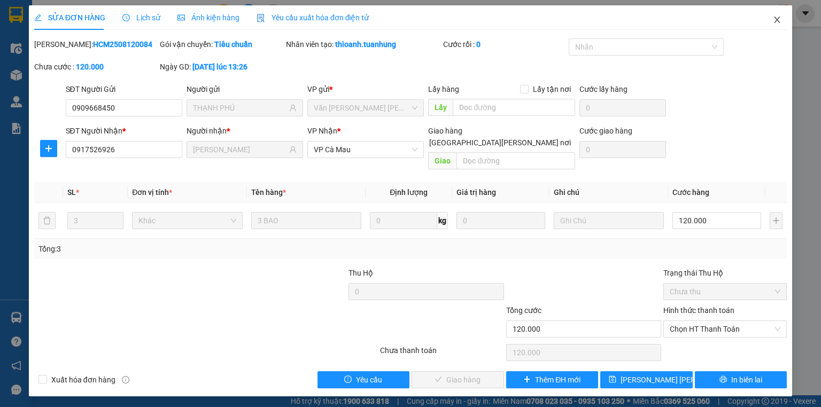
click at [780, 21] on icon "close" at bounding box center [777, 19] width 9 height 9
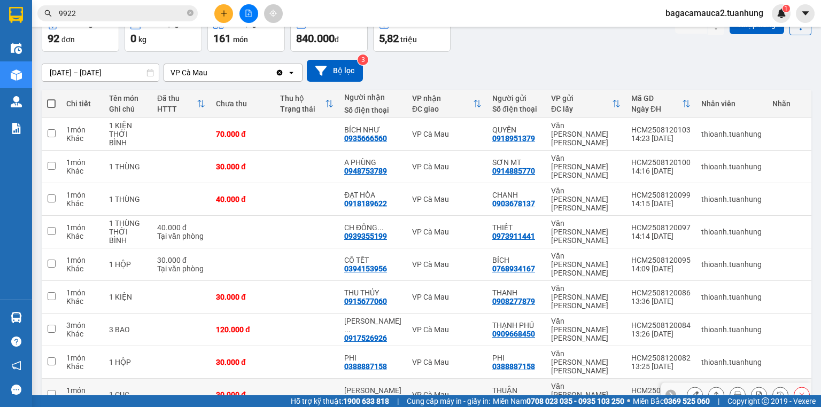
scroll to position [70, 0]
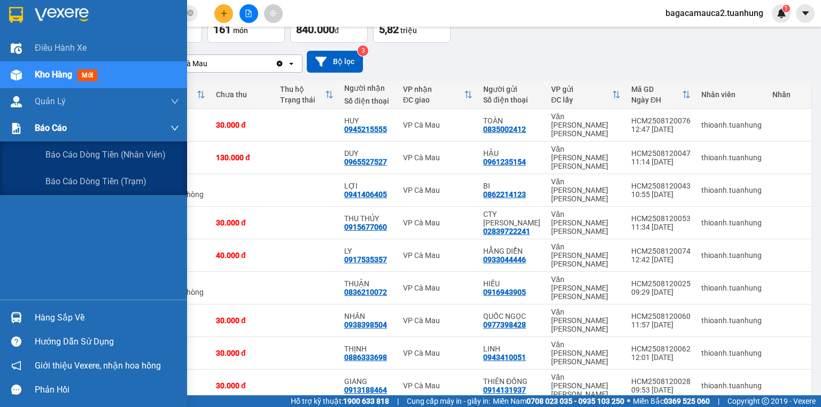
click at [58, 130] on span "Báo cáo" at bounding box center [51, 127] width 32 height 13
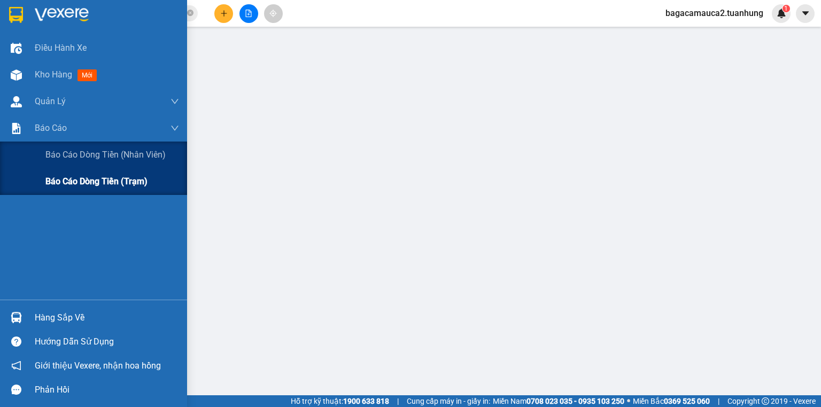
click at [63, 182] on span "Báo cáo dòng tiền (trạm)" at bounding box center [96, 181] width 102 height 13
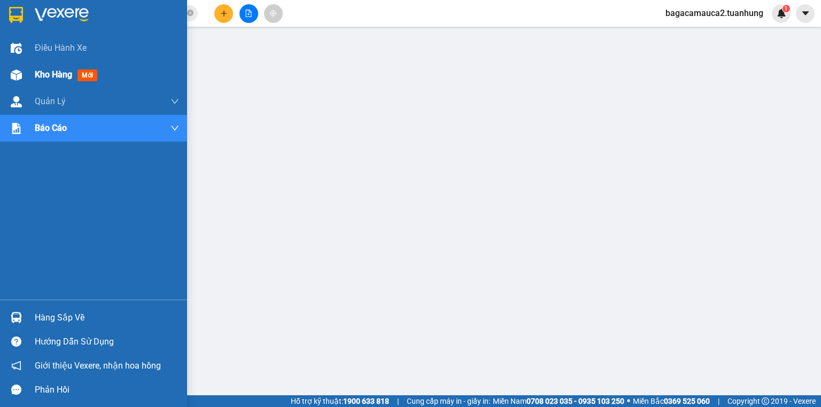
click at [51, 82] on div "Kho hàng mới" at bounding box center [107, 74] width 144 height 27
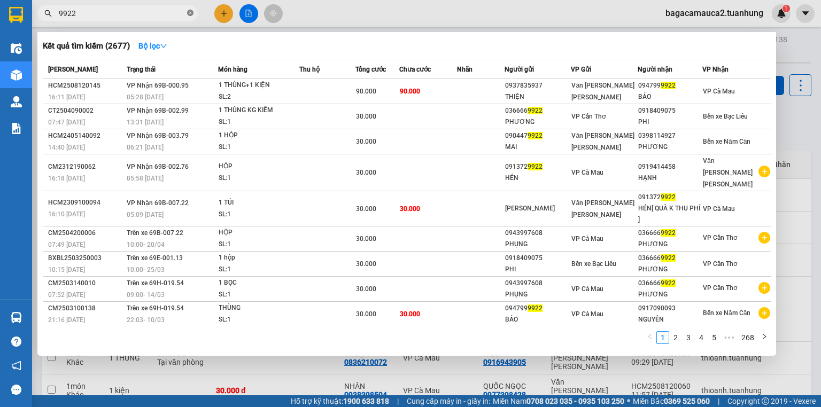
click at [193, 13] on icon "close-circle" at bounding box center [190, 13] width 6 height 6
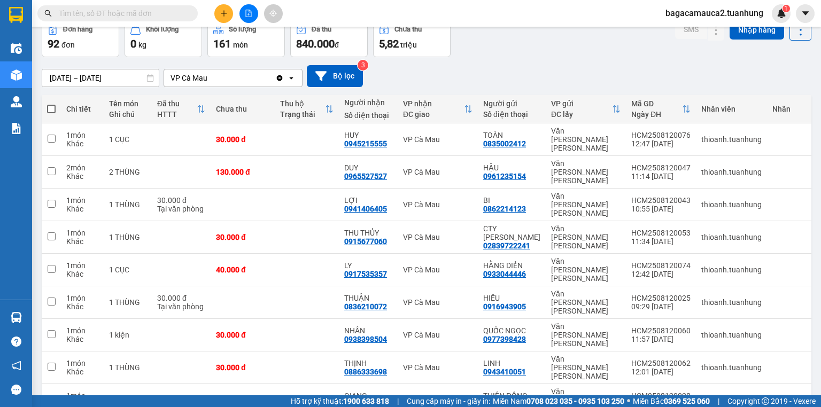
scroll to position [70, 0]
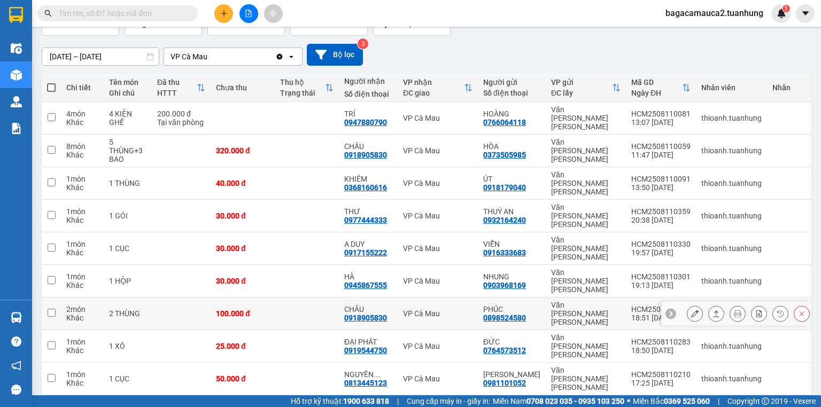
scroll to position [79, 0]
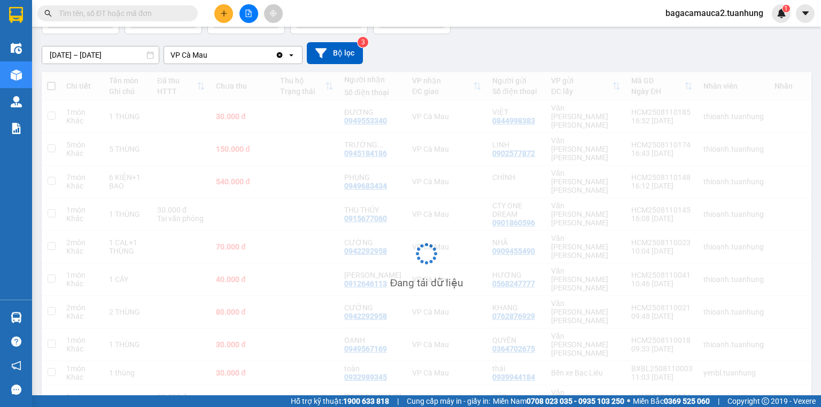
scroll to position [49, 0]
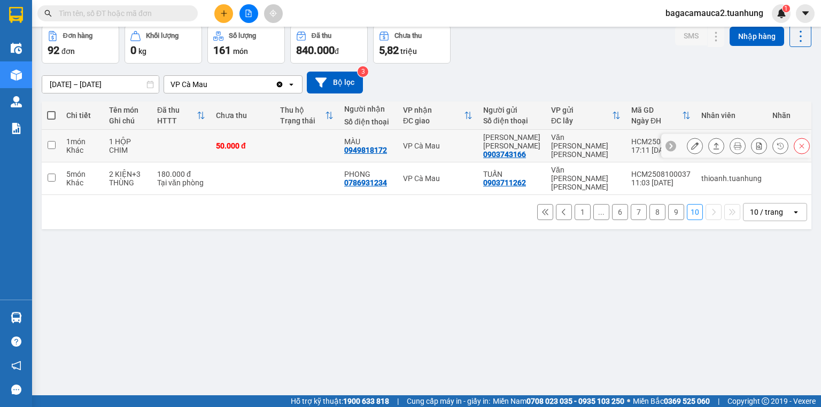
click at [687, 139] on button at bounding box center [694, 146] width 15 height 19
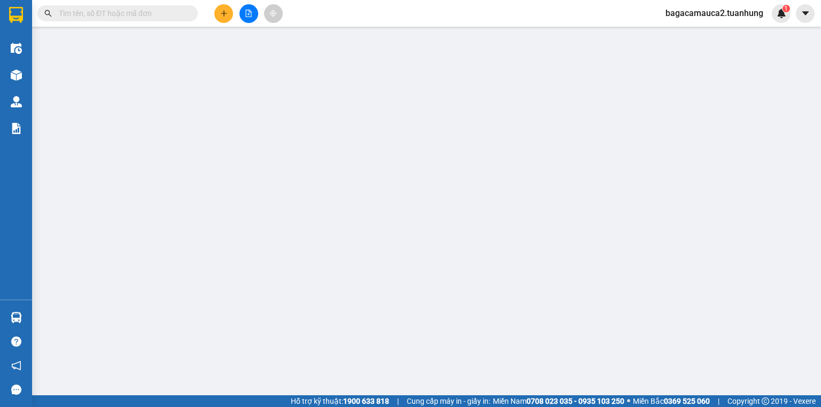
type input "0903743166"
type input "[PERSON_NAME] [PERSON_NAME]"
type input "0949818172"
type input "MÀU"
type input "50.000"
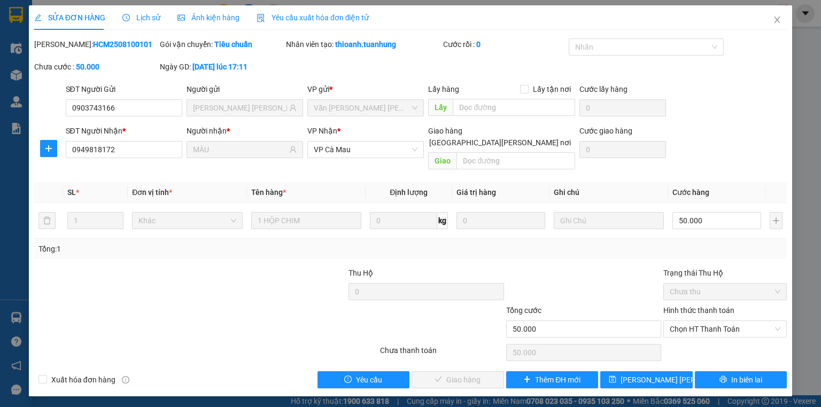
click at [741, 306] on div "Hình thức thanh toán" at bounding box center [724, 313] width 123 height 16
drag, startPoint x: 739, startPoint y: 323, endPoint x: 747, endPoint y: 330, distance: 10.6
click at [748, 326] on div "Hình thức thanh toán Chọn HT Thanh Toán" at bounding box center [724, 323] width 123 height 37
click at [728, 321] on span "Chọn HT Thanh Toán" at bounding box center [724, 329] width 111 height 16
click at [708, 339] on div "Tại văn phòng" at bounding box center [724, 338] width 111 height 12
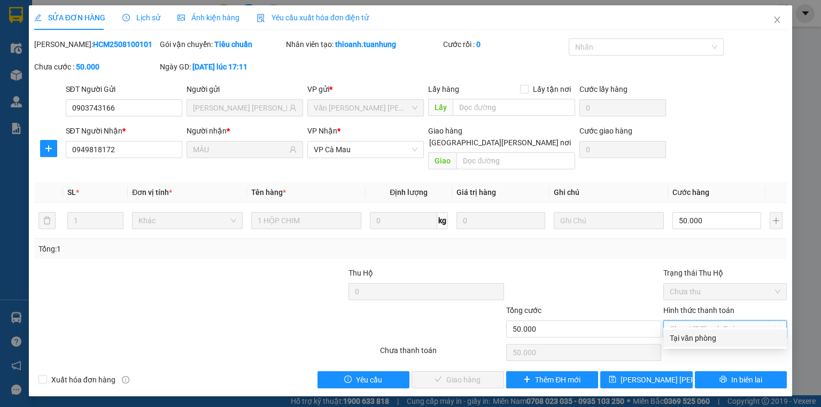
type input "0"
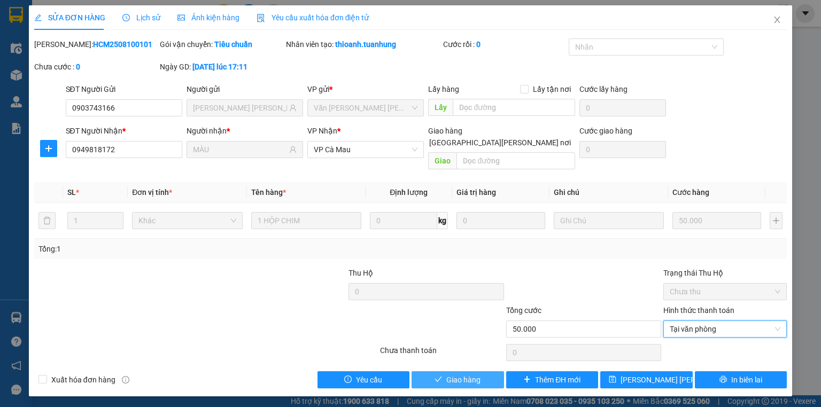
click at [472, 374] on span "Giao hàng" at bounding box center [463, 380] width 34 height 12
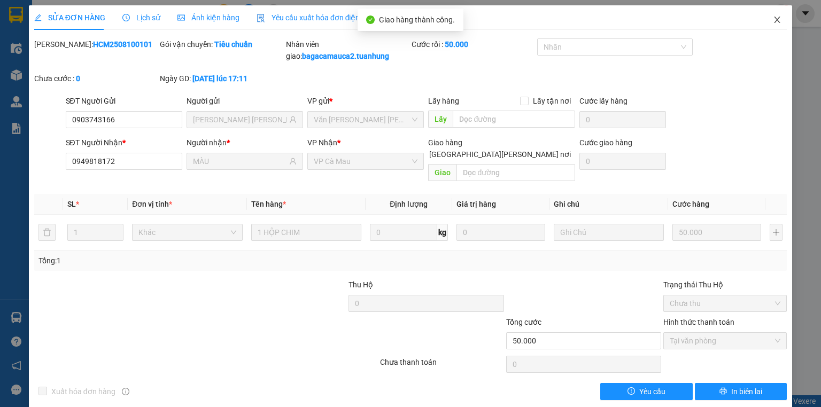
click at [777, 13] on span "Close" at bounding box center [777, 20] width 30 height 30
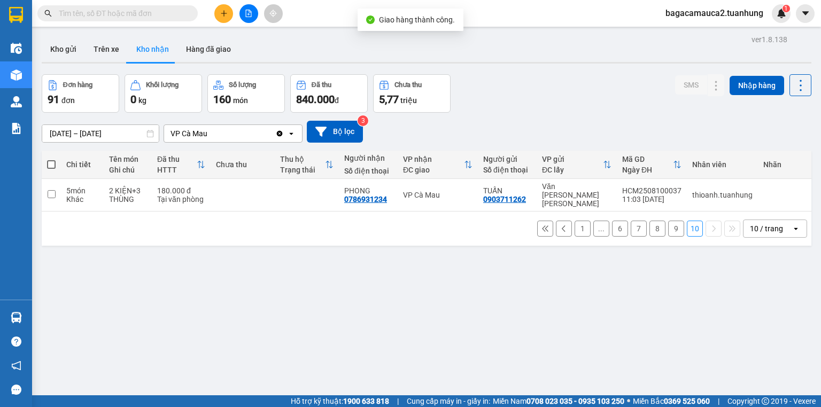
click at [126, 138] on div "ver 1.8.138 Kho gửi Trên xe [PERSON_NAME] Hàng đã [PERSON_NAME] hàng 91 đơn [PE…" at bounding box center [426, 235] width 778 height 407
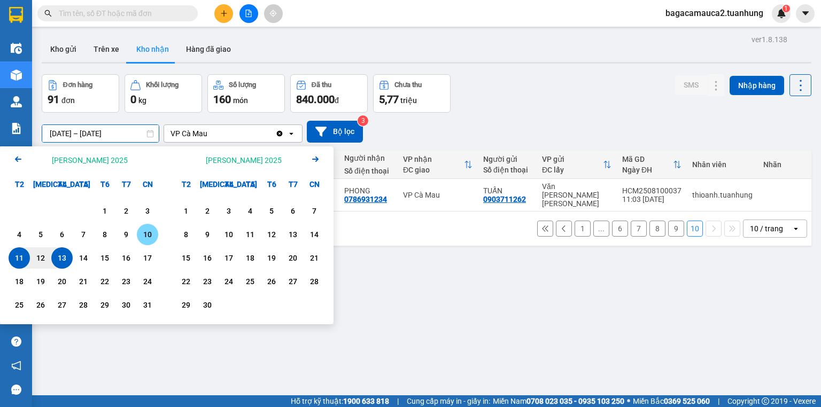
click at [144, 230] on div "10" at bounding box center [147, 234] width 15 height 13
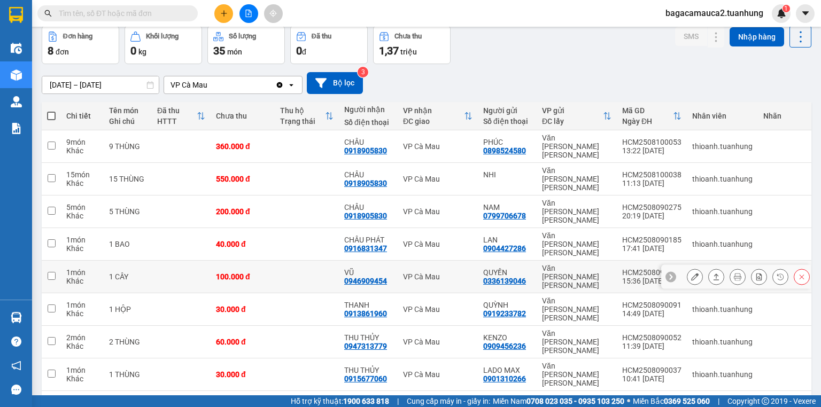
scroll to position [49, 0]
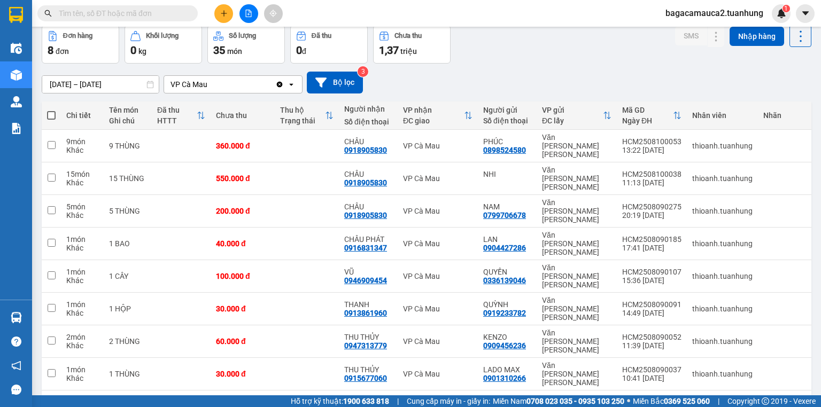
click at [149, 86] on icon at bounding box center [149, 84] width 7 height 7
click at [126, 81] on input "[DATE] – [DATE]" at bounding box center [100, 84] width 116 height 17
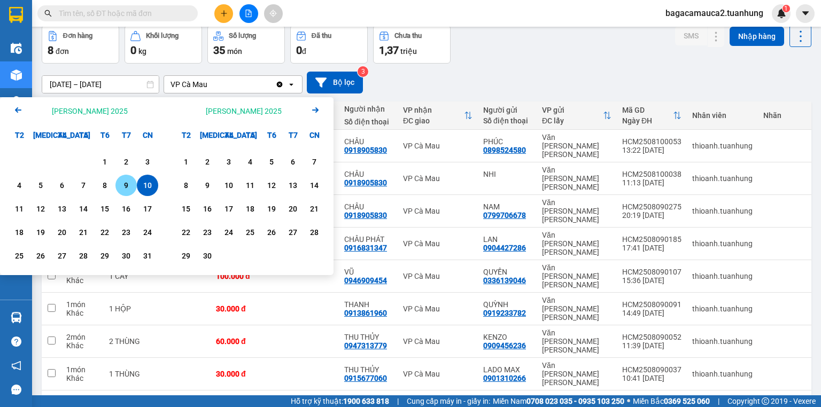
click at [127, 182] on div "9" at bounding box center [126, 185] width 15 height 13
type input "[DATE] – [DATE]"
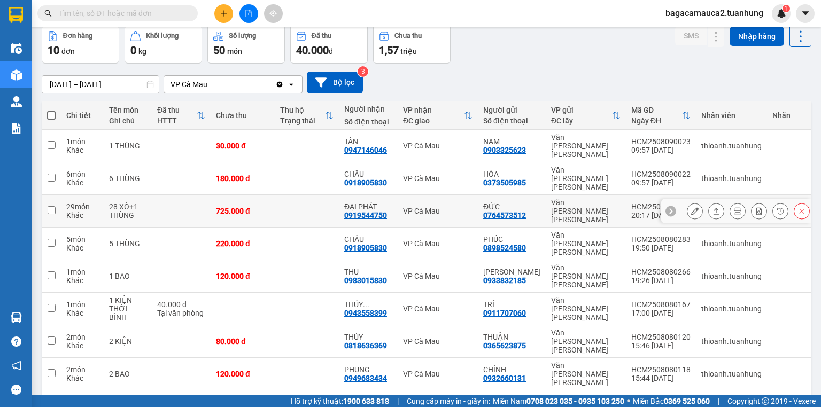
scroll to position [70, 0]
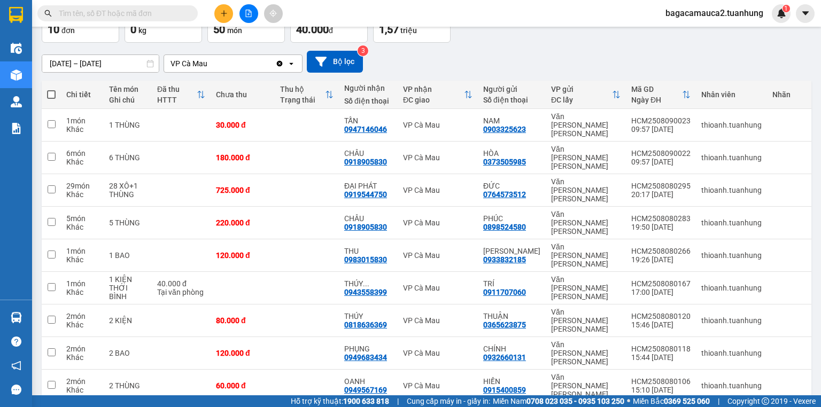
click at [154, 17] on input "text" at bounding box center [122, 13] width 126 height 12
type input "4"
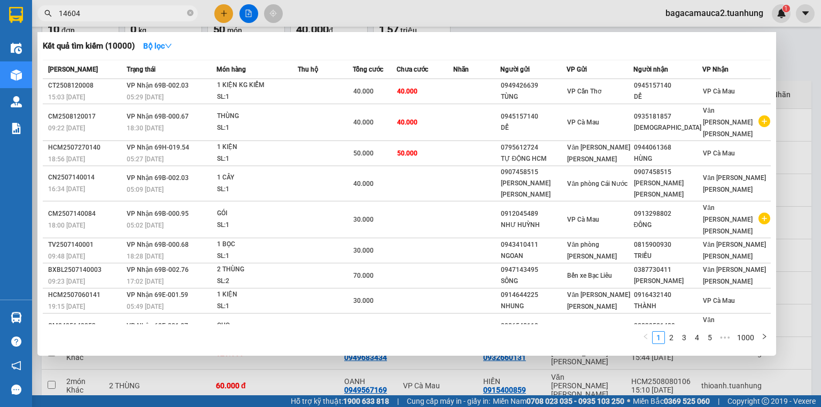
type input "146046"
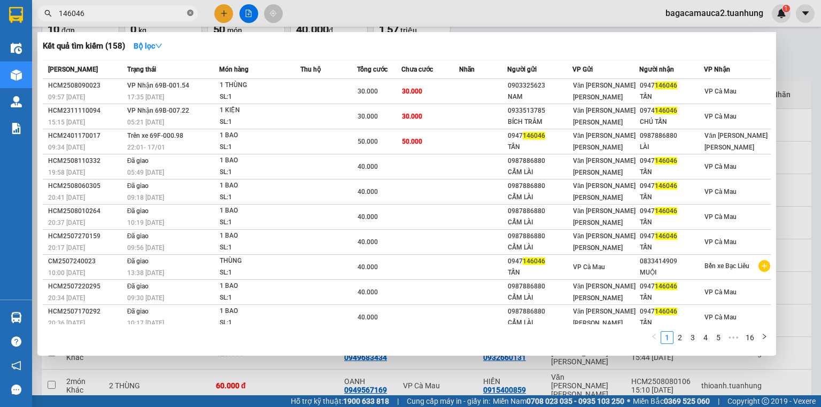
click at [187, 9] on span at bounding box center [190, 14] width 6 height 10
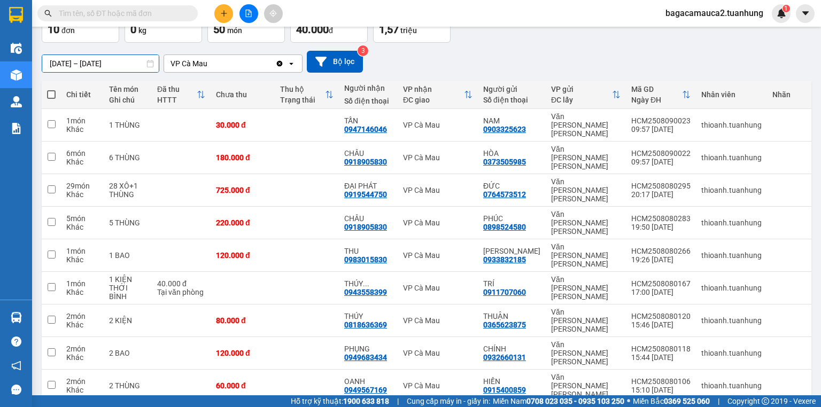
click at [126, 64] on input "[DATE] – [DATE]" at bounding box center [100, 63] width 116 height 17
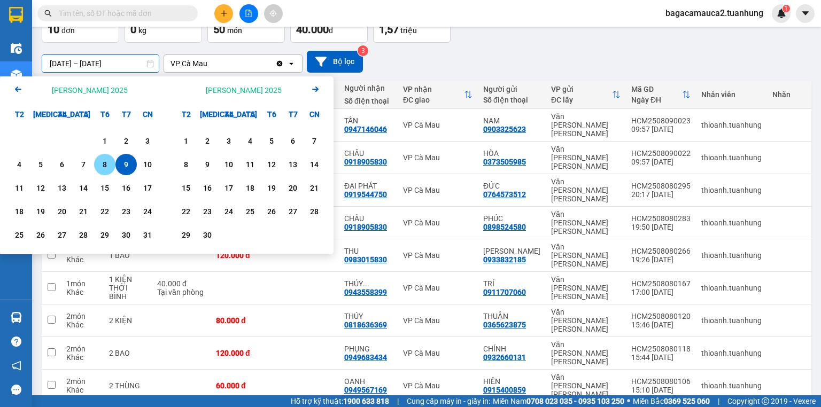
click at [104, 160] on div "8" at bounding box center [104, 164] width 15 height 13
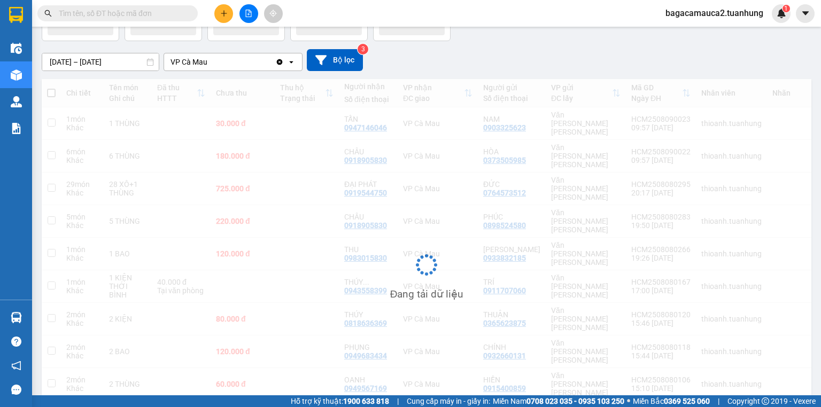
scroll to position [49, 0]
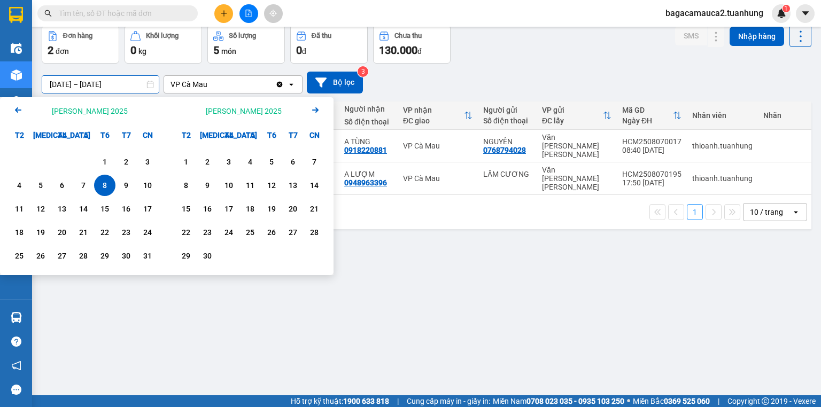
click at [110, 85] on input "[DATE] – [DATE]" at bounding box center [100, 84] width 116 height 17
click at [82, 186] on div "7" at bounding box center [83, 185] width 15 height 13
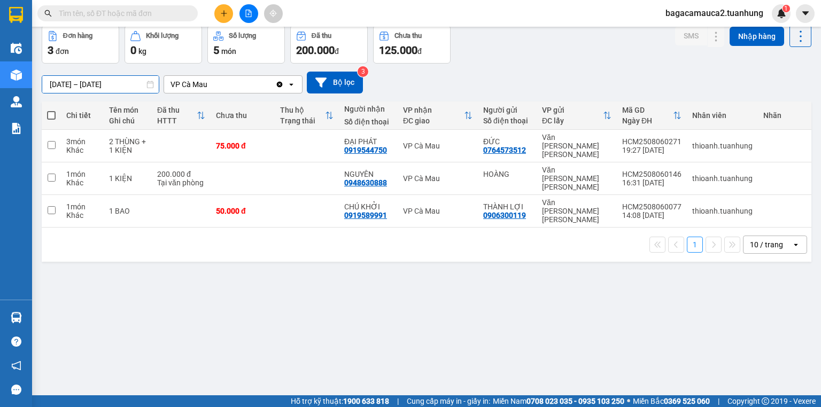
click at [99, 86] on input "[DATE] – [DATE]" at bounding box center [100, 84] width 116 height 17
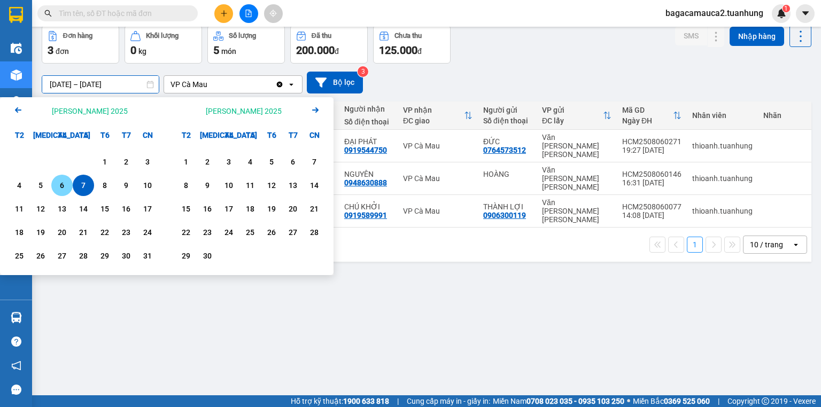
click at [65, 188] on div "6" at bounding box center [61, 185] width 15 height 13
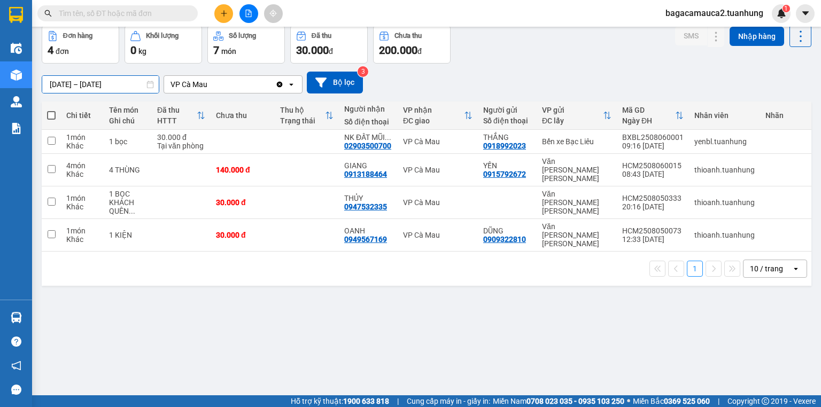
click at [126, 88] on input "[DATE] – [DATE]" at bounding box center [100, 84] width 116 height 17
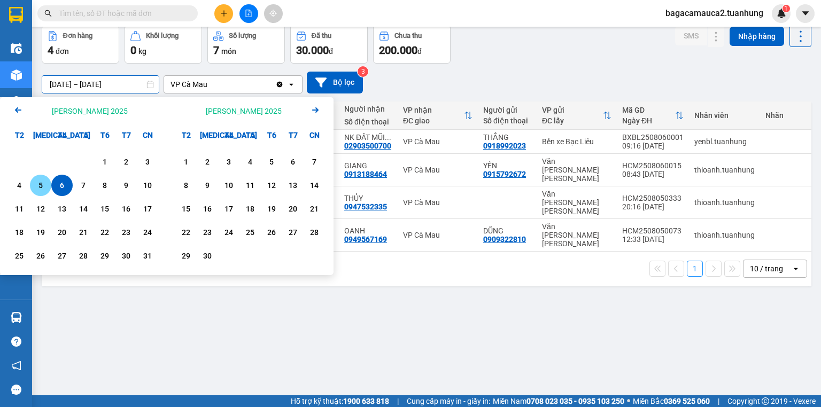
click at [49, 186] on div "5" at bounding box center [40, 185] width 21 height 21
type input "[DATE] – [DATE]"
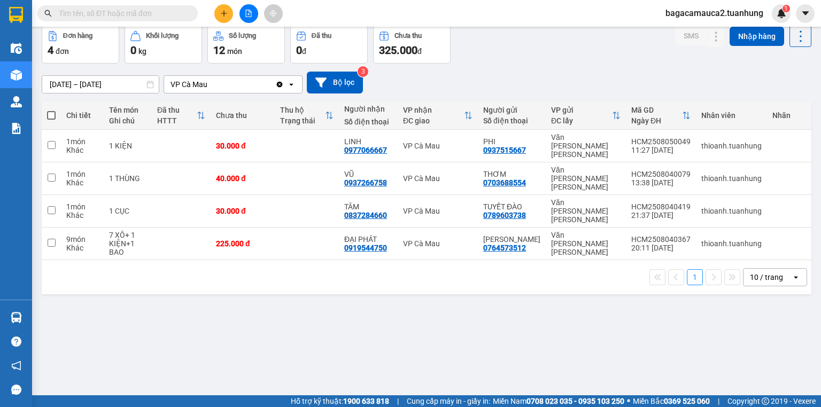
click at [162, 6] on span at bounding box center [117, 13] width 160 height 16
click at [160, 17] on input "text" at bounding box center [122, 13] width 126 height 12
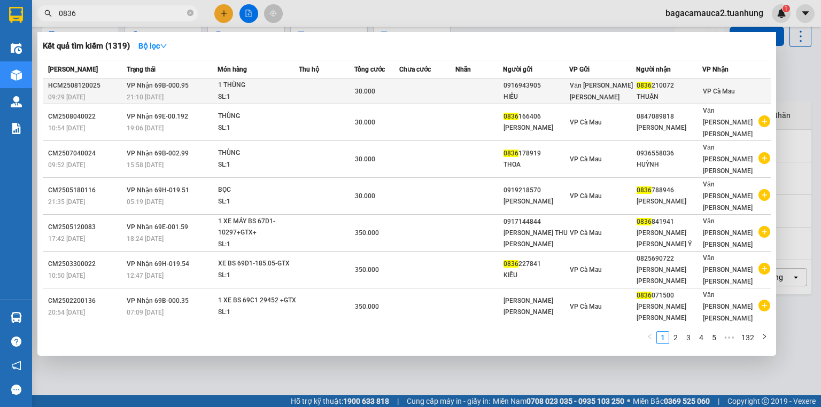
type input "0836"
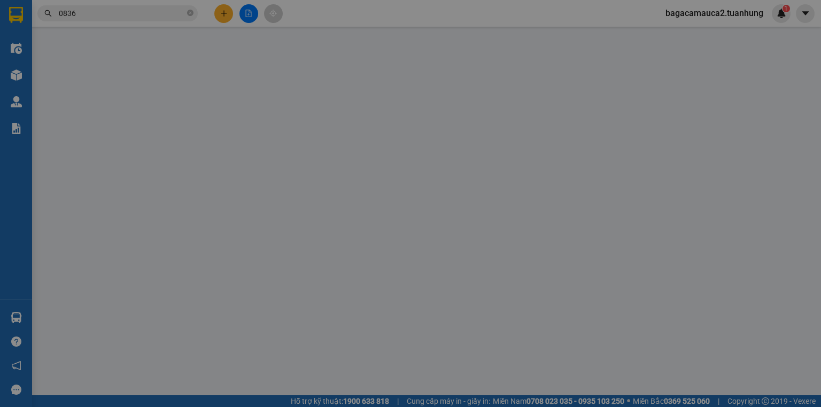
type input "0916943905"
type input "HIẾU"
type input "0836210072"
type input "THUẬN"
type input "30.000"
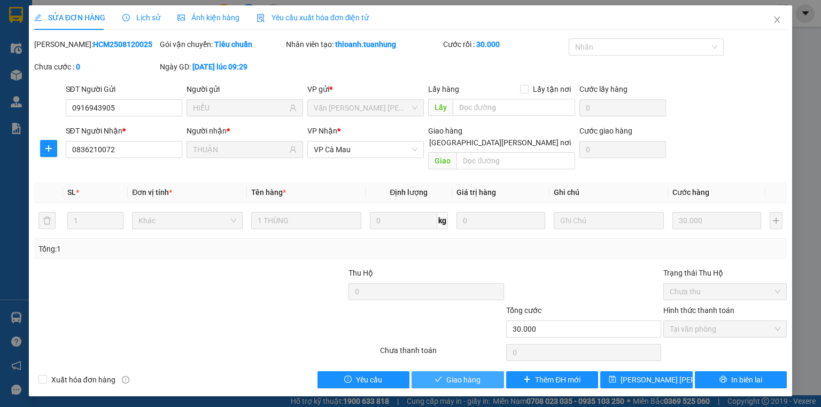
click at [472, 374] on span "Giao hàng" at bounding box center [463, 380] width 34 height 12
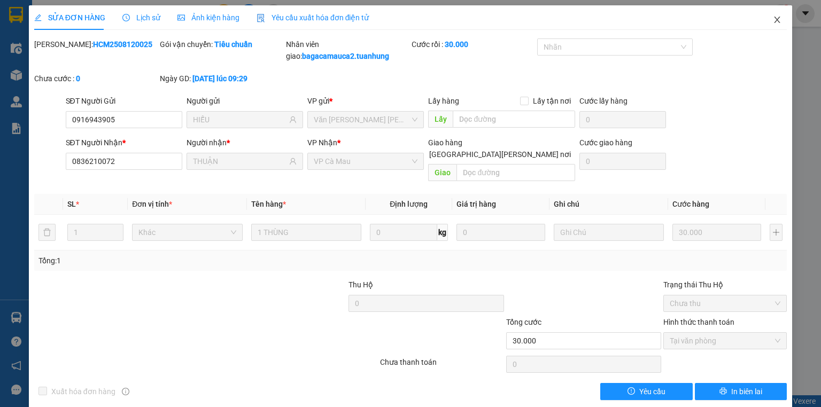
click at [774, 17] on icon "close" at bounding box center [777, 19] width 9 height 9
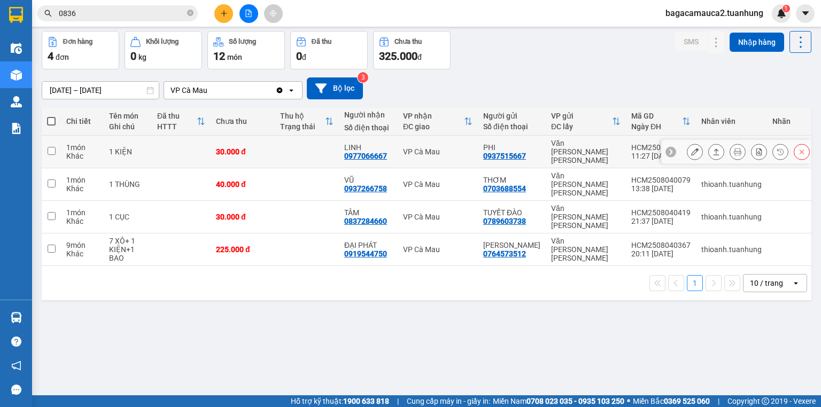
scroll to position [49, 0]
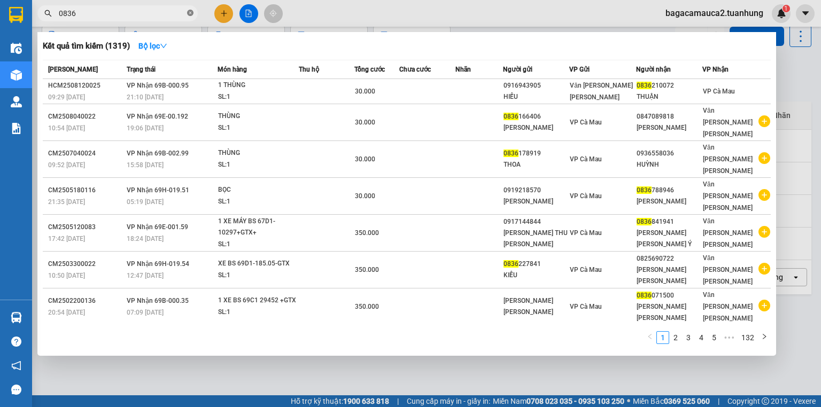
click at [189, 11] on icon "close-circle" at bounding box center [190, 13] width 6 height 6
type input "6758"
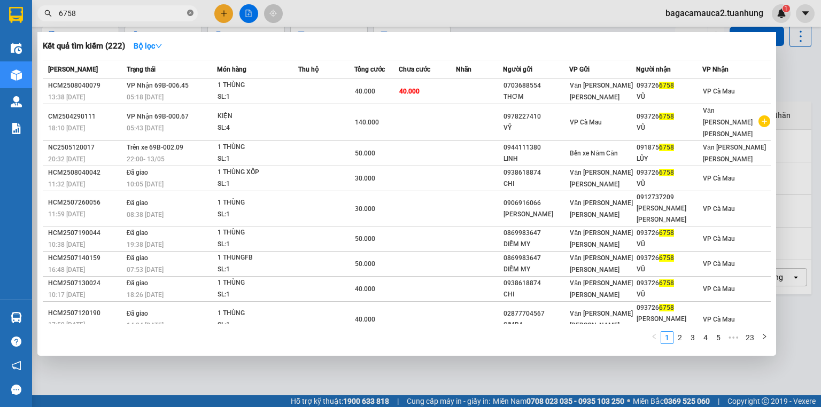
click at [189, 11] on icon "close-circle" at bounding box center [190, 13] width 6 height 6
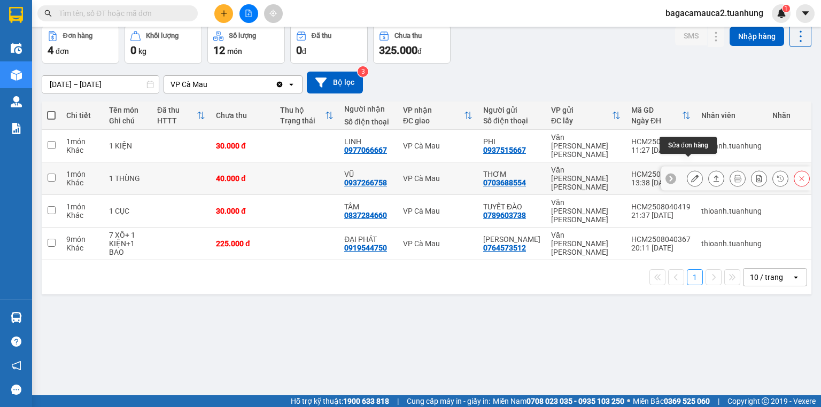
click at [691, 175] on icon at bounding box center [694, 178] width 7 height 7
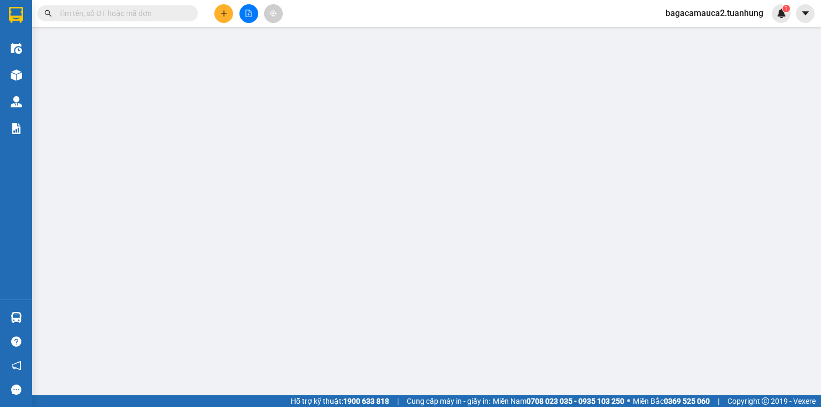
type input "0703688554"
type input "THƠM"
type input "0937266758"
type input "VŨ"
type input "40.000"
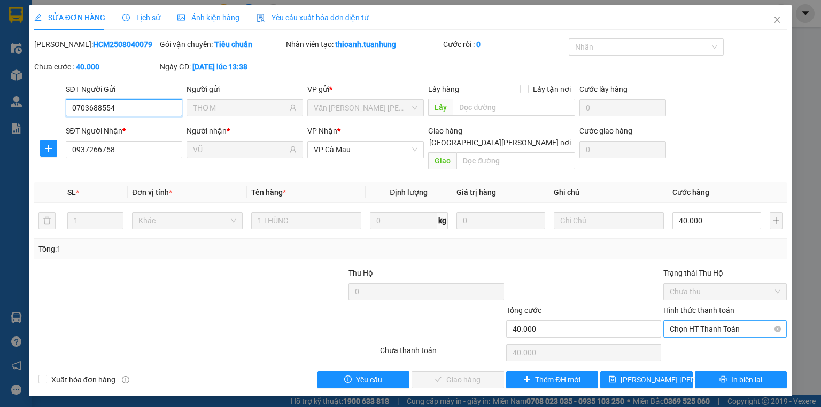
click at [682, 321] on span "Chọn HT Thanh Toán" at bounding box center [724, 329] width 111 height 16
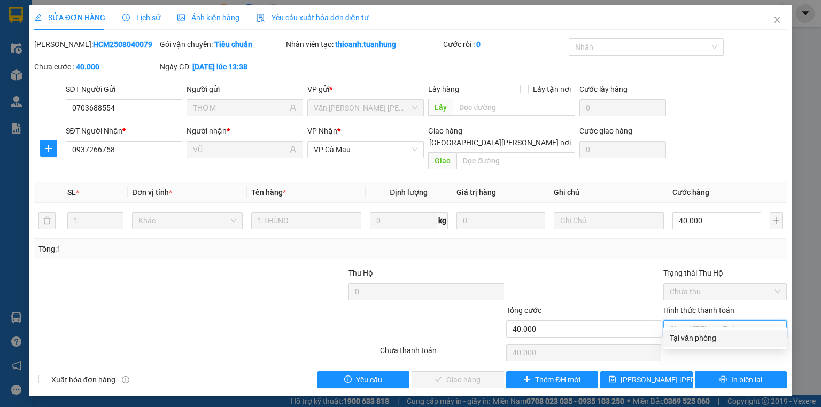
click at [672, 340] on div "Tại văn phòng" at bounding box center [724, 338] width 111 height 12
type input "0"
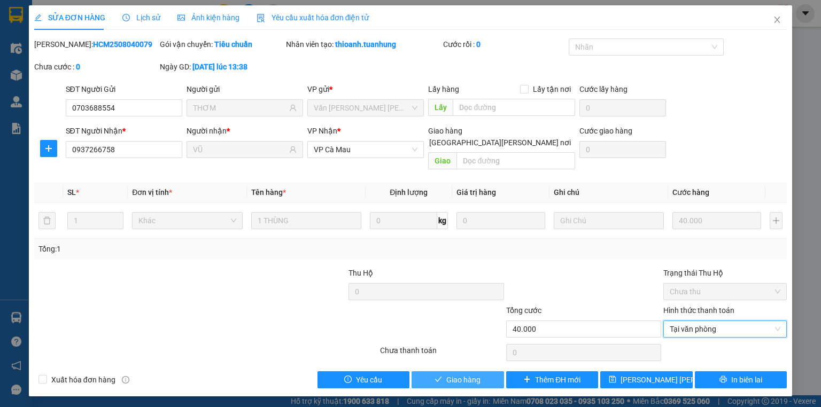
click at [481, 371] on button "Giao hàng" at bounding box center [457, 379] width 92 height 17
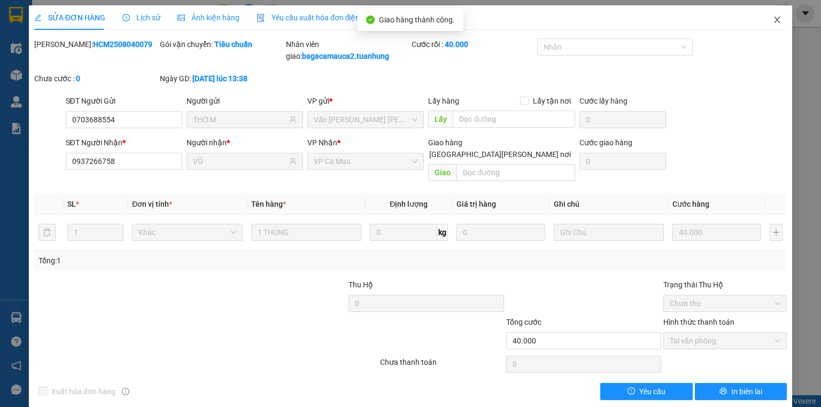
click at [776, 20] on span "Close" at bounding box center [777, 20] width 30 height 30
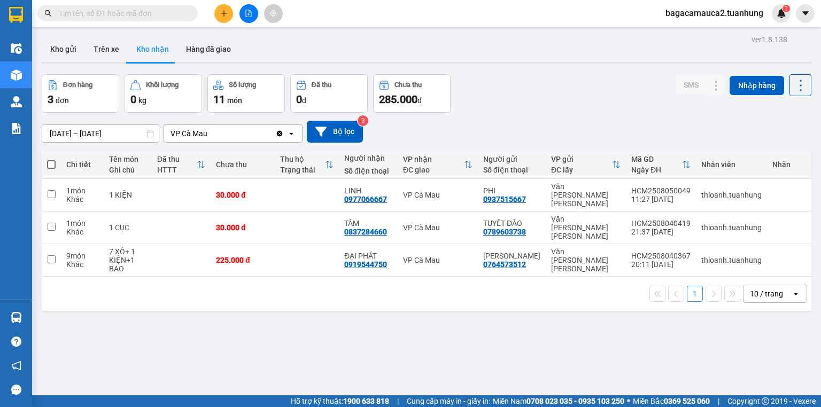
click at [130, 132] on input "[DATE] – [DATE]" at bounding box center [100, 133] width 116 height 17
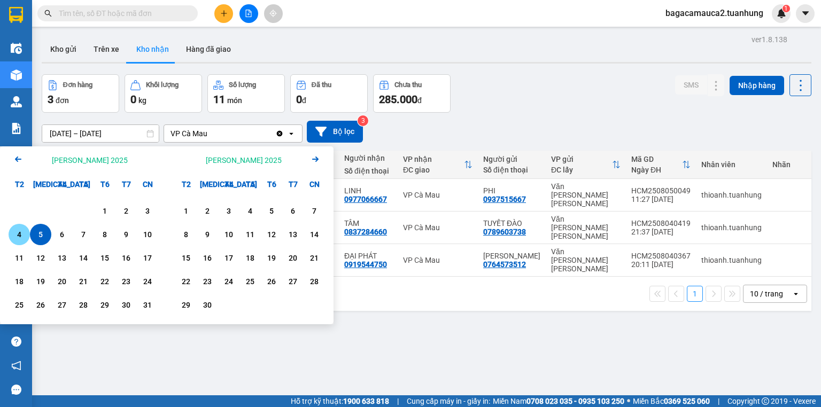
click at [21, 232] on div "4" at bounding box center [19, 234] width 15 height 13
type input "[DATE] – [DATE]"
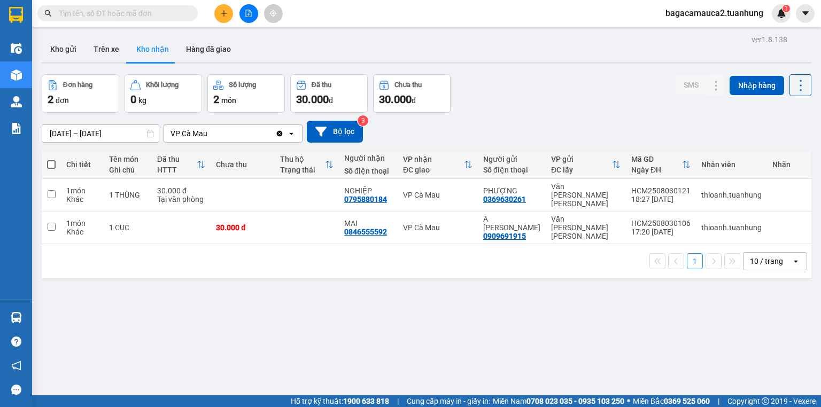
click at [130, 19] on span at bounding box center [117, 13] width 160 height 16
click at [135, 17] on input "text" at bounding box center [122, 13] width 126 height 12
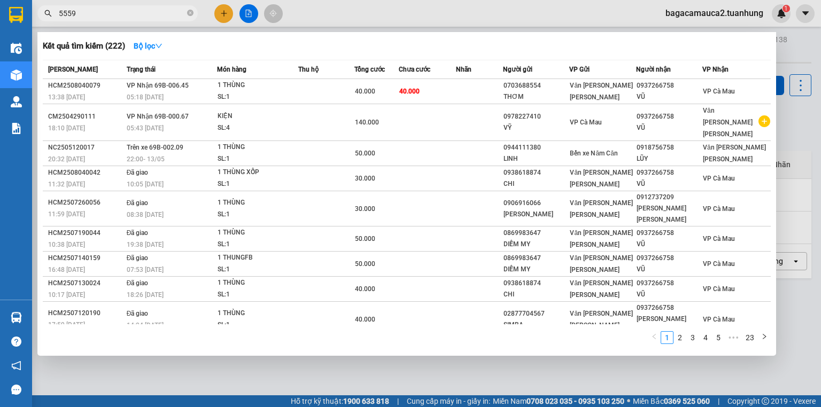
type input "55592"
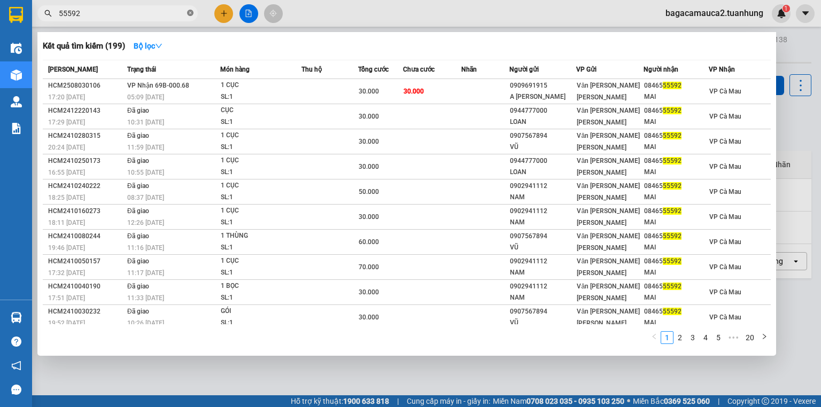
click at [187, 12] on icon "close-circle" at bounding box center [190, 13] width 6 height 6
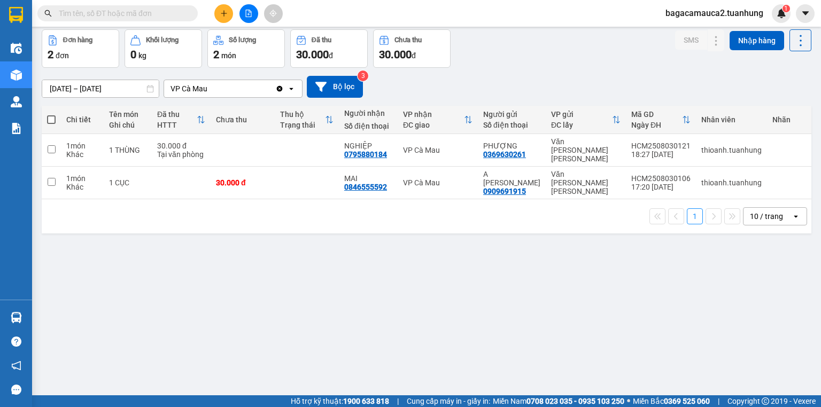
scroll to position [49, 0]
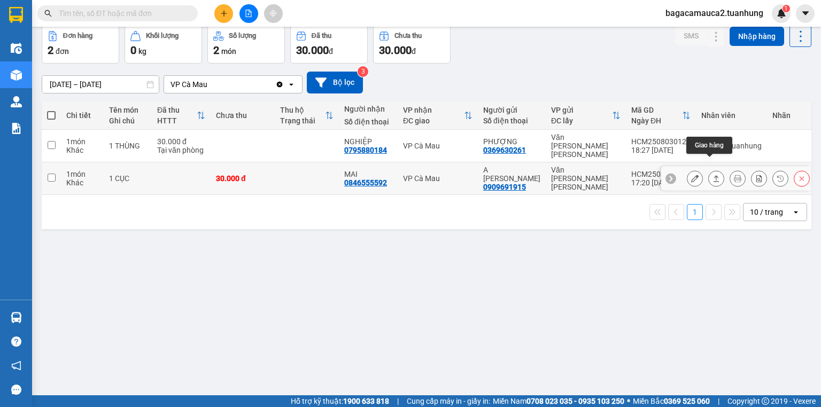
click at [691, 175] on icon at bounding box center [694, 178] width 7 height 7
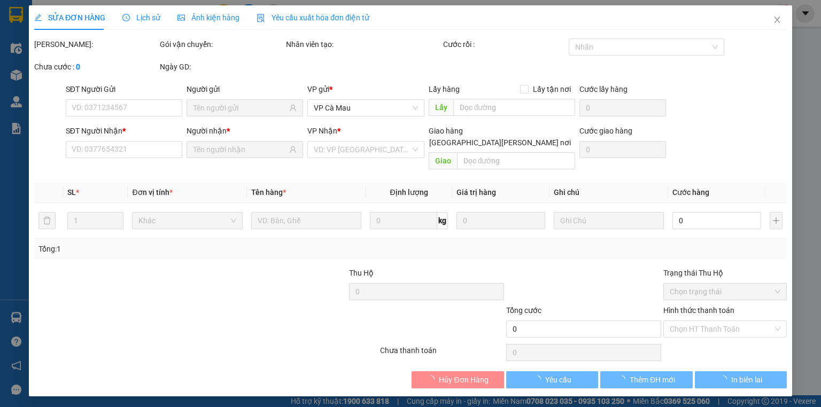
type input "0909691915"
type input "A [PERSON_NAME]"
type input "0846555592"
type input "MAI"
type input "30.000"
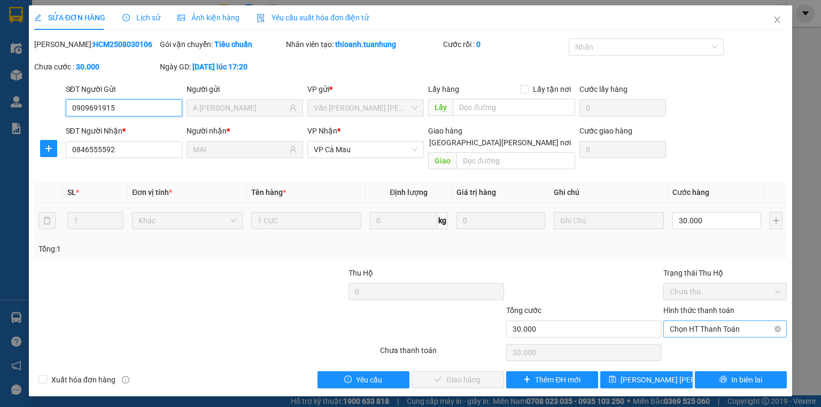
click at [694, 321] on span "Chọn HT Thanh Toán" at bounding box center [724, 329] width 111 height 16
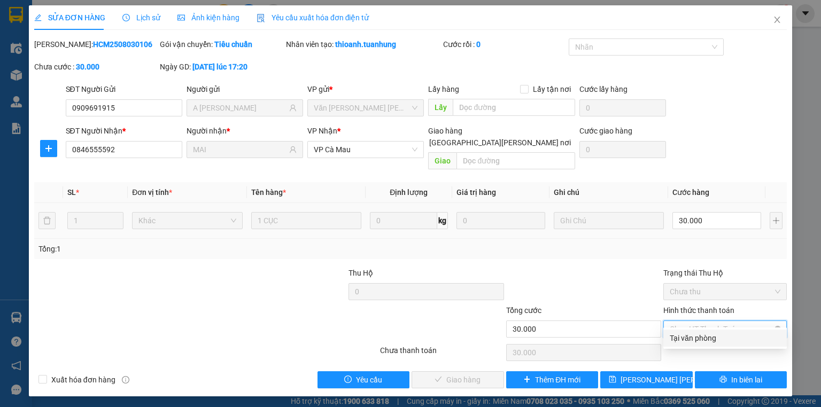
click at [702, 333] on div "Tại văn phòng" at bounding box center [724, 338] width 111 height 12
type input "0"
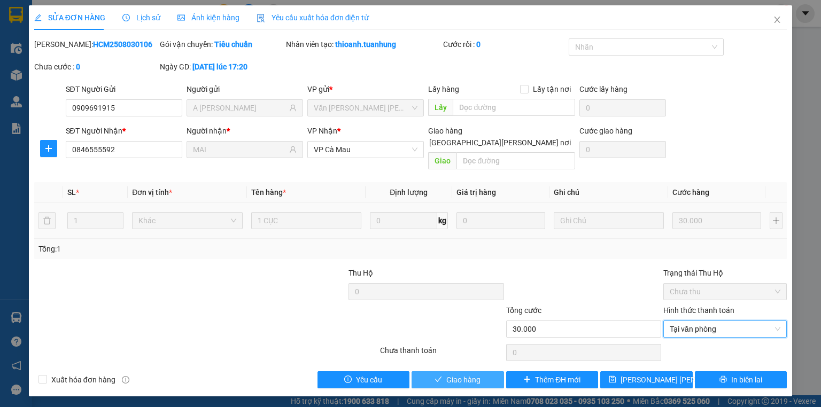
click at [477, 374] on span "Giao hàng" at bounding box center [463, 380] width 34 height 12
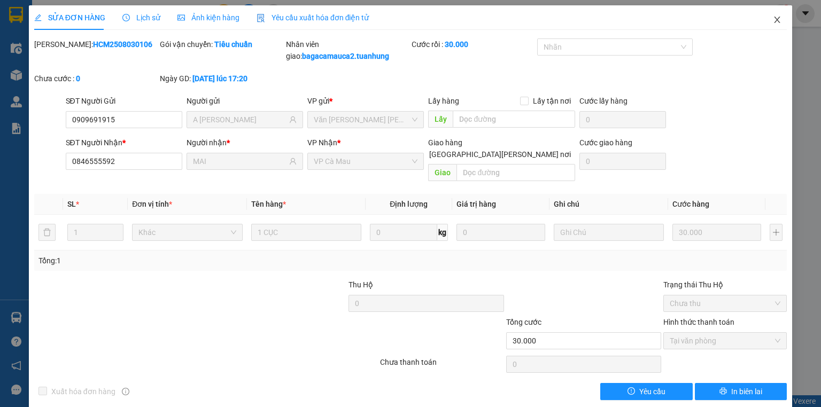
click at [771, 9] on span "Close" at bounding box center [777, 20] width 30 height 30
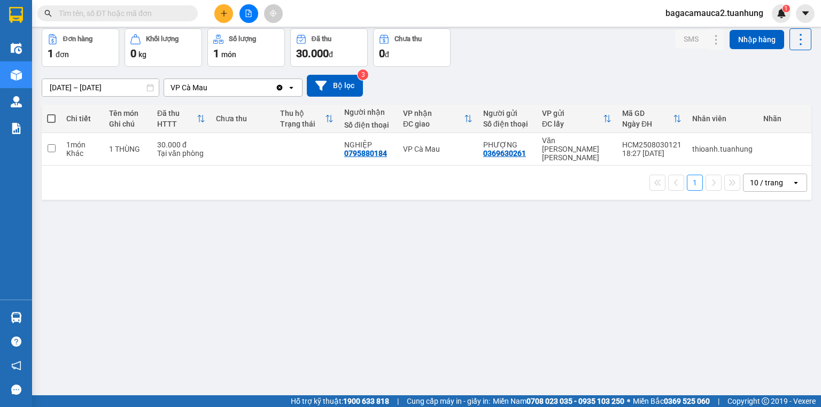
scroll to position [49, 0]
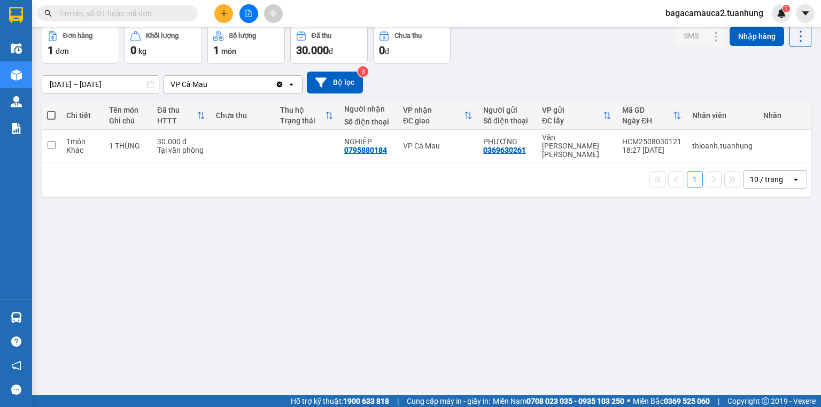
drag, startPoint x: 133, startPoint y: 75, endPoint x: 120, endPoint y: 88, distance: 18.1
click at [129, 78] on input "[DATE] – [DATE]" at bounding box center [100, 84] width 116 height 17
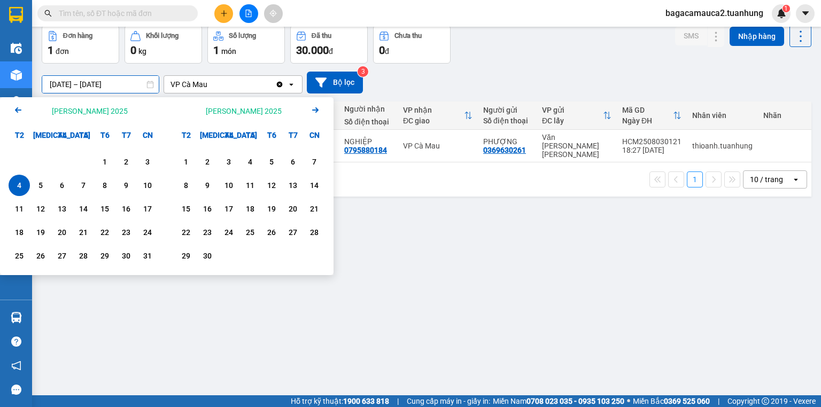
click at [119, 88] on input "[DATE] – [DATE]" at bounding box center [100, 84] width 116 height 17
click at [142, 166] on div "3" at bounding box center [147, 161] width 15 height 13
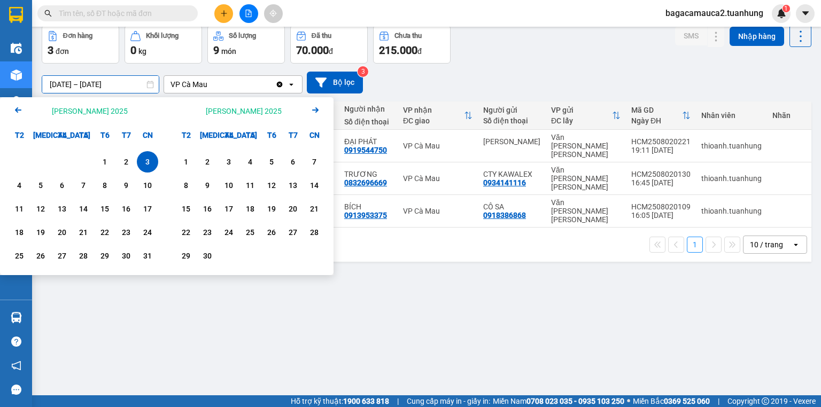
click at [124, 81] on input "[DATE] – [DATE]" at bounding box center [100, 84] width 116 height 17
click at [118, 156] on div "2" at bounding box center [125, 161] width 21 height 21
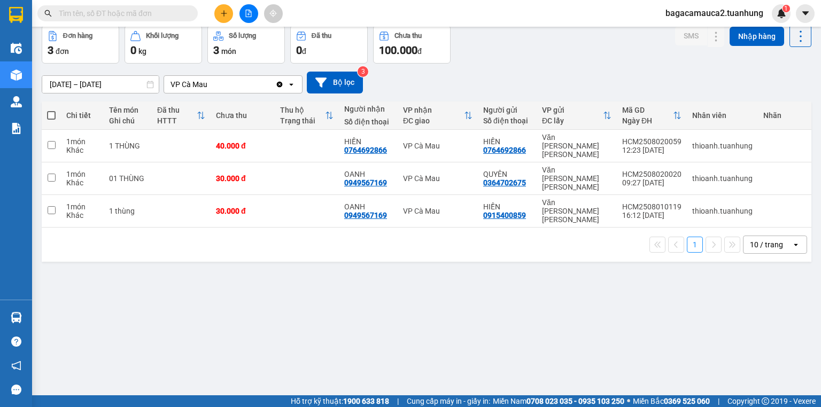
click at [129, 80] on input "[DATE] – [DATE]" at bounding box center [100, 84] width 116 height 17
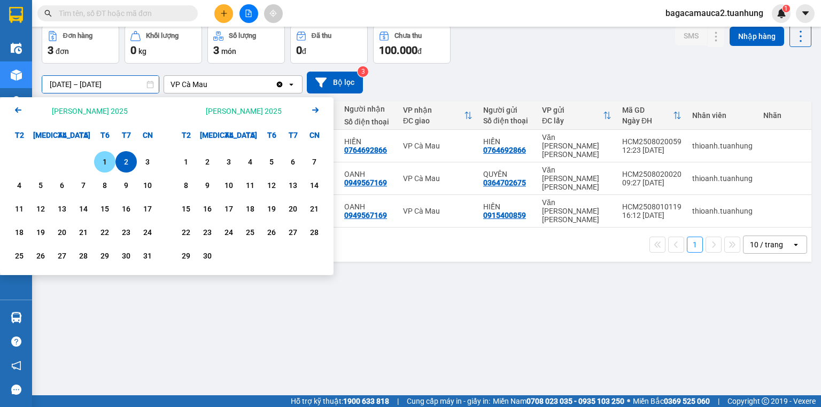
click at [112, 158] on div "1" at bounding box center [104, 161] width 21 height 21
click at [112, 158] on div "1" at bounding box center [104, 161] width 15 height 13
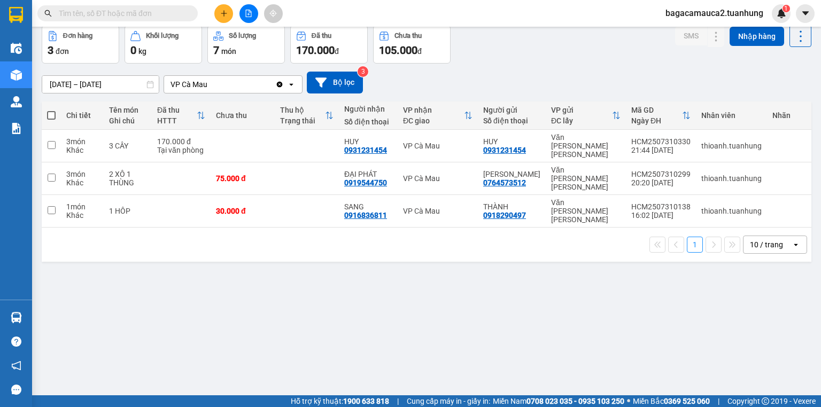
click at [98, 86] on input "[DATE] – [DATE]" at bounding box center [100, 84] width 116 height 17
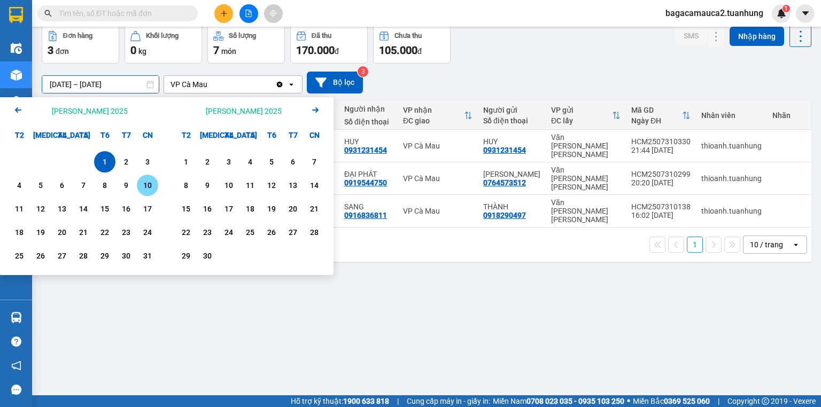
click at [154, 186] on div "10" at bounding box center [147, 185] width 15 height 13
type input "[DATE] – [DATE]"
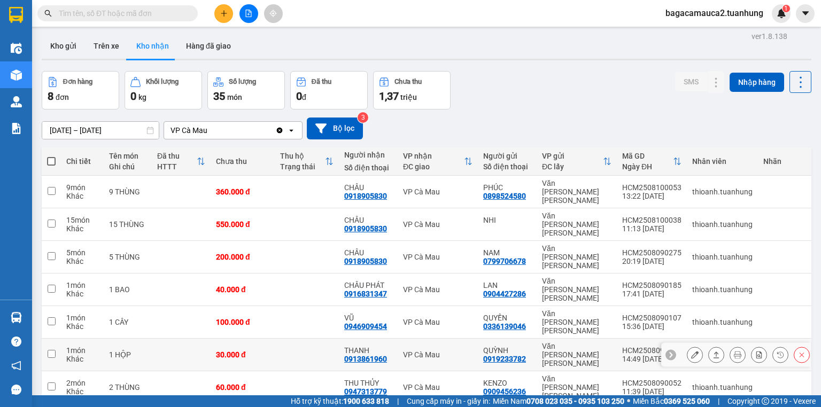
scroll to position [0, 0]
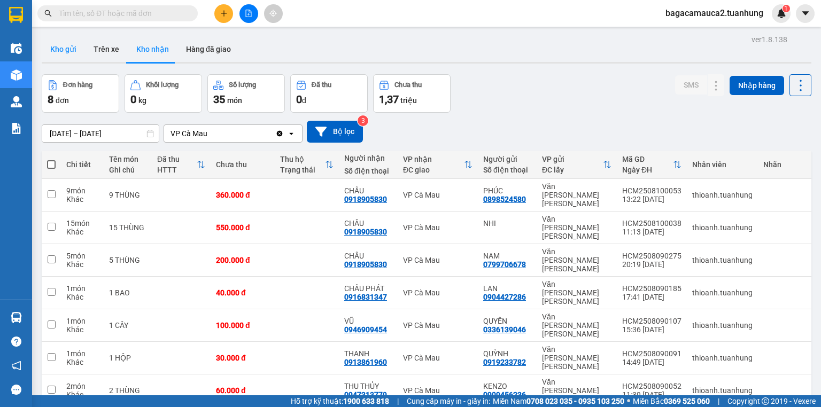
click at [64, 43] on button "Kho gửi" at bounding box center [63, 49] width 43 height 26
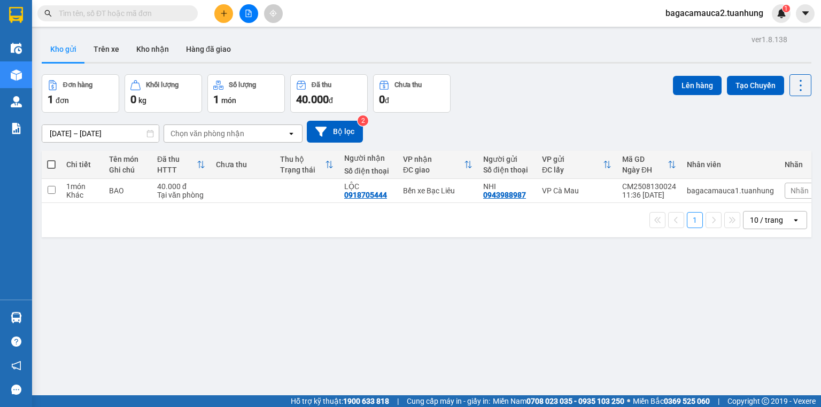
click at [151, 64] on div "Kho gửi Trên xe Kho nhận Hàng đã giao" at bounding box center [426, 50] width 769 height 28
click at [159, 51] on button "Kho nhận" at bounding box center [153, 49] width 50 height 26
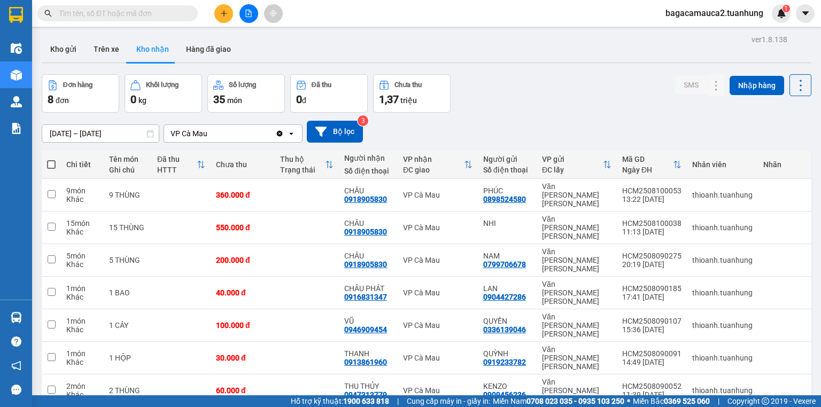
click at [158, 12] on input "text" at bounding box center [122, 13] width 126 height 12
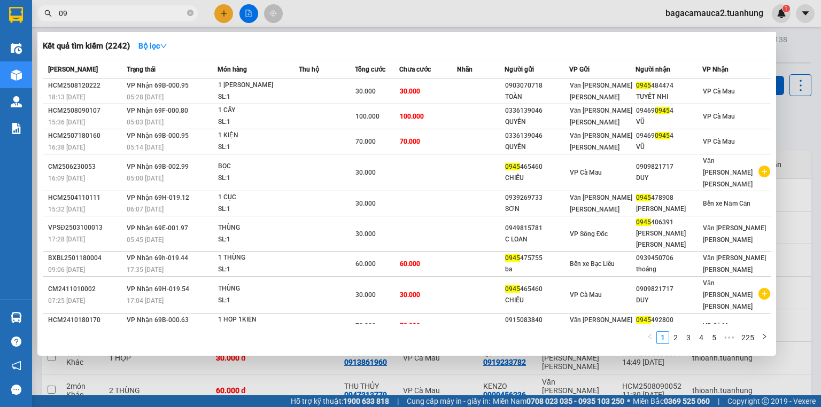
type input "0"
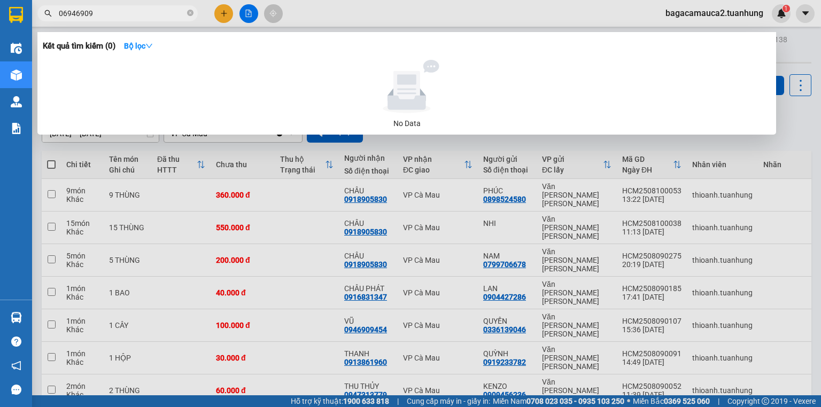
click at [68, 14] on input "06946909" at bounding box center [122, 13] width 126 height 12
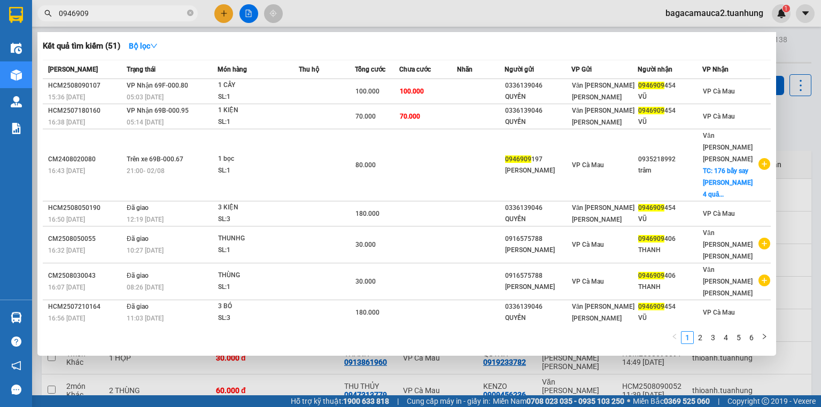
click at [157, 18] on input "0946909" at bounding box center [122, 13] width 126 height 12
type input "0946909454"
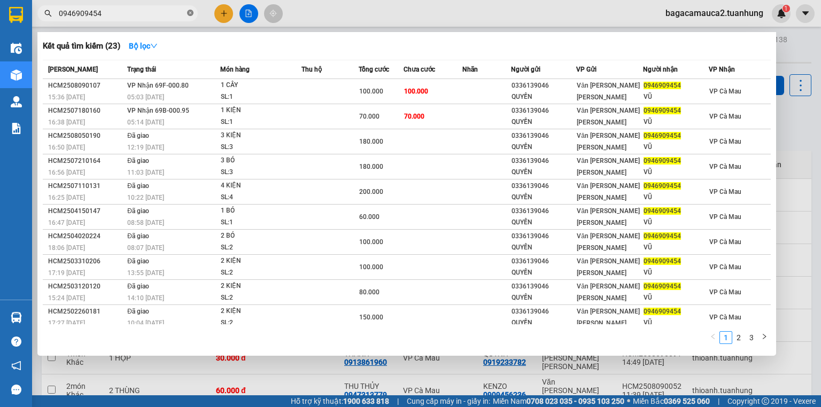
click at [188, 11] on icon "close-circle" at bounding box center [190, 13] width 6 height 6
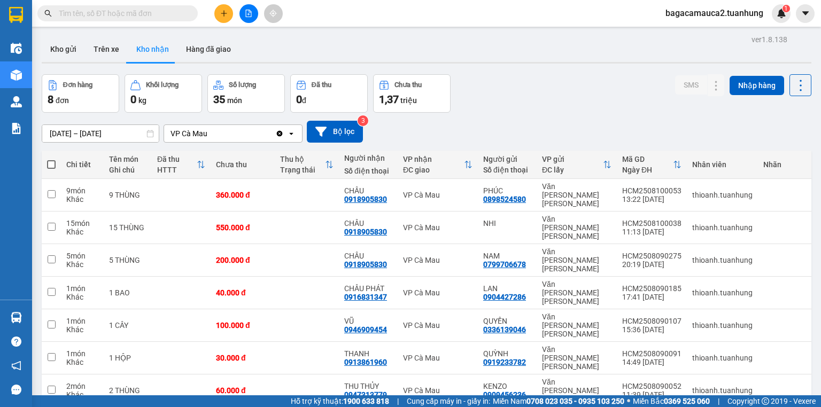
click at [163, 16] on input "text" at bounding box center [122, 13] width 126 height 12
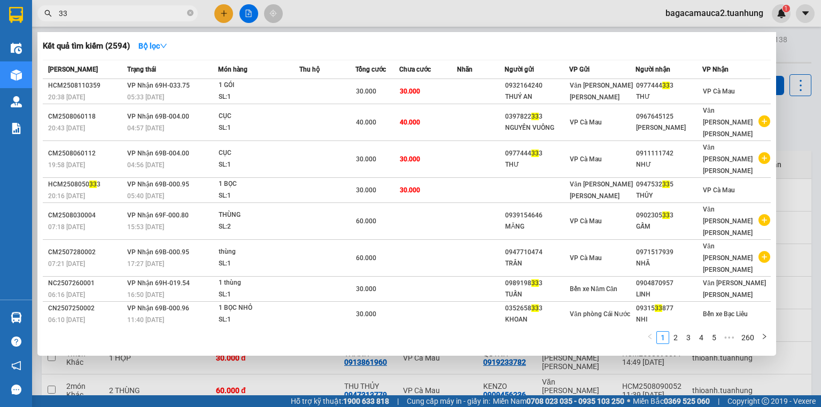
type input "3"
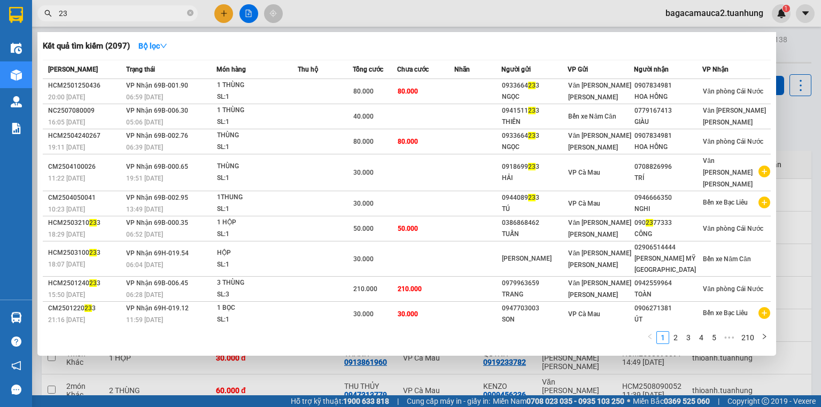
type input "2"
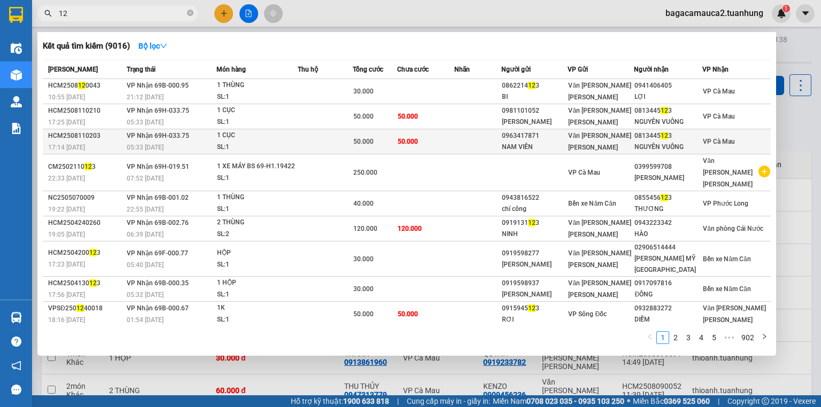
type input "12"
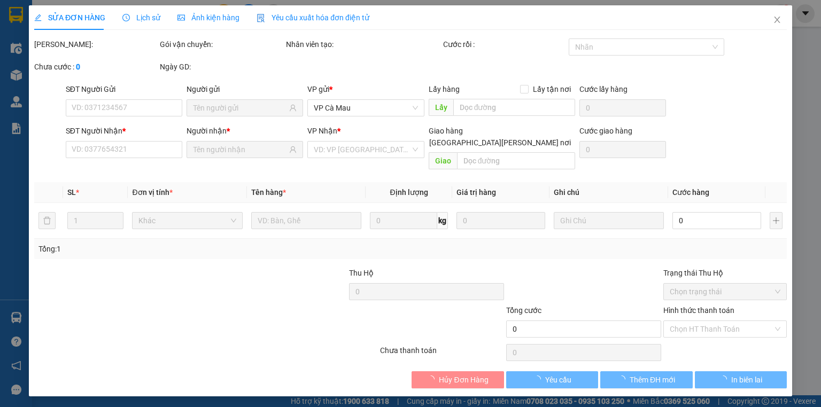
type input "0963417871"
type input "NAM VIÊN"
type input "0813445123"
type input "NGUYÊN VUÔNG"
type input "50.000"
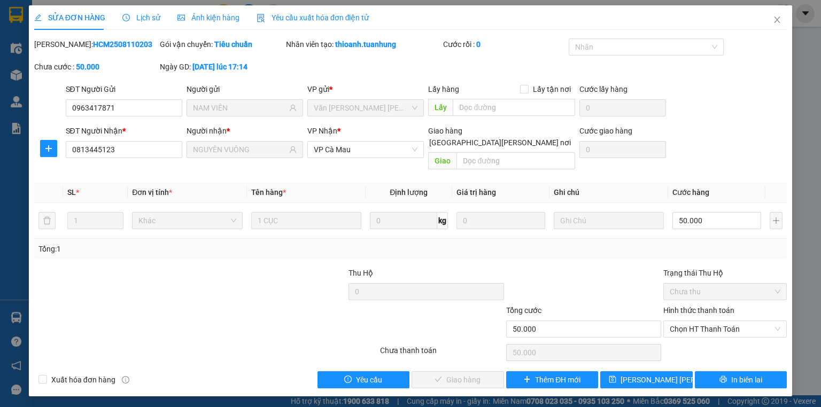
click at [690, 307] on div "Hình thức thanh toán" at bounding box center [724, 313] width 123 height 16
click at [690, 321] on span "Chọn HT Thanh Toán" at bounding box center [724, 329] width 111 height 16
click at [707, 342] on div "Tại văn phòng" at bounding box center [724, 338] width 111 height 12
type input "0"
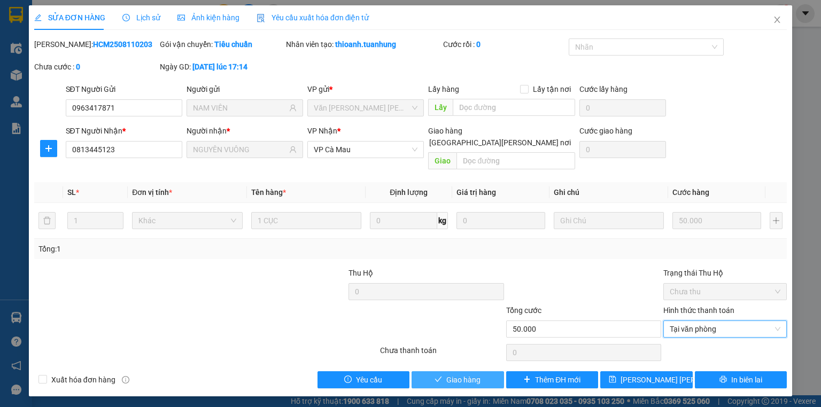
click at [430, 371] on button "Giao hàng" at bounding box center [457, 379] width 92 height 17
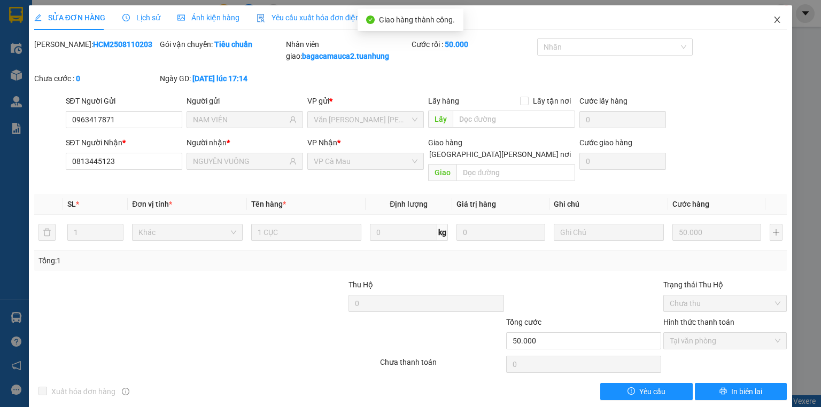
click at [771, 15] on span "Close" at bounding box center [777, 20] width 30 height 30
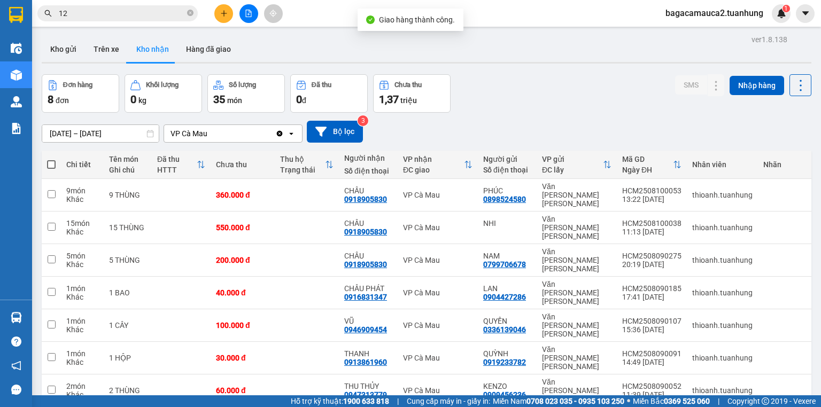
click at [136, 15] on input "12" at bounding box center [122, 13] width 126 height 12
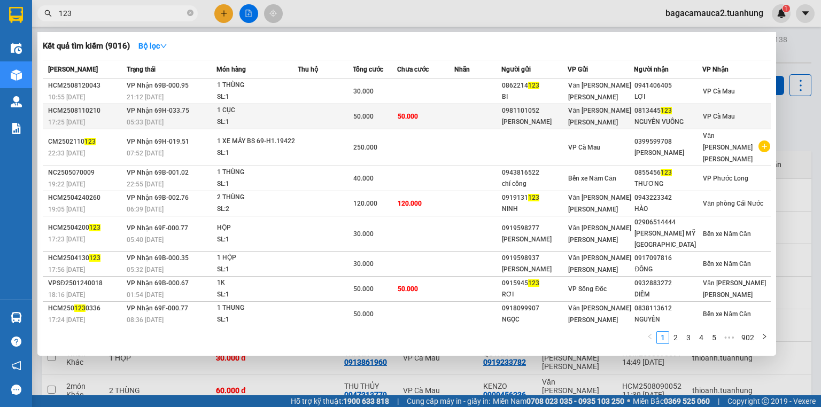
type input "123"
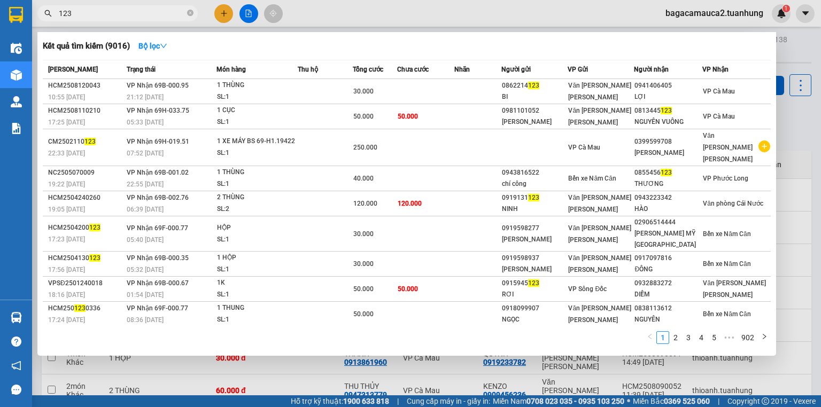
click at [670, 114] on div "0813445 123" at bounding box center [667, 110] width 67 height 11
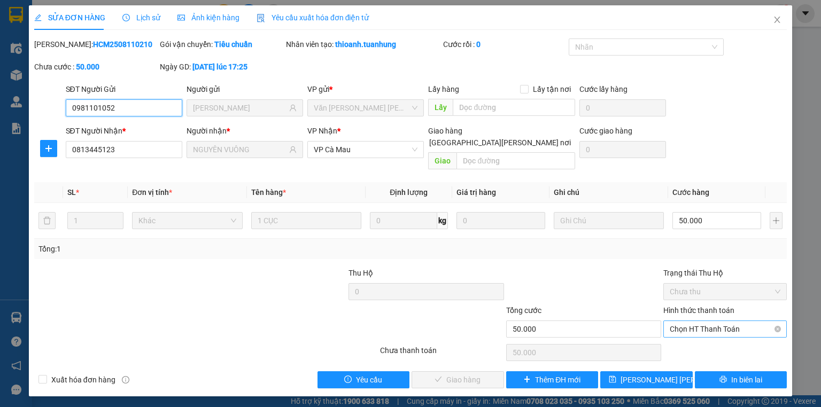
click at [702, 321] on span "Chọn HT Thanh Toán" at bounding box center [724, 329] width 111 height 16
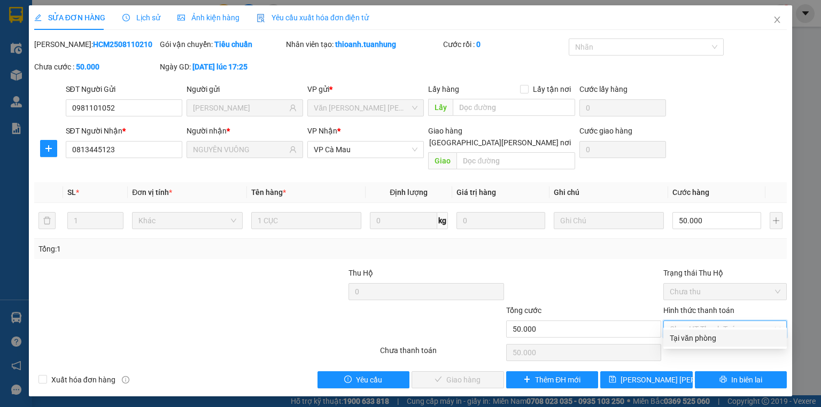
click at [687, 340] on div "Tại văn phòng" at bounding box center [724, 338] width 111 height 12
type input "0"
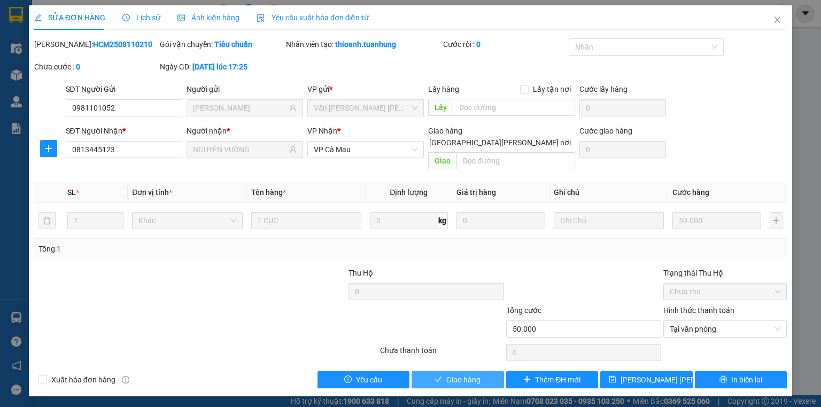
click at [474, 374] on span "Giao hàng" at bounding box center [463, 380] width 34 height 12
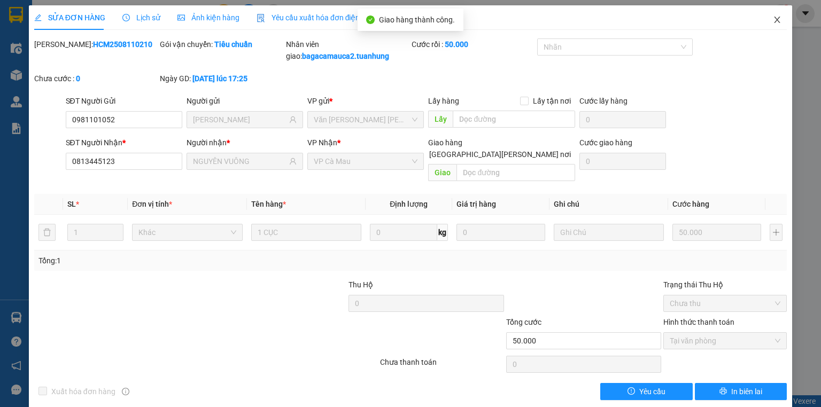
click at [775, 25] on span "Close" at bounding box center [777, 20] width 30 height 30
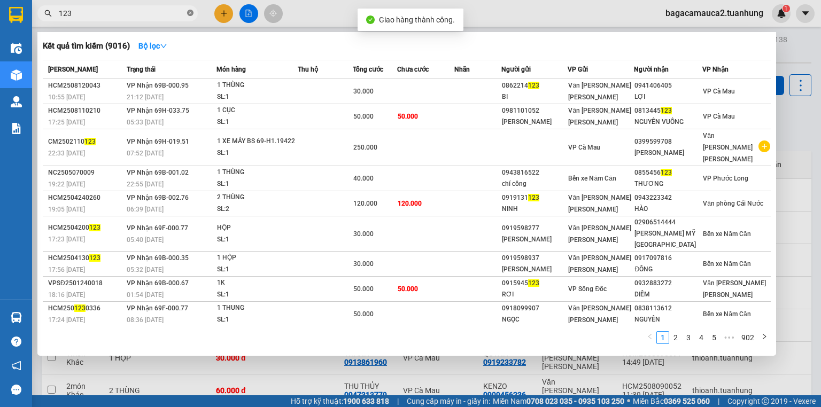
click at [188, 14] on icon "close-circle" at bounding box center [190, 13] width 6 height 6
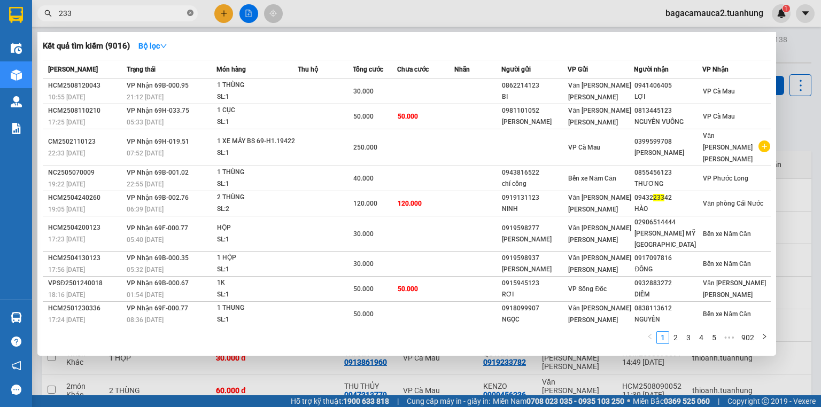
type input "2333"
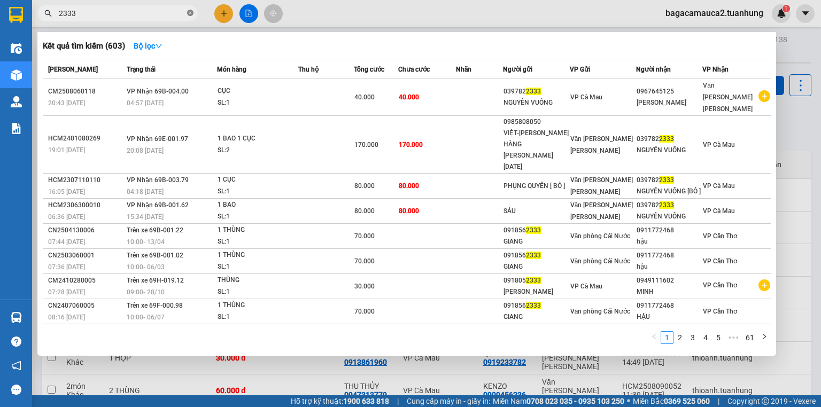
click at [188, 14] on icon "close-circle" at bounding box center [190, 13] width 6 height 6
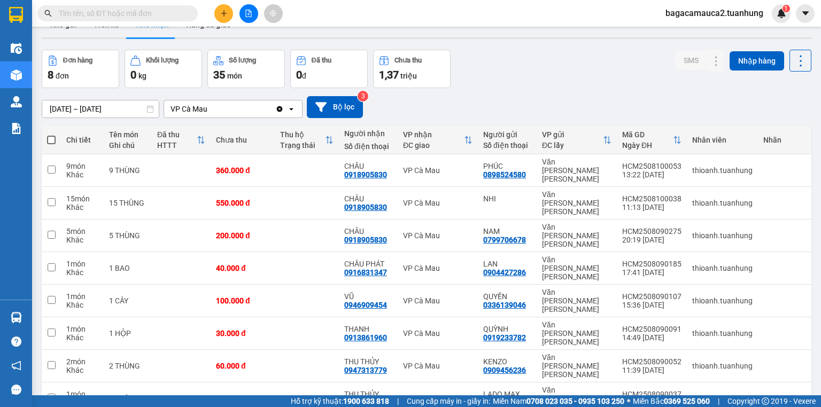
scroll to position [49, 0]
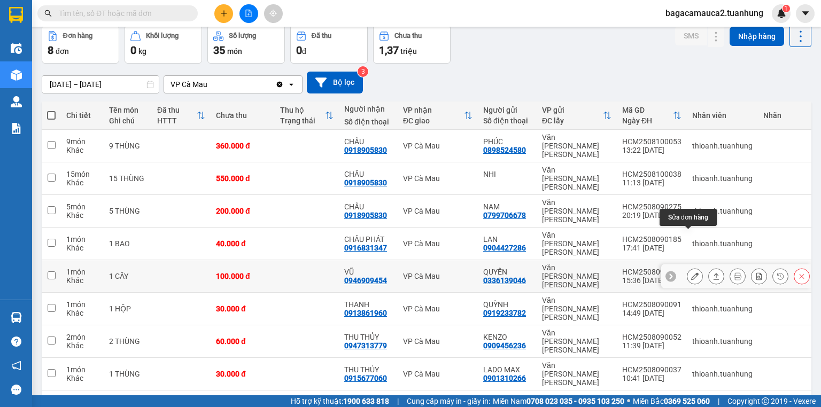
click at [691, 272] on icon at bounding box center [694, 275] width 7 height 7
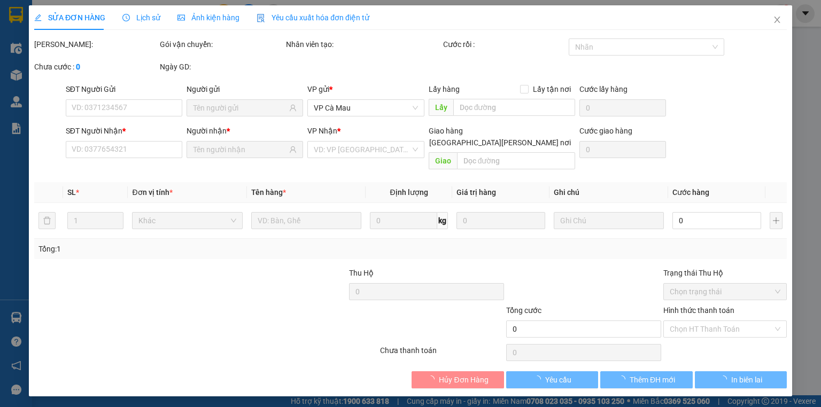
type input "0336139046"
type input "QUYỀN"
type input "0946909454"
type input "VŨ"
type input "100.000"
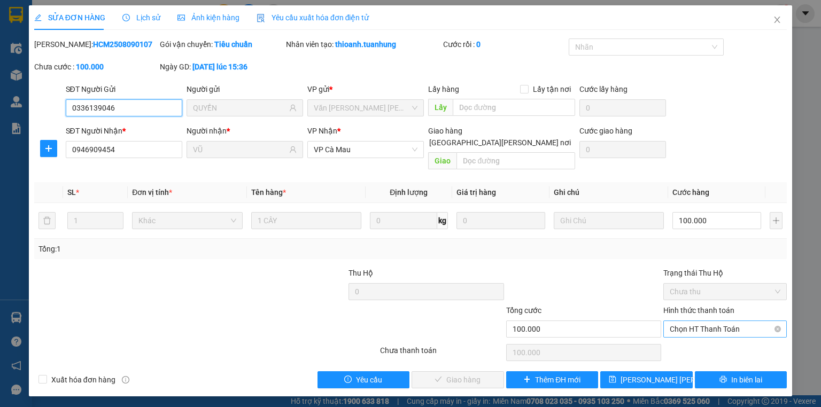
click at [721, 325] on div "Chọn HT Thanh Toán" at bounding box center [724, 329] width 123 height 17
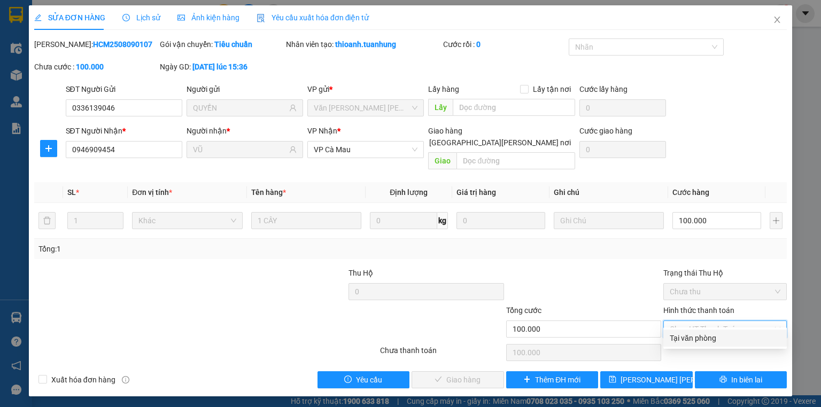
click at [703, 338] on div "Tại văn phòng" at bounding box center [724, 338] width 111 height 12
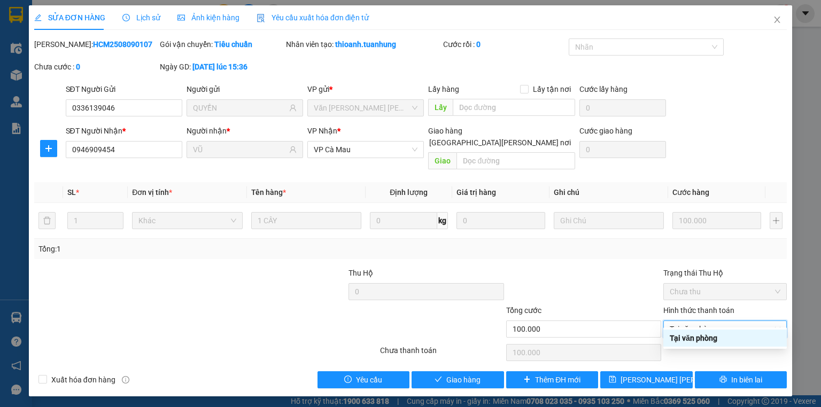
type input "0"
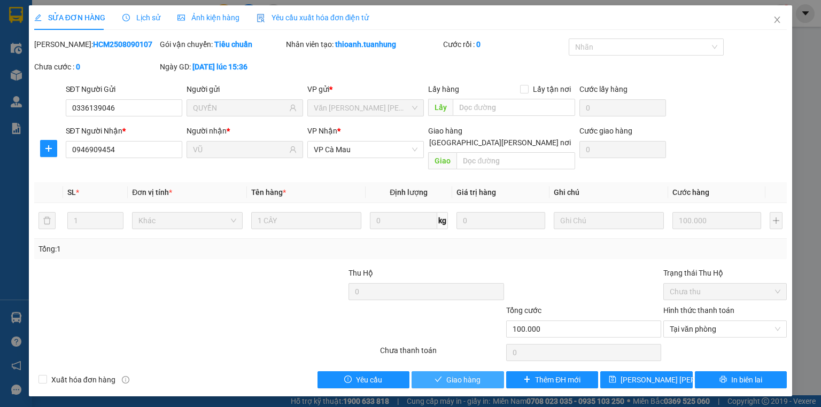
click at [466, 371] on button "Giao hàng" at bounding box center [457, 379] width 92 height 17
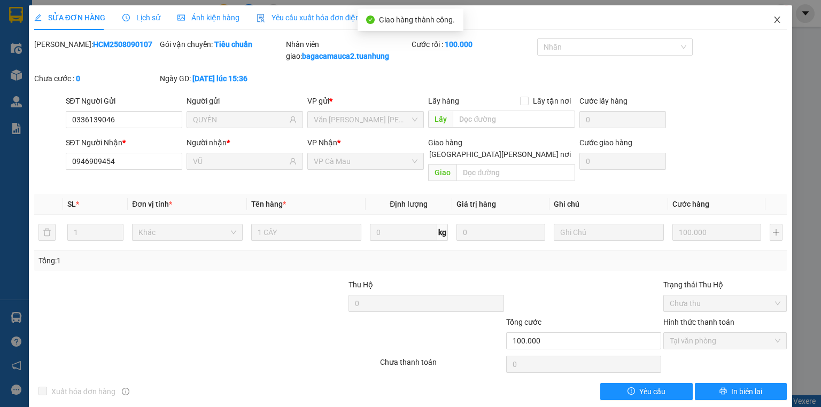
click at [779, 12] on span "Close" at bounding box center [777, 20] width 30 height 30
